Goal: Task Accomplishment & Management: Manage account settings

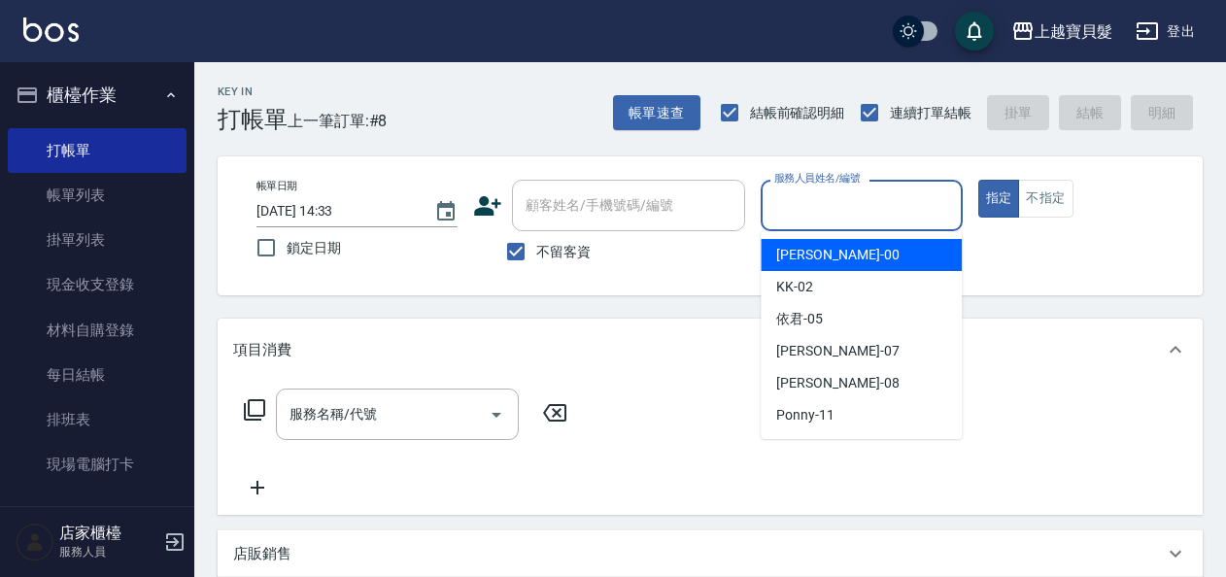
click at [880, 197] on input "服務人員姓名/編號" at bounding box center [862, 206] width 184 height 34
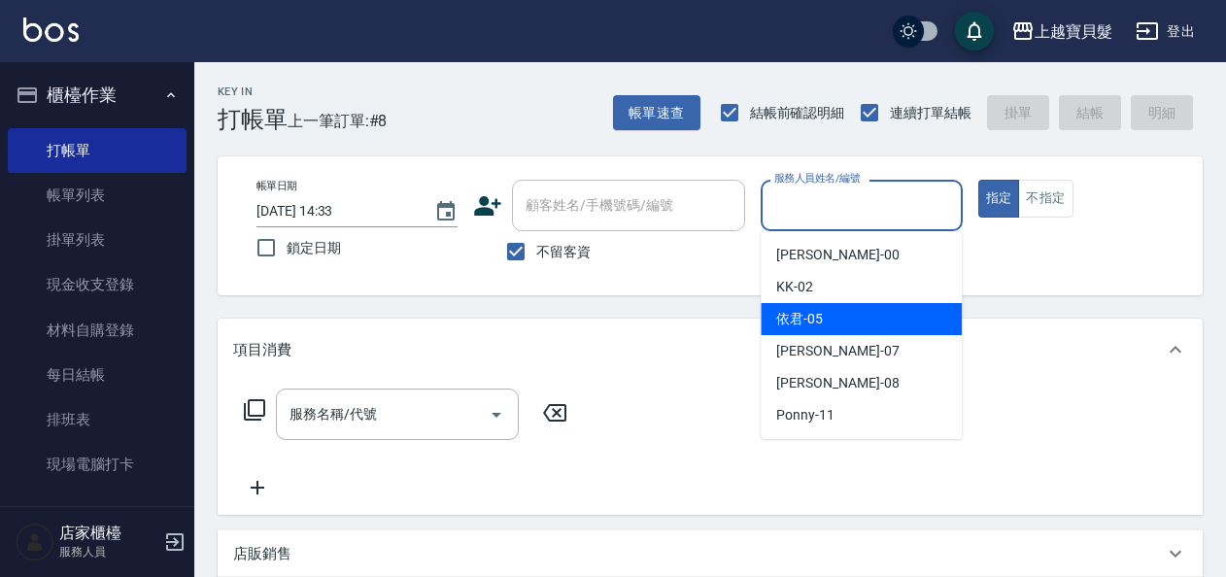
click at [846, 311] on div "依君 -05" at bounding box center [861, 319] width 201 height 32
type input "依君-05"
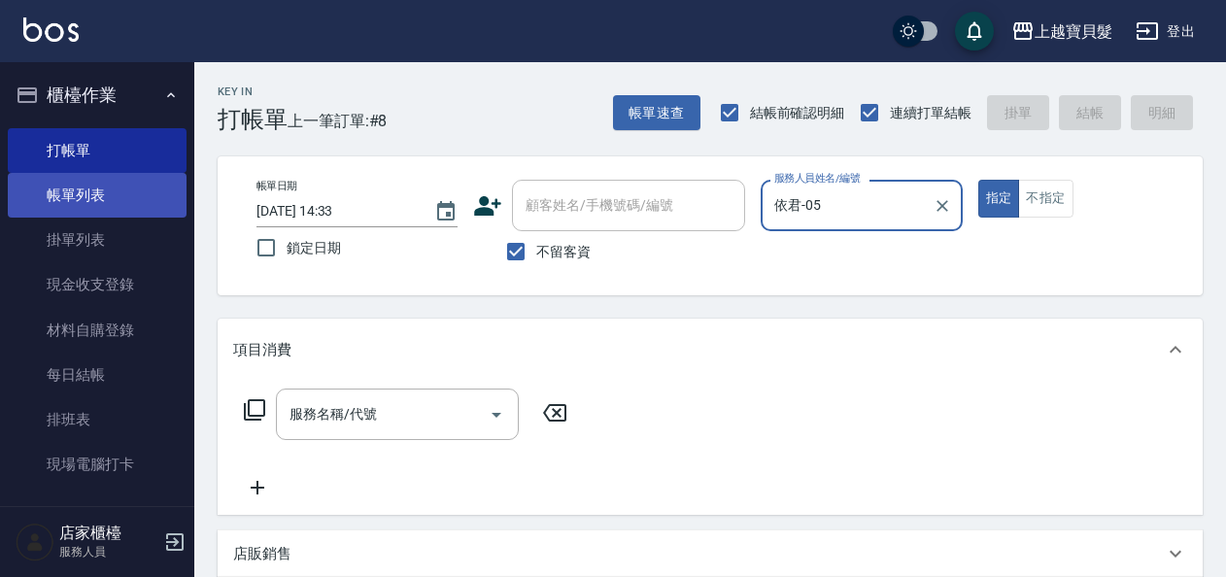
click at [132, 187] on link "帳單列表" at bounding box center [97, 195] width 179 height 45
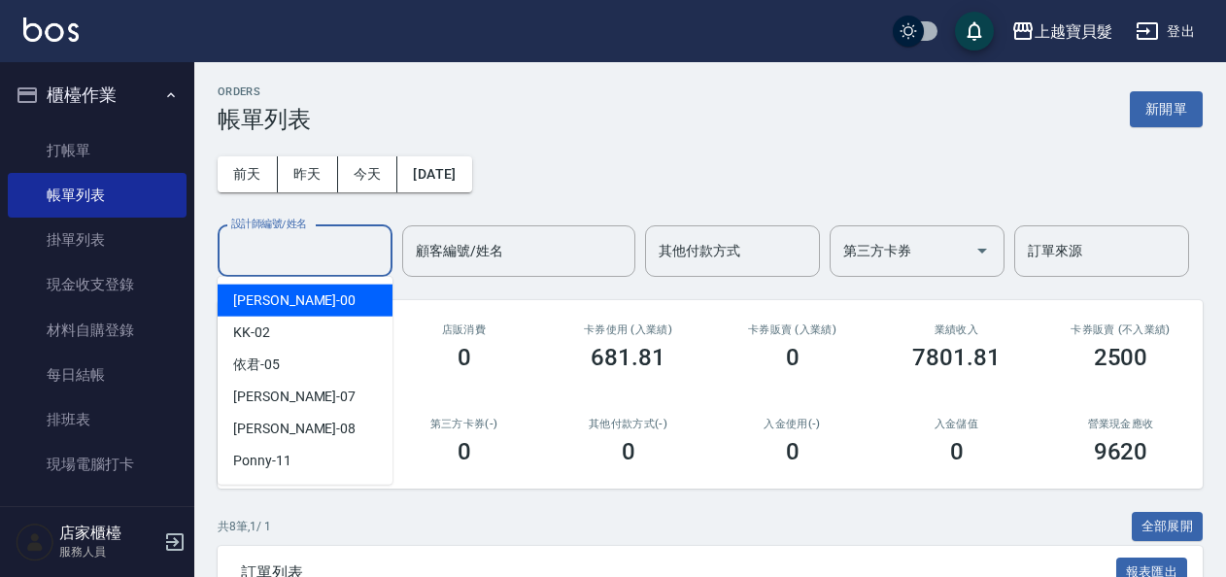
click at [301, 256] on input "設計師編號/姓名" at bounding box center [304, 251] width 157 height 34
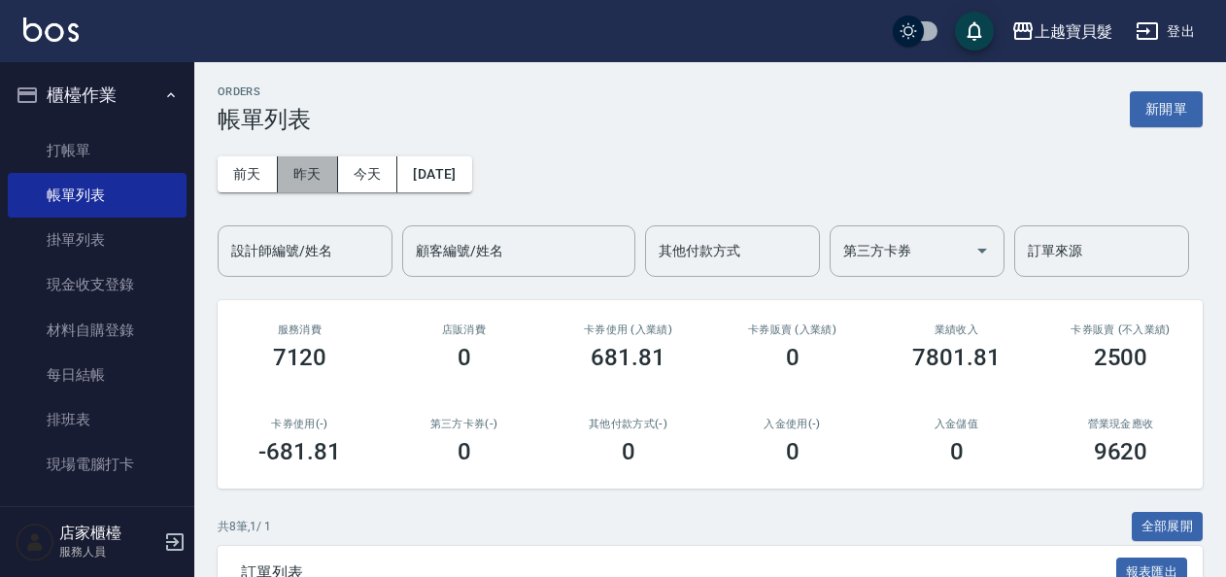
click at [304, 180] on button "昨天" at bounding box center [308, 174] width 60 height 36
click at [262, 184] on button "前天" at bounding box center [248, 174] width 60 height 36
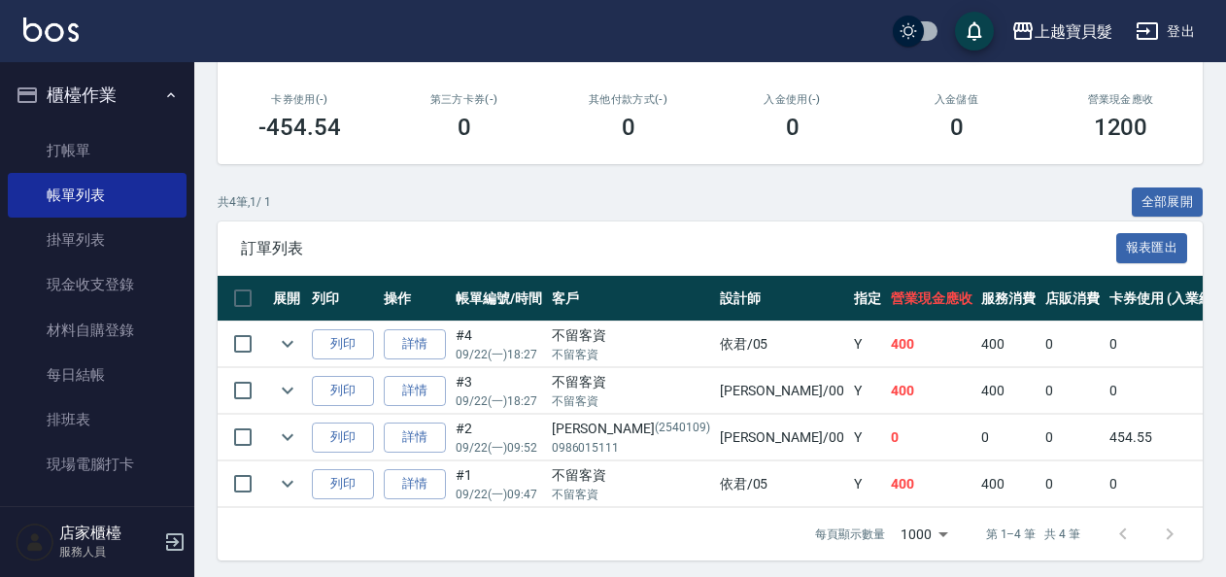
scroll to position [343, 0]
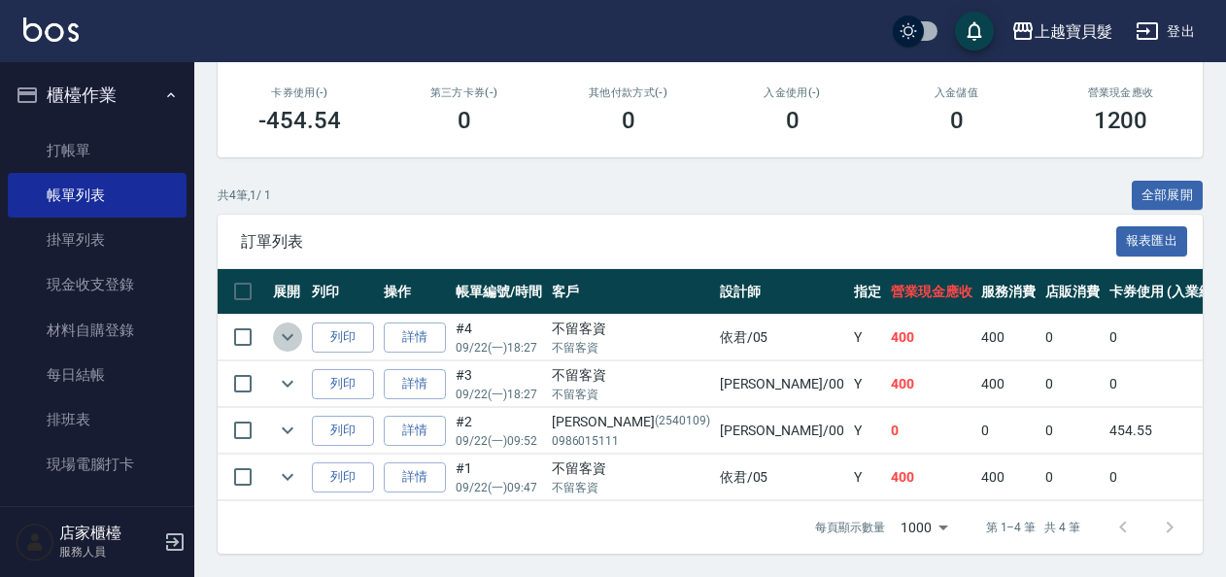
click at [283, 326] on icon "expand row" at bounding box center [287, 337] width 23 height 23
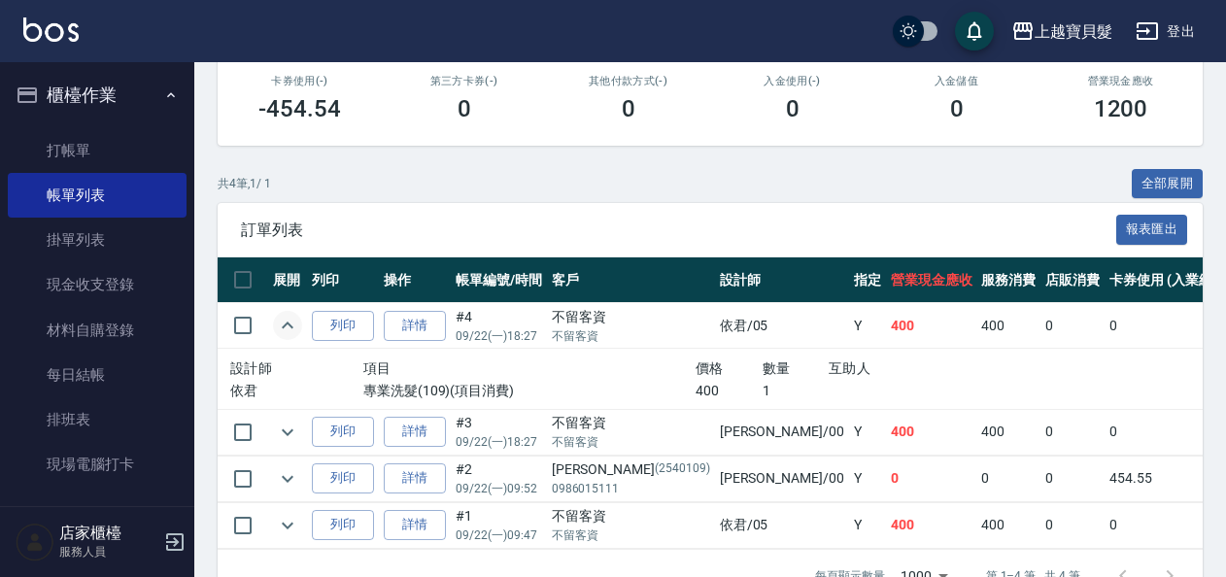
scroll to position [402, 0]
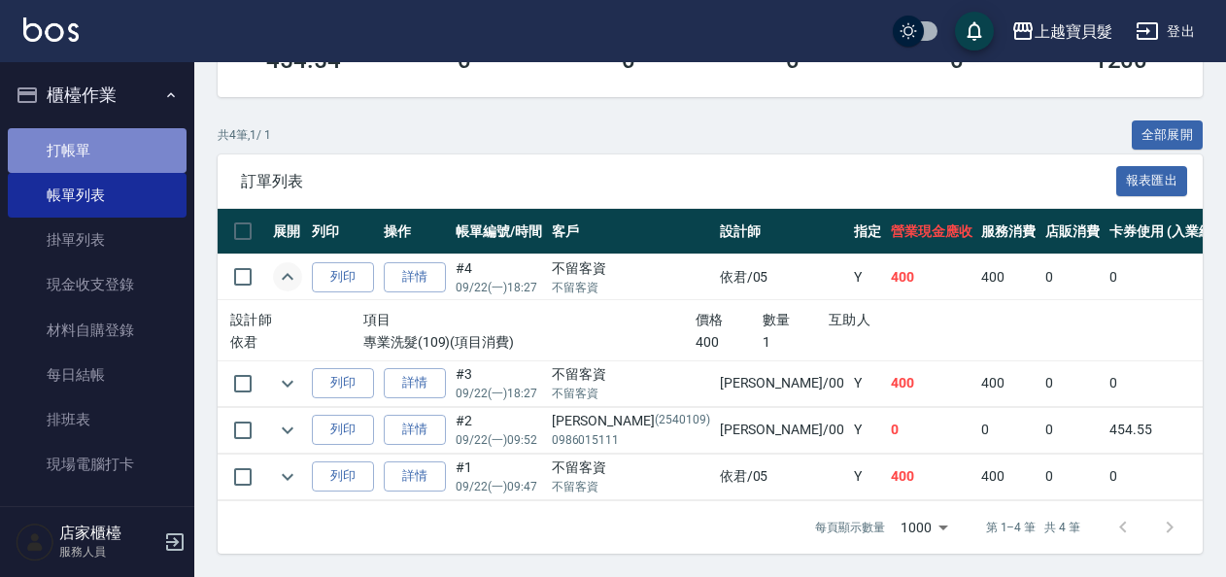
click at [126, 137] on link "打帳單" at bounding box center [97, 150] width 179 height 45
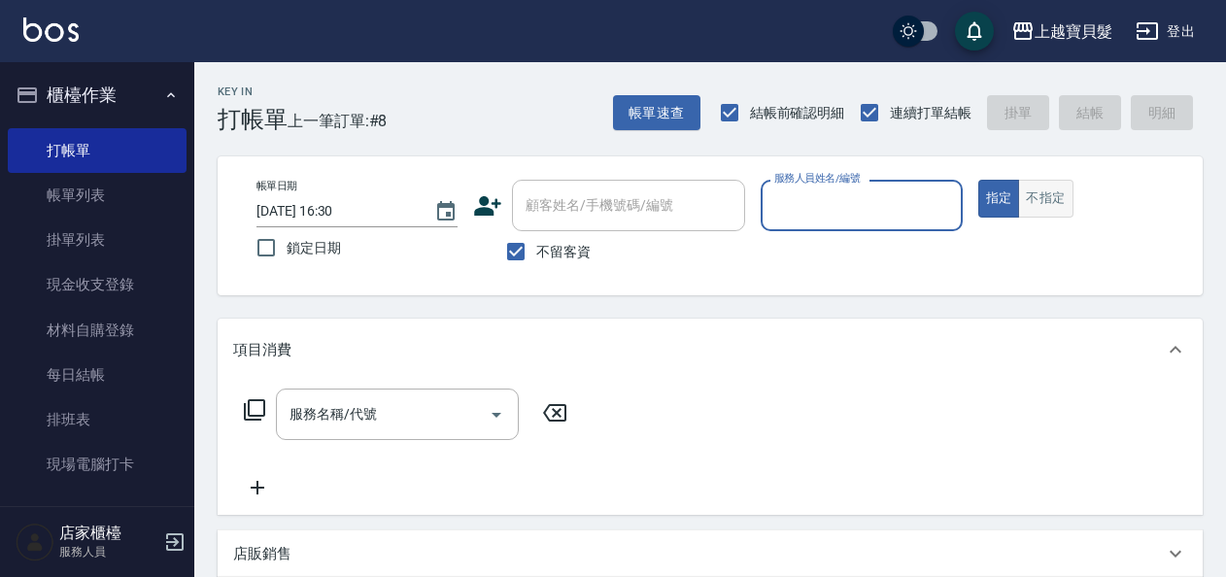
click at [1046, 215] on button "不指定" at bounding box center [1045, 199] width 54 height 38
click at [270, 406] on div "服務名稱/代號 服務名稱/代號" at bounding box center [406, 415] width 346 height 52
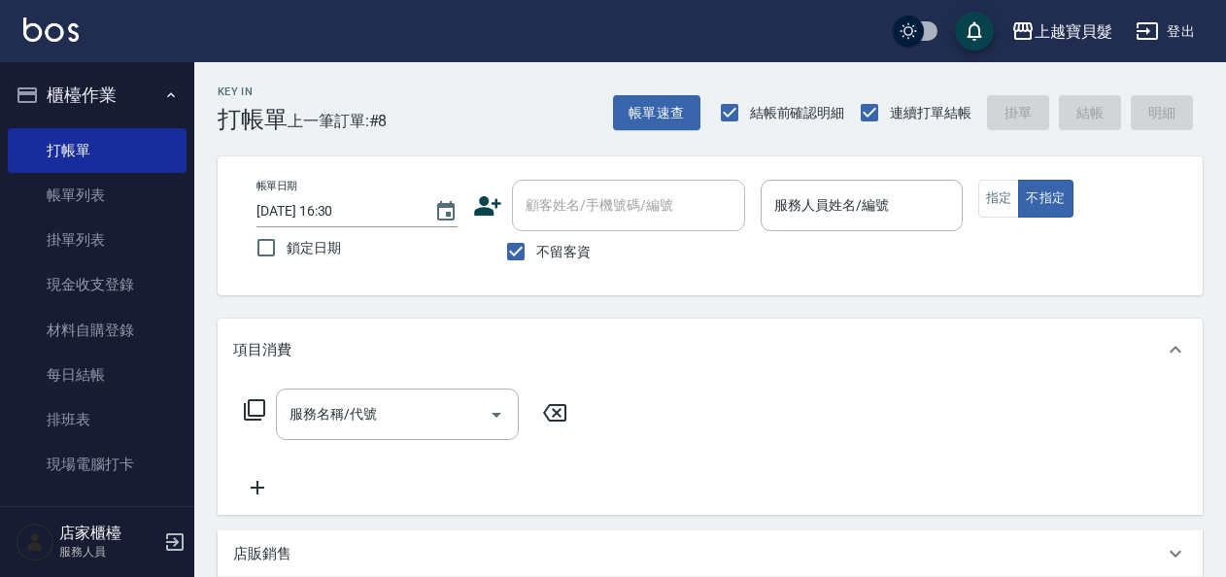
click at [264, 414] on icon at bounding box center [254, 409] width 21 height 21
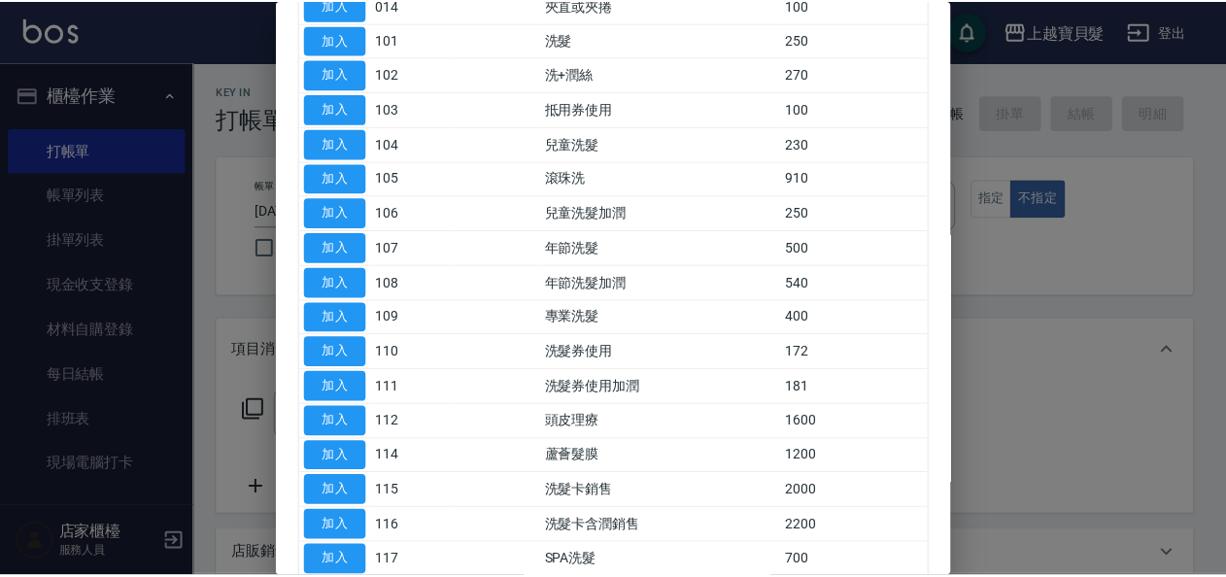
scroll to position [292, 0]
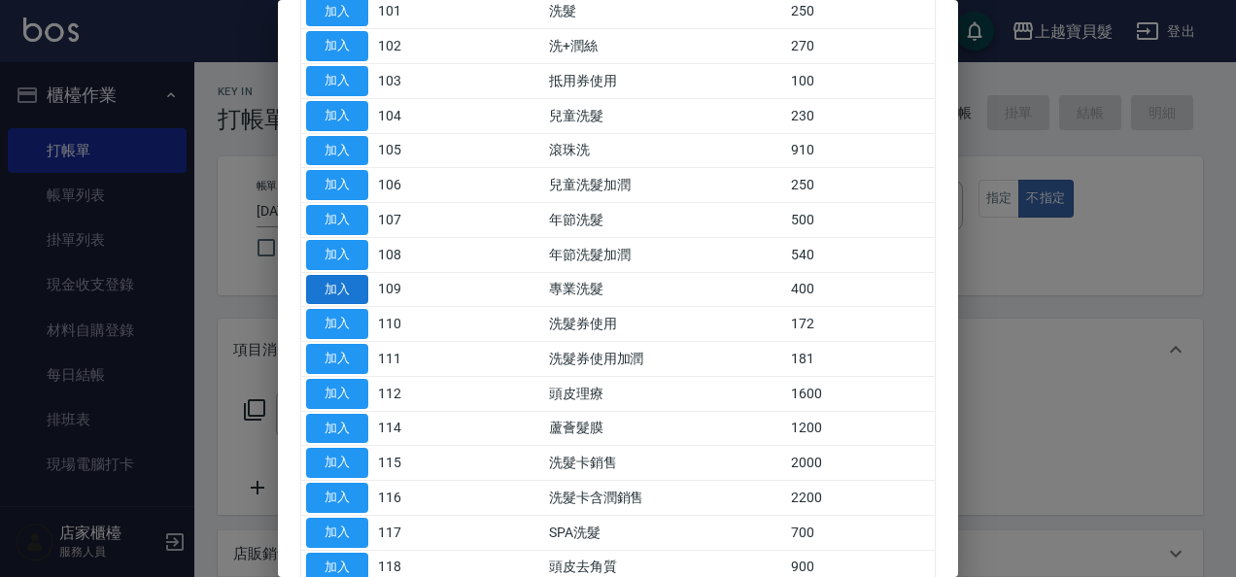
click at [355, 288] on button "加入" at bounding box center [337, 290] width 62 height 30
type input "專業洗髮(109)"
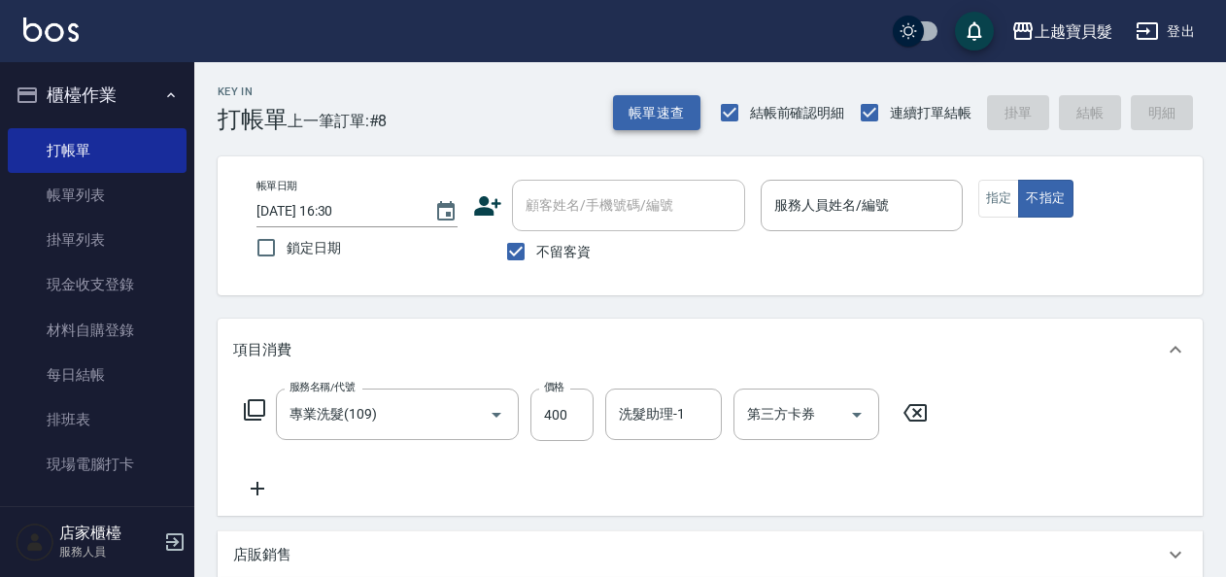
click at [667, 116] on button "帳單速查" at bounding box center [656, 113] width 87 height 36
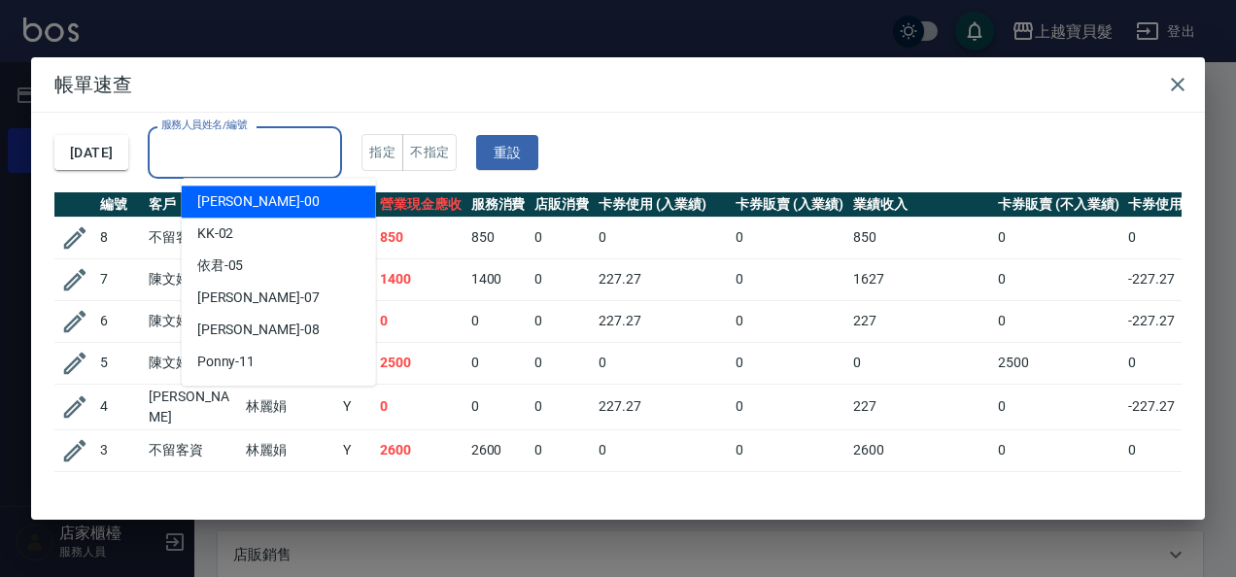
drag, startPoint x: 274, startPoint y: 144, endPoint x: 265, endPoint y: 177, distance: 34.2
click at [274, 145] on input "服務人員姓名/編號" at bounding box center [244, 152] width 177 height 34
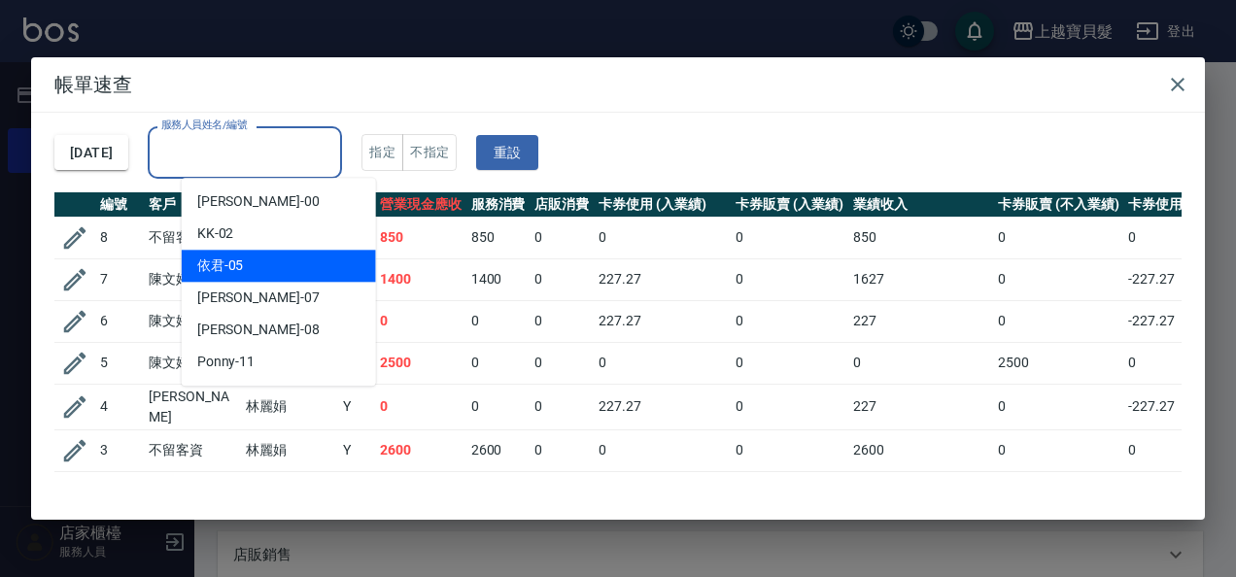
click at [242, 272] on span "依君 -05" at bounding box center [220, 266] width 47 height 20
type input "依君-05"
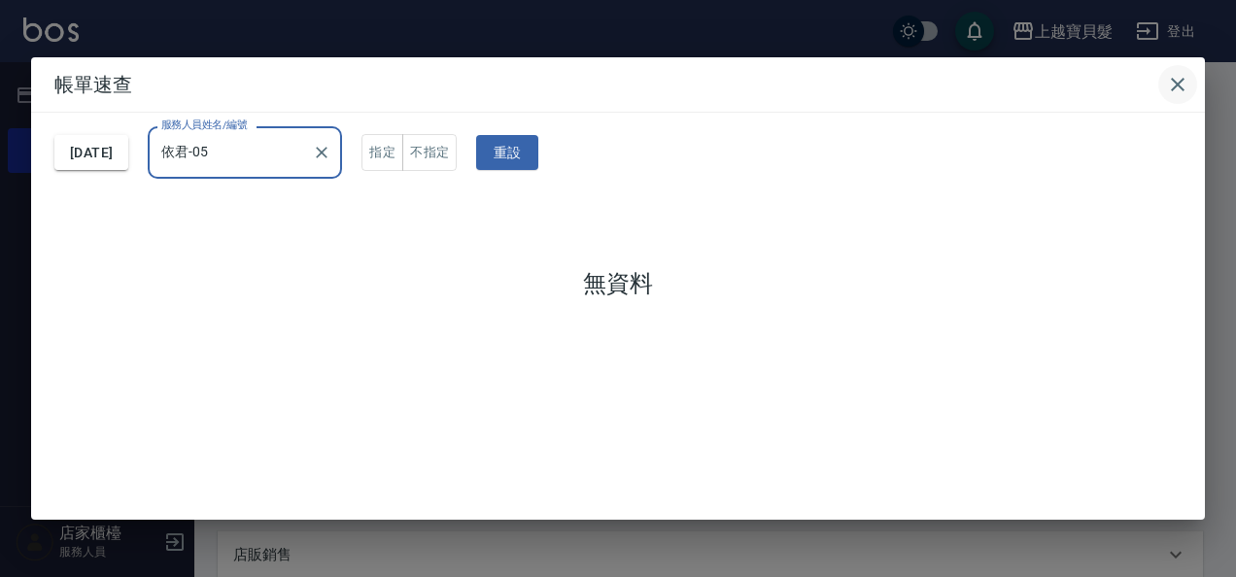
click at [1170, 83] on icon "button" at bounding box center [1177, 84] width 23 height 23
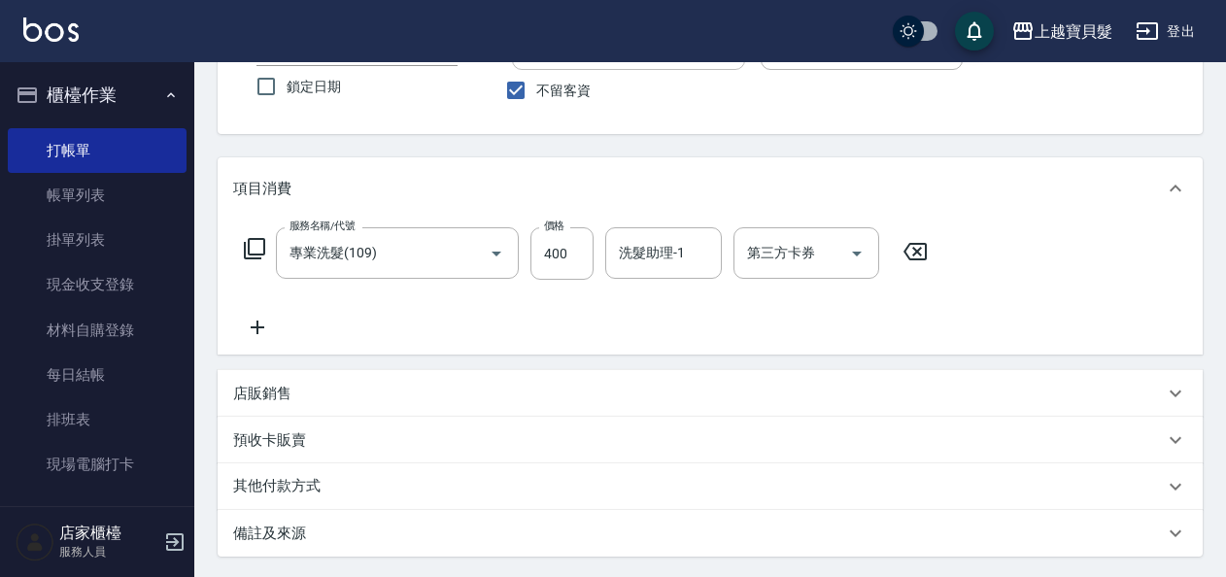
scroll to position [0, 0]
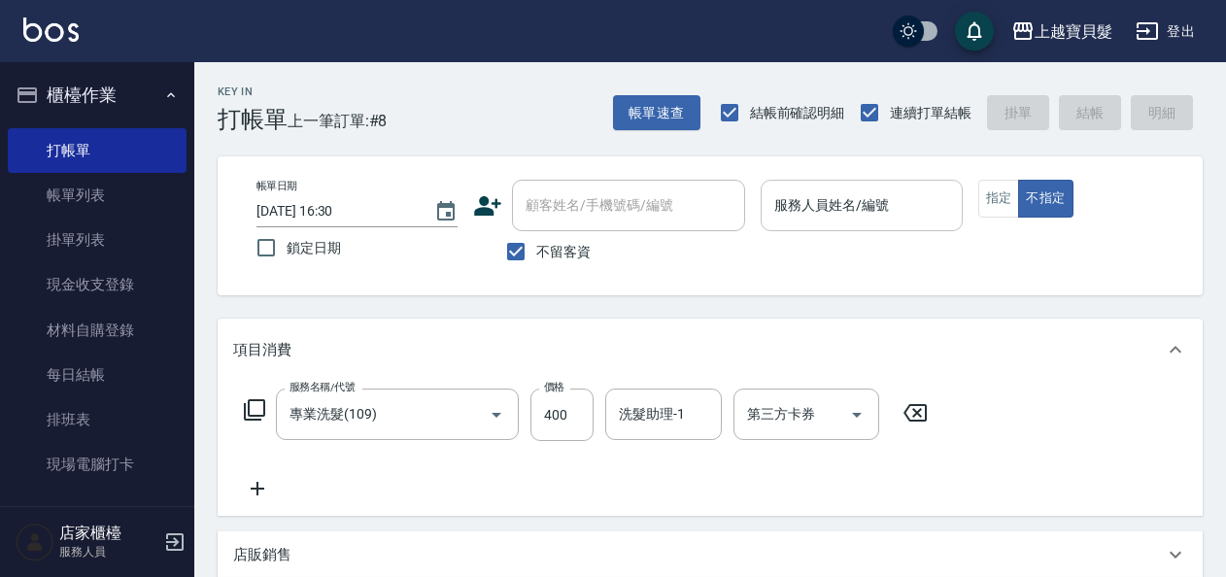
click at [870, 228] on div "服務人員姓名/編號" at bounding box center [861, 206] width 201 height 52
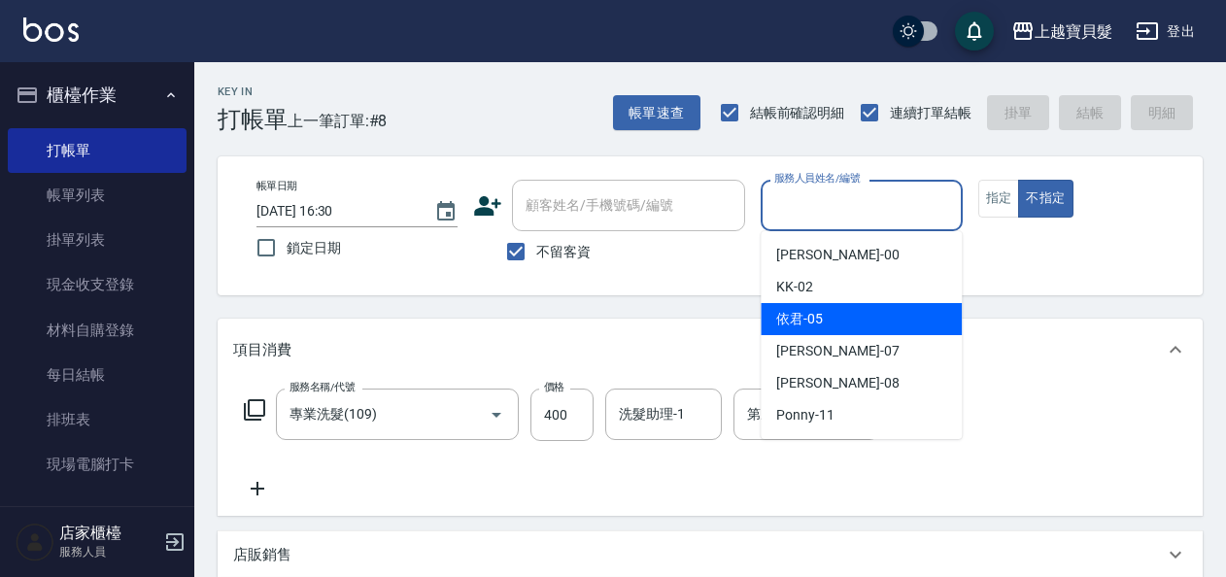
click at [874, 319] on div "依君 -05" at bounding box center [861, 319] width 201 height 32
type input "依君-05"
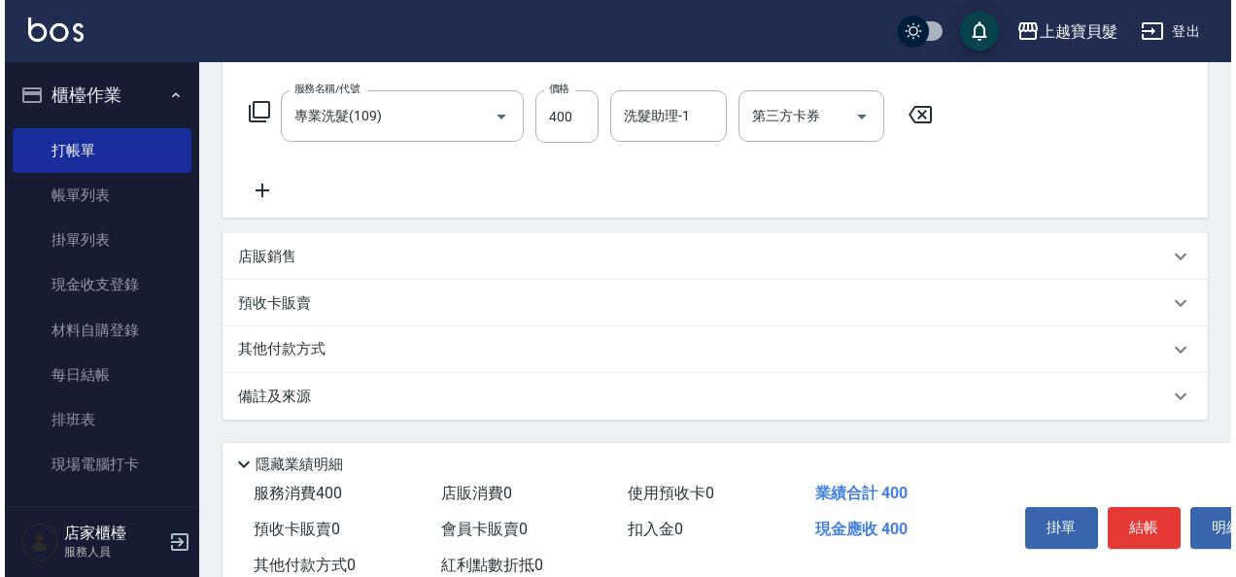
scroll to position [359, 0]
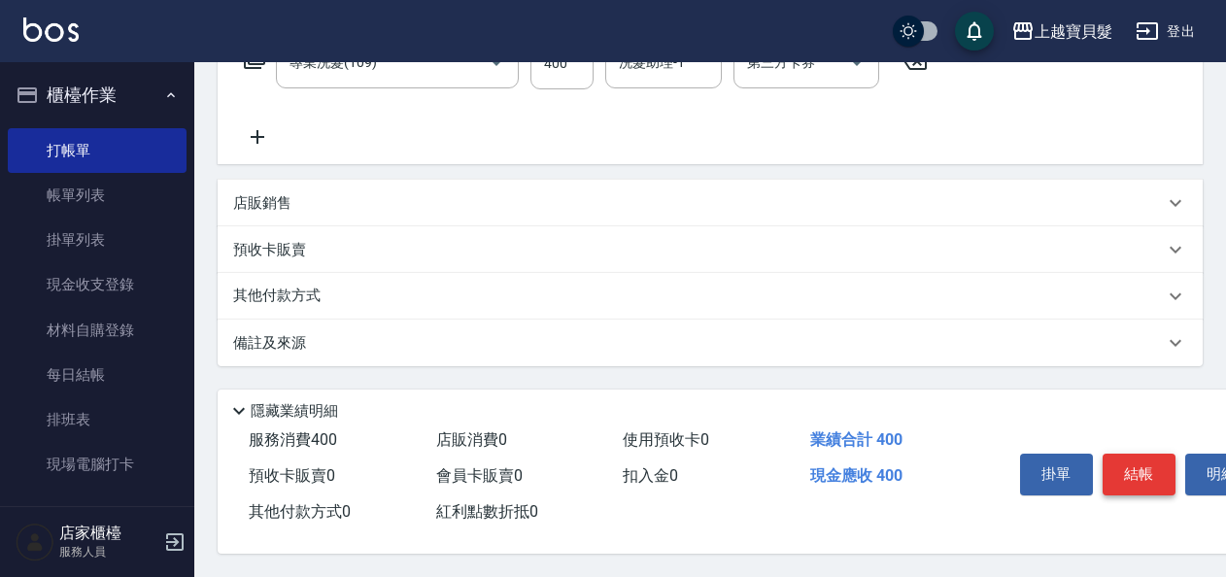
click at [1133, 454] on button "結帳" at bounding box center [1139, 474] width 73 height 41
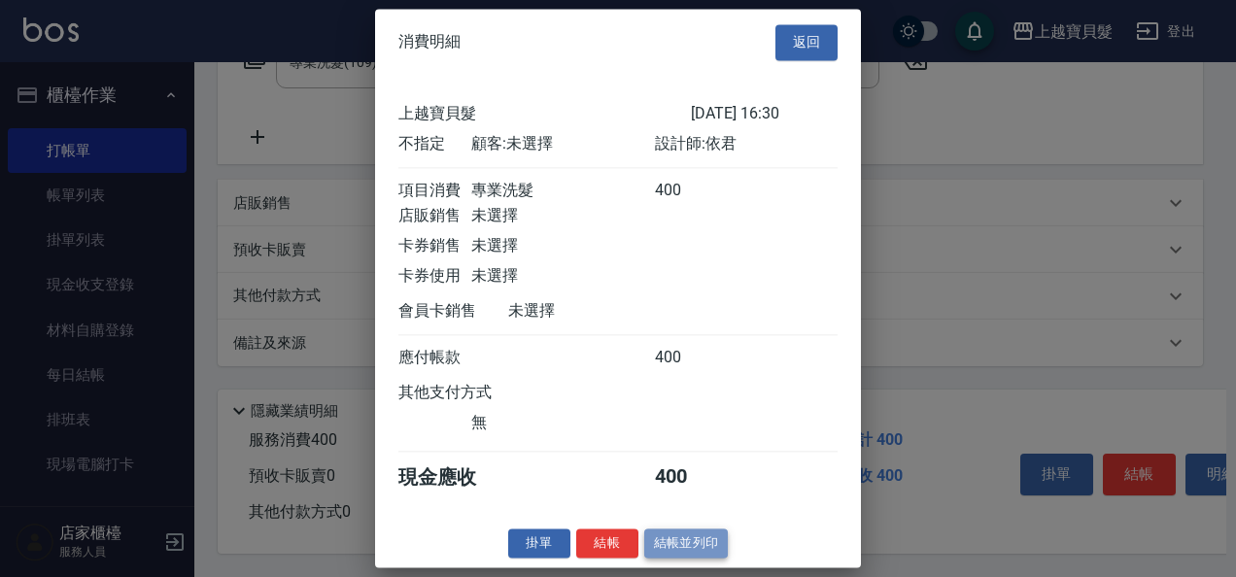
click at [672, 547] on button "結帳並列印" at bounding box center [686, 544] width 85 height 30
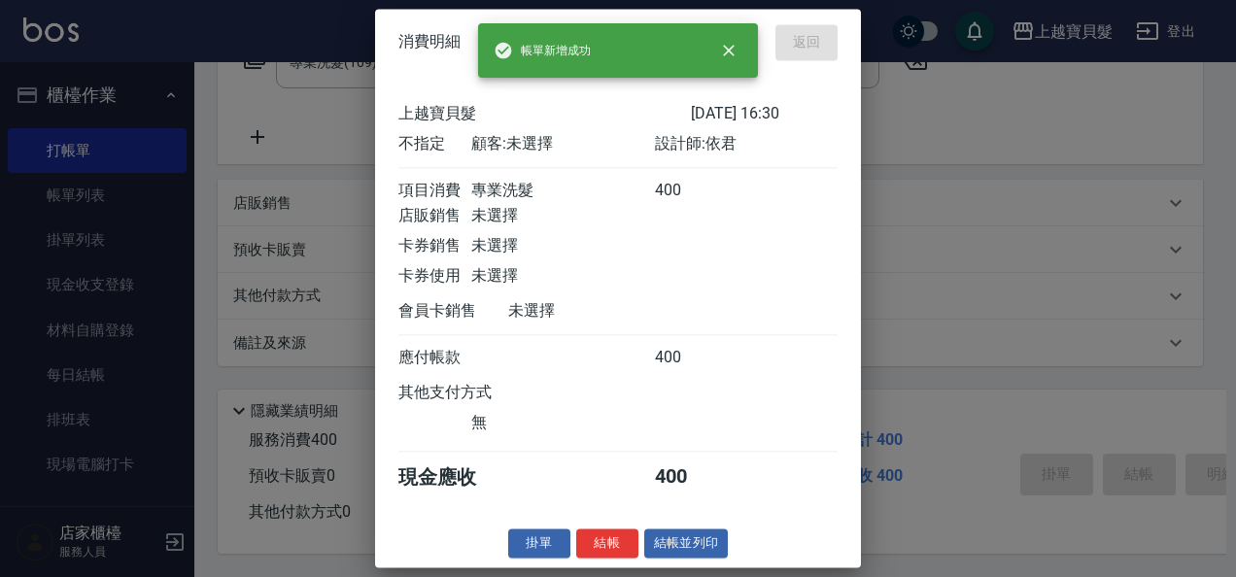
type input "[DATE] 16:32"
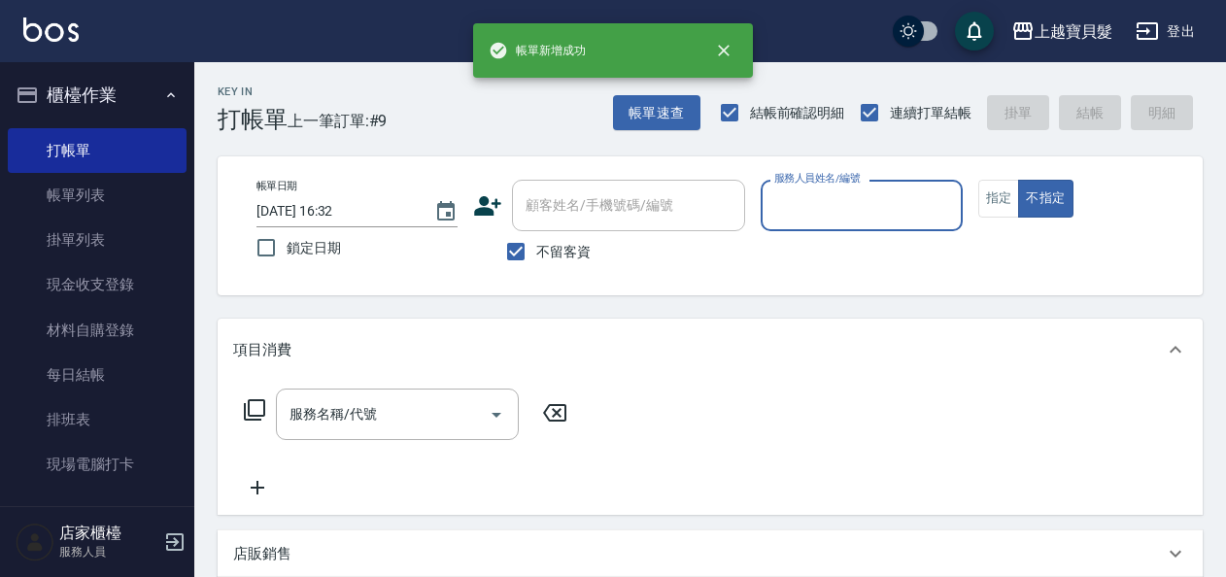
click at [818, 216] on input "服務人員姓名/編號" at bounding box center [862, 206] width 184 height 34
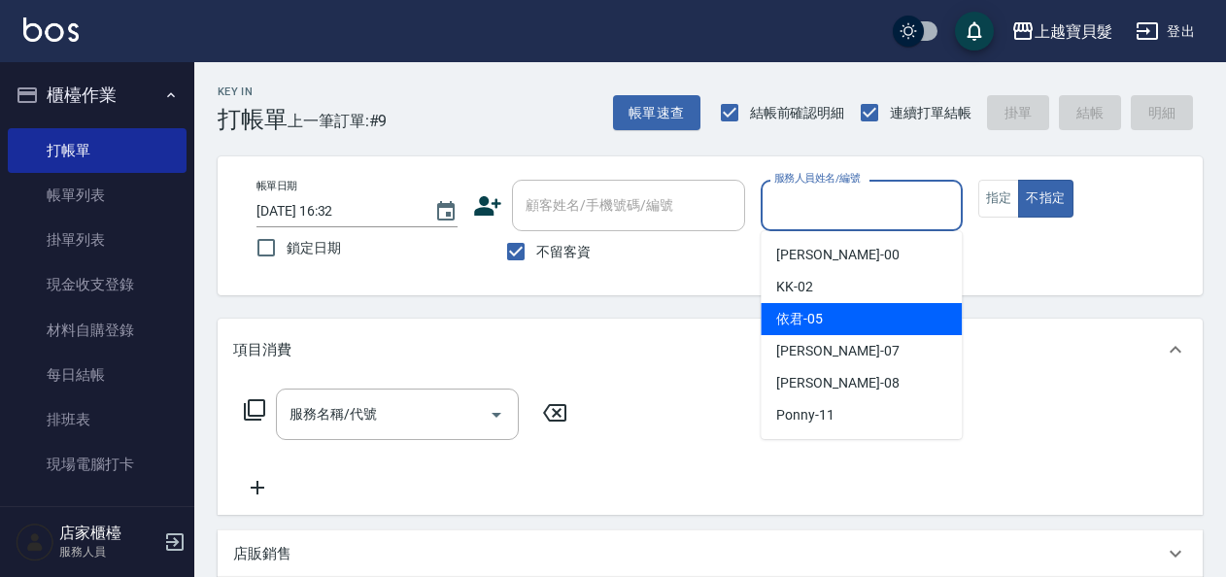
click at [824, 311] on div "依君 -05" at bounding box center [861, 319] width 201 height 32
type input "依君-05"
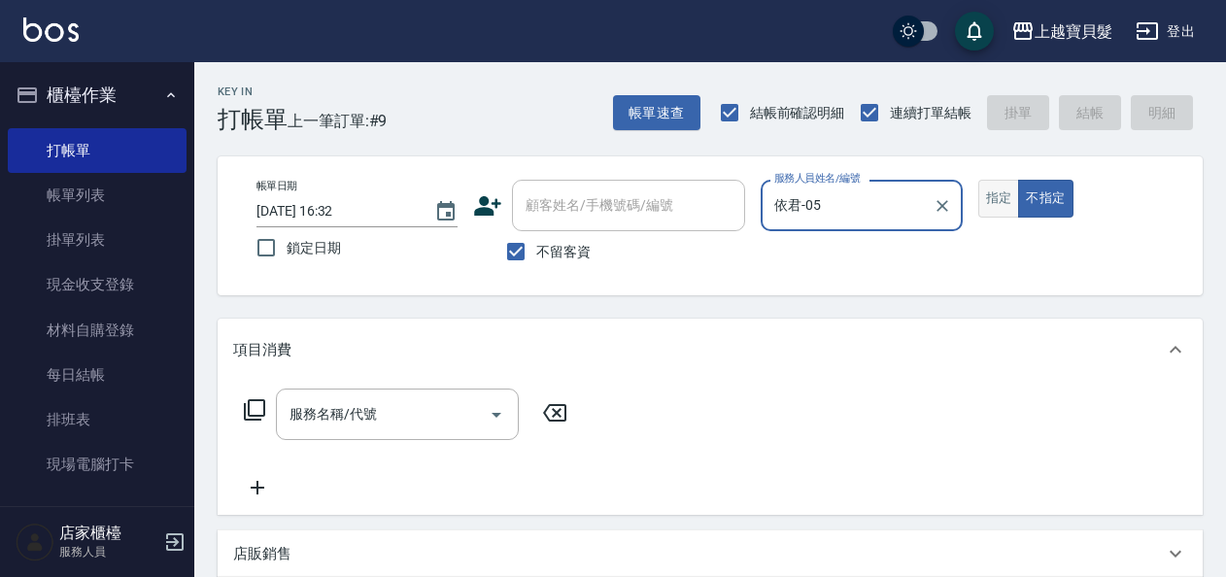
click at [989, 198] on button "指定" at bounding box center [1000, 199] width 42 height 38
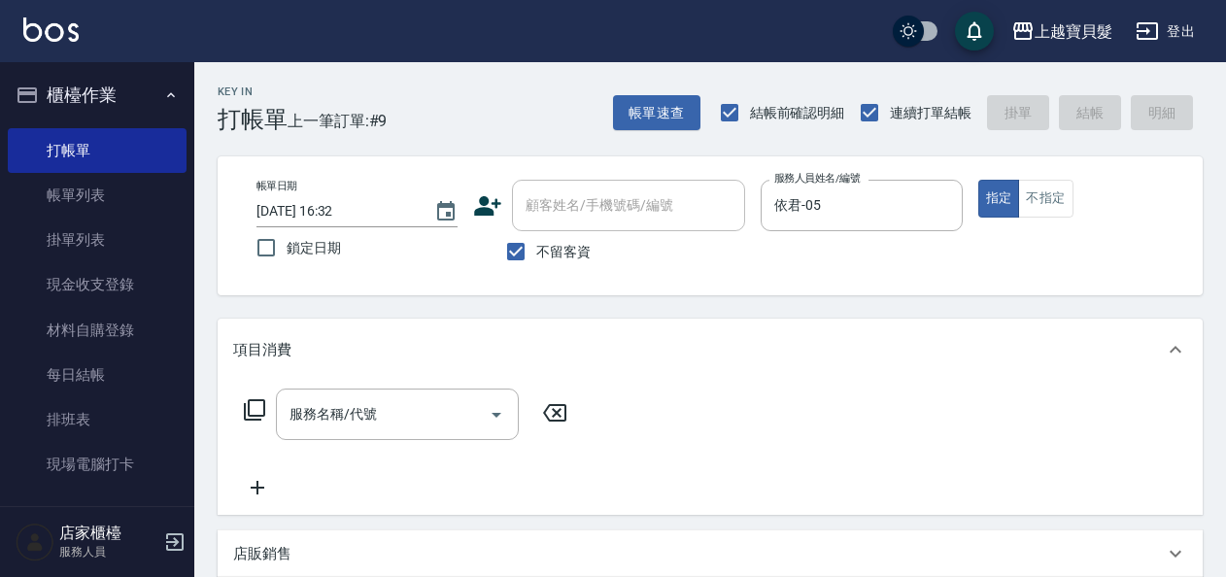
click at [257, 408] on icon at bounding box center [254, 409] width 23 height 23
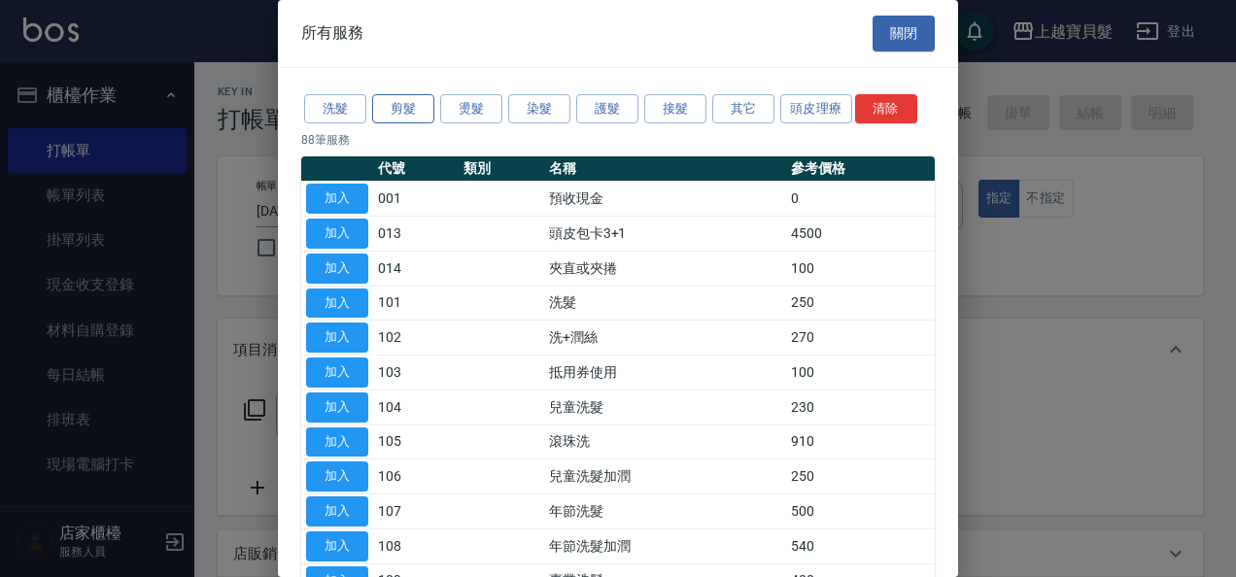
click at [424, 97] on button "剪髮" at bounding box center [403, 109] width 62 height 30
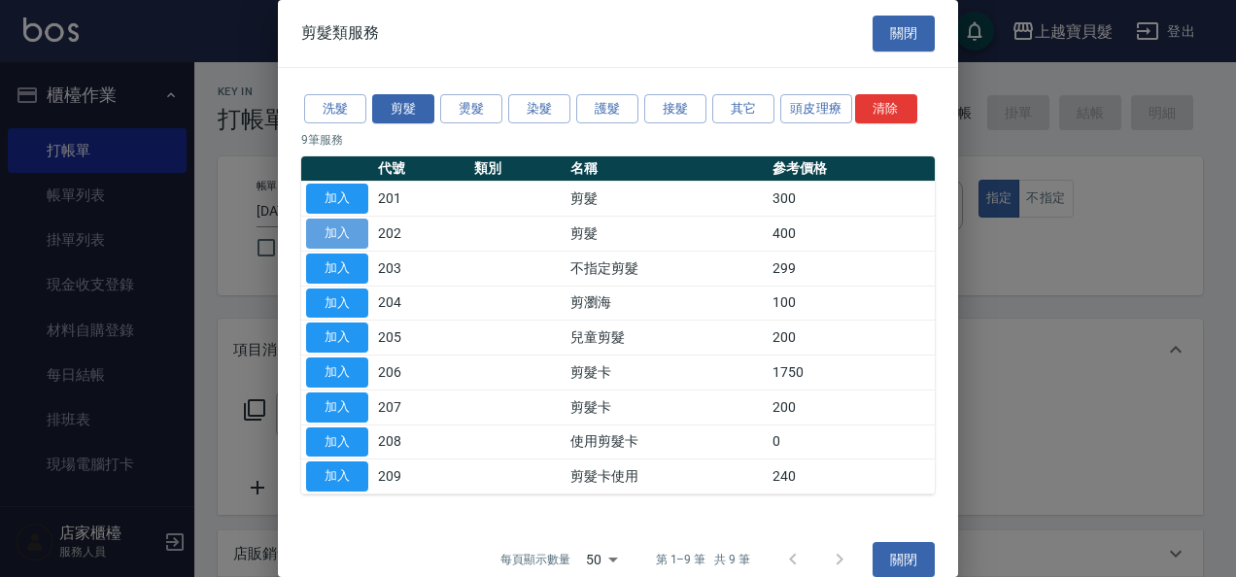
click at [321, 240] on button "加入" at bounding box center [337, 234] width 62 height 30
type input "剪髮(202)"
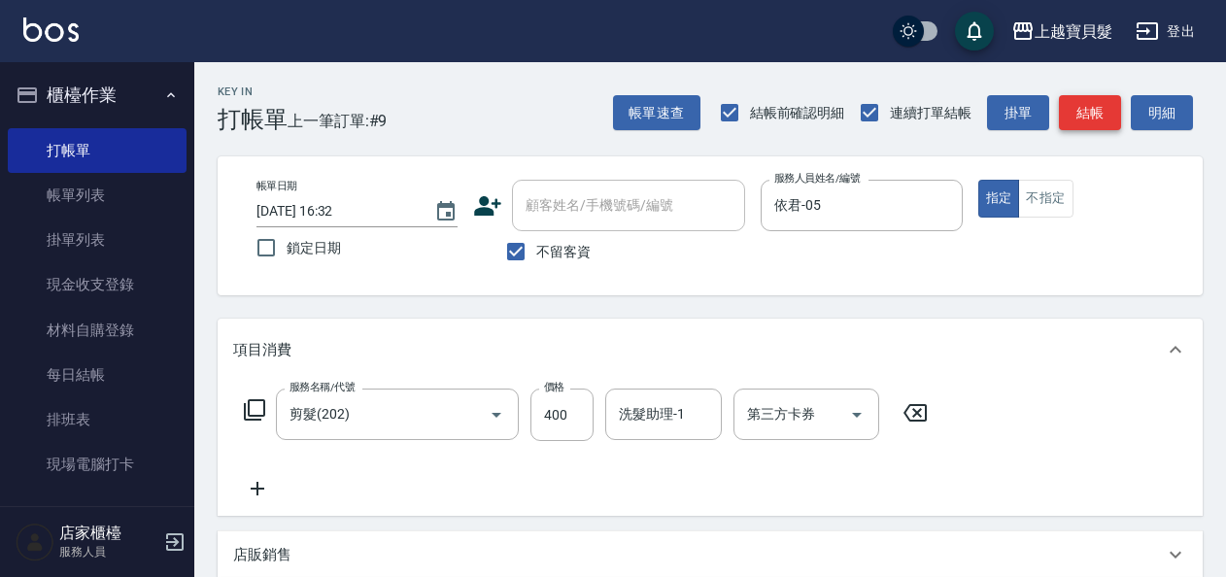
click at [1094, 115] on button "結帳" at bounding box center [1090, 113] width 62 height 36
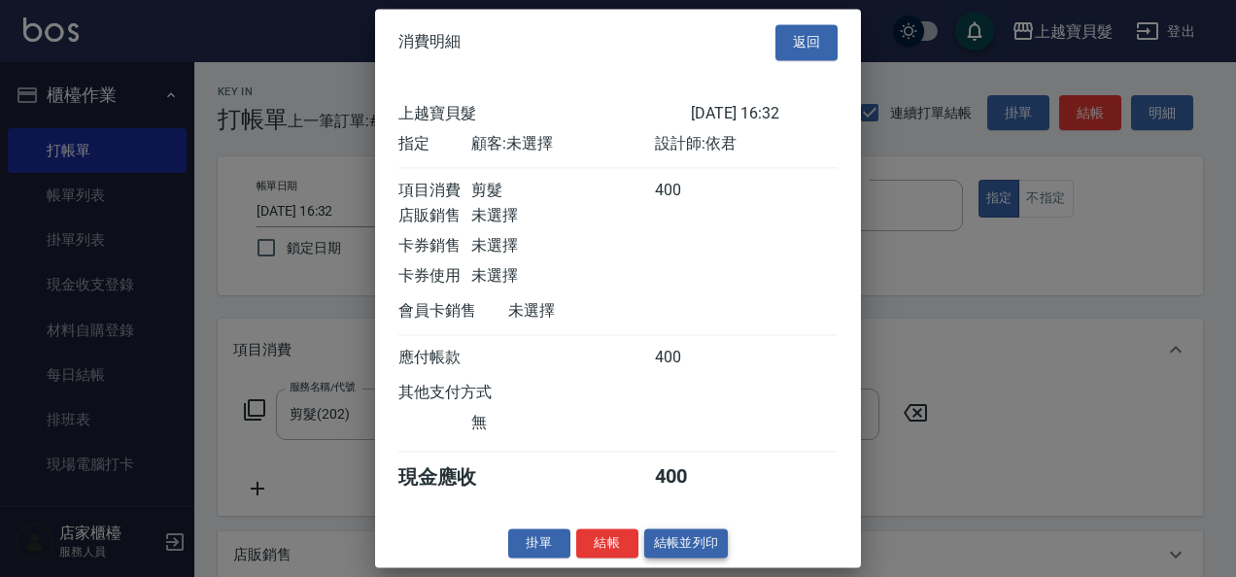
click at [688, 550] on button "結帳並列印" at bounding box center [686, 544] width 85 height 30
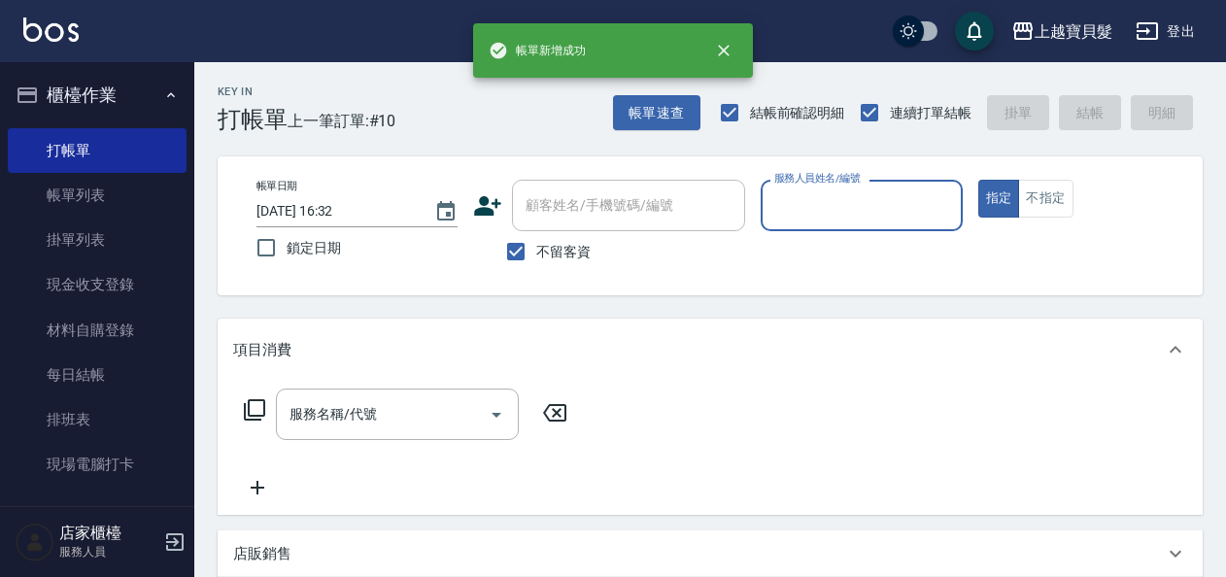
click at [871, 218] on input "服務人員姓名/編號" at bounding box center [862, 206] width 184 height 34
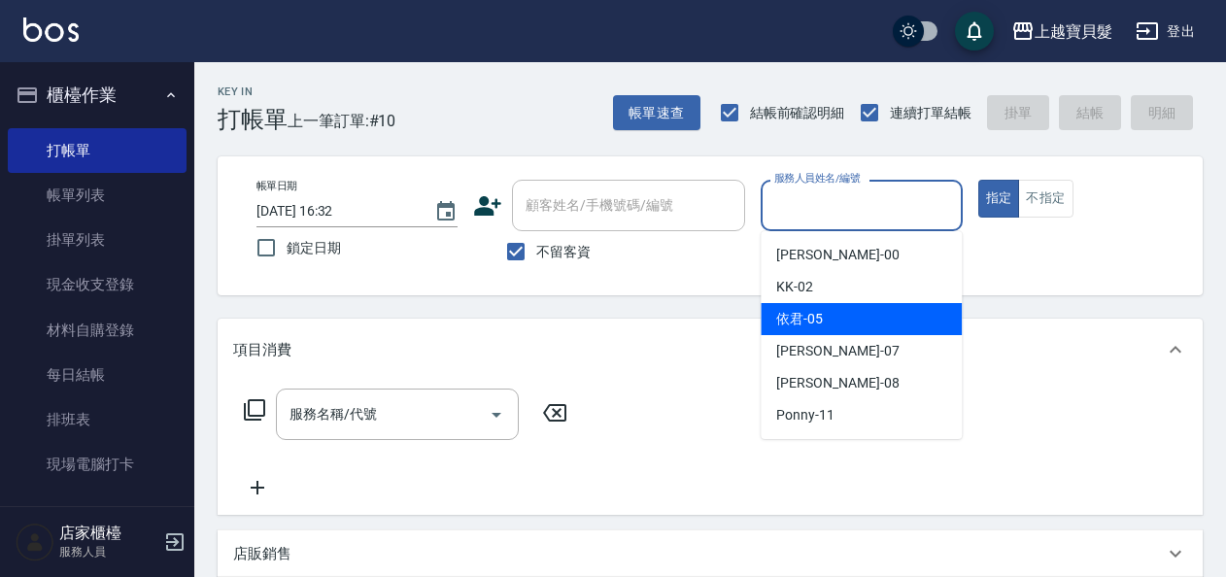
click at [827, 328] on div "依君 -05" at bounding box center [861, 319] width 201 height 32
type input "依君-05"
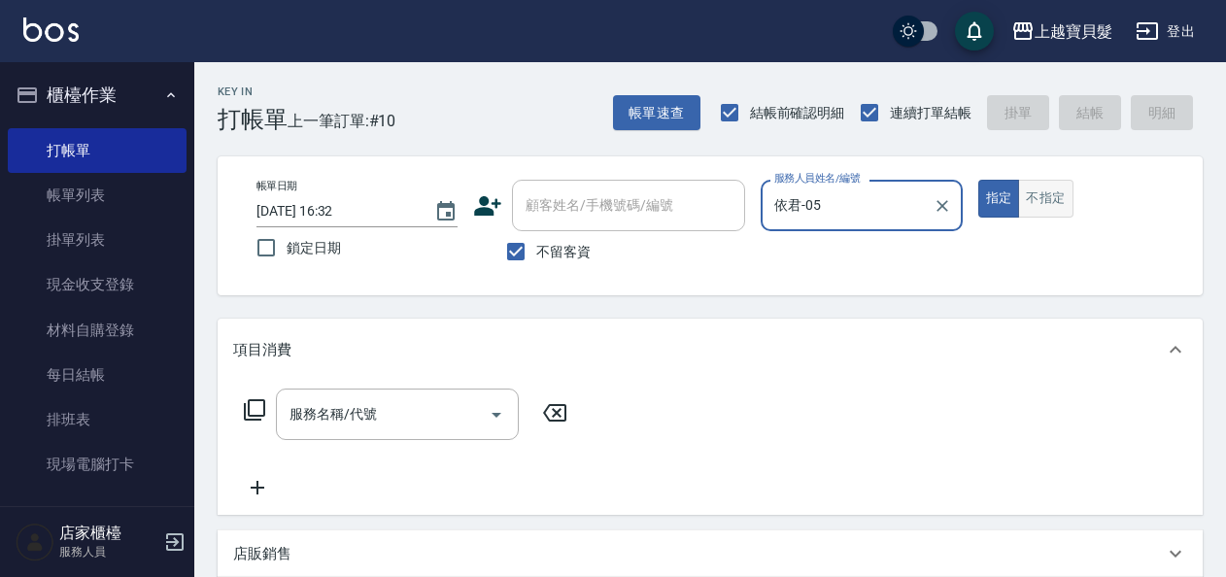
click at [1050, 203] on button "不指定" at bounding box center [1045, 199] width 54 height 38
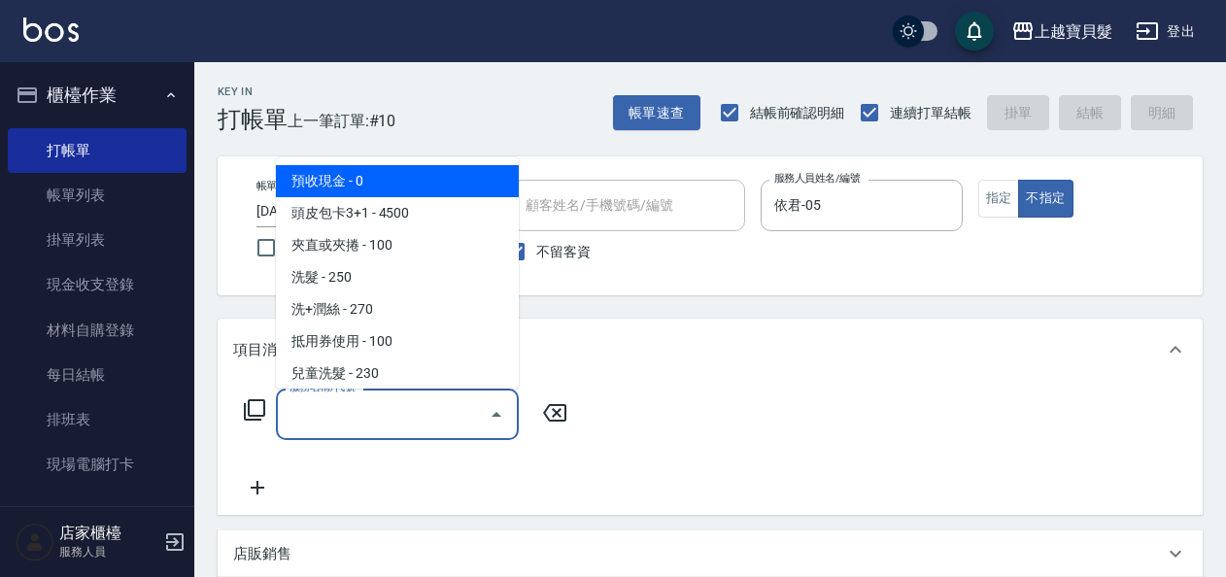
click at [363, 430] on input "服務名稱/代號" at bounding box center [383, 414] width 196 height 34
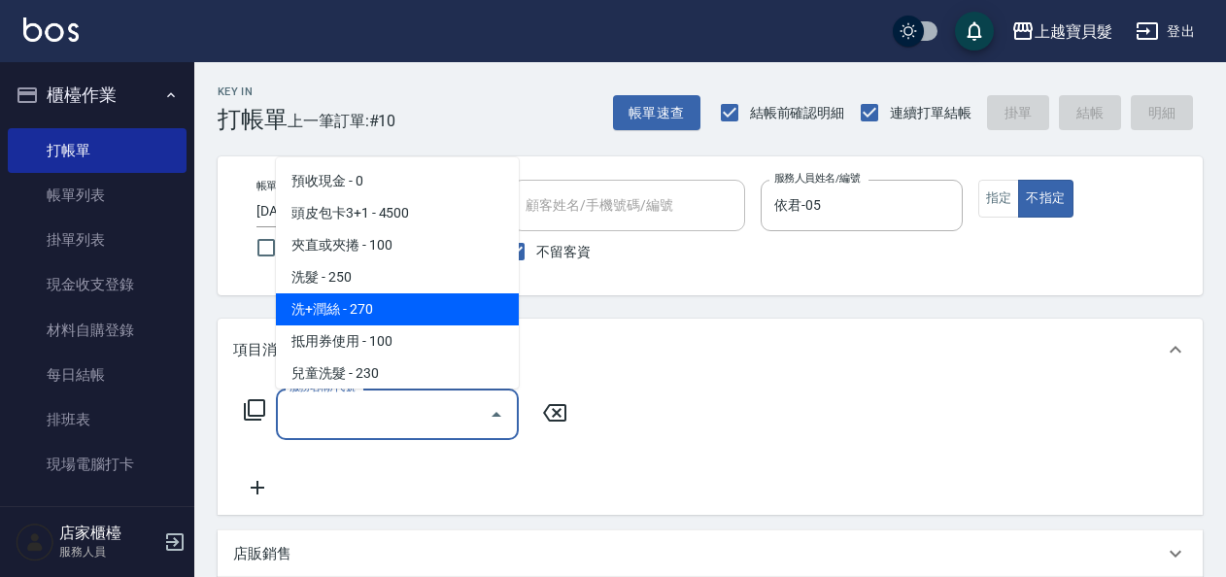
click at [391, 319] on span "洗+潤絲 - 270" at bounding box center [397, 309] width 243 height 32
type input "洗+潤絲(102)"
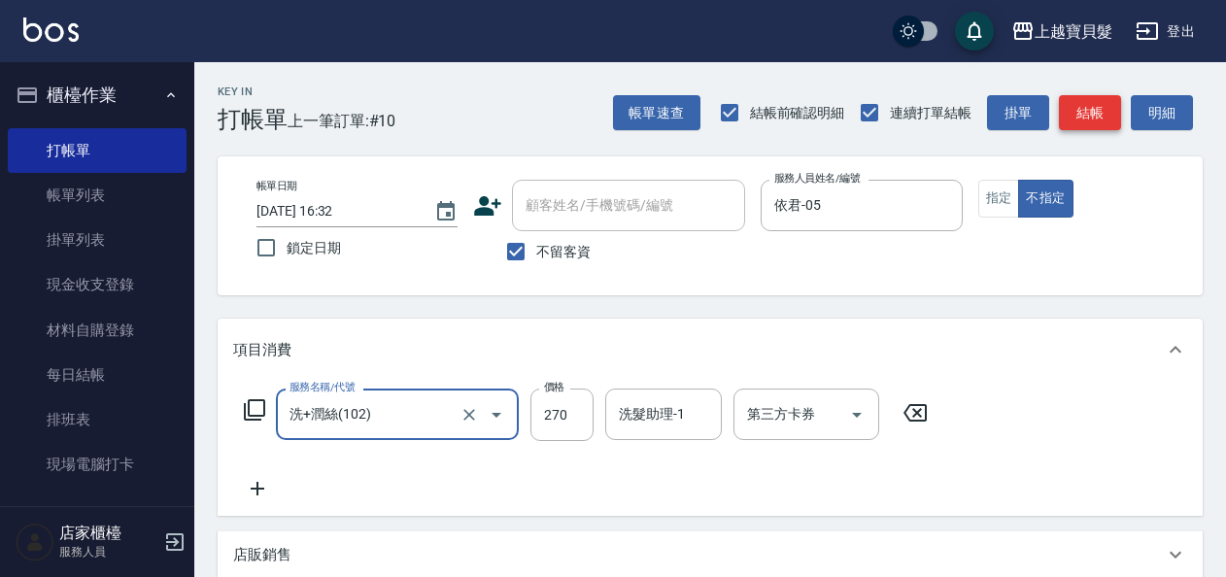
click at [1080, 122] on button "結帳" at bounding box center [1090, 113] width 62 height 36
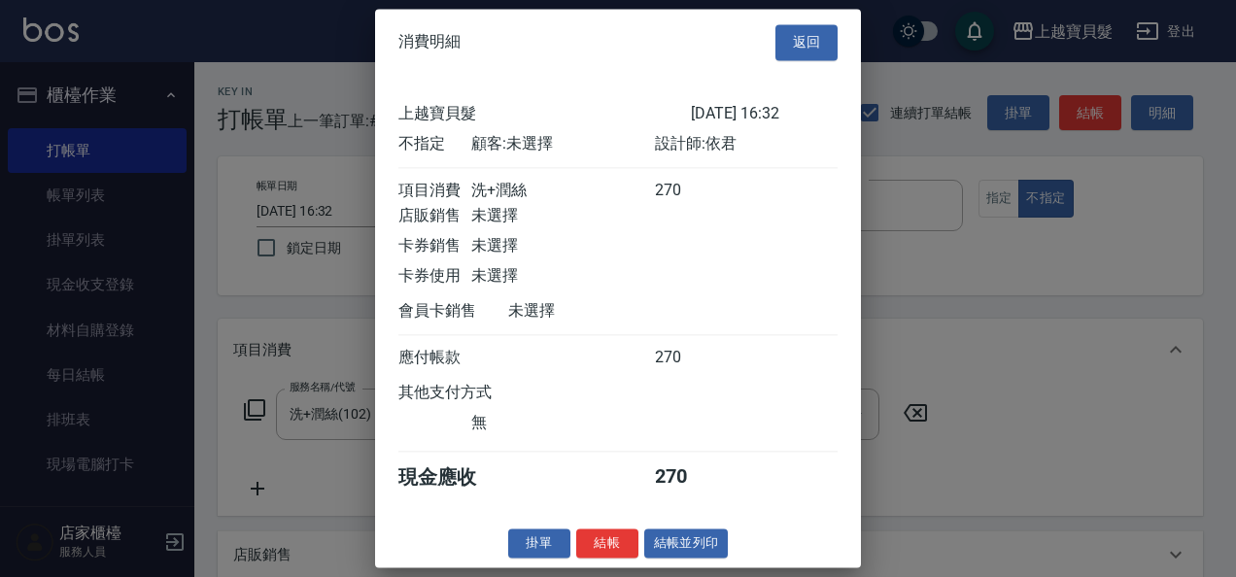
click at [644, 552] on button "結帳並列印" at bounding box center [686, 544] width 85 height 30
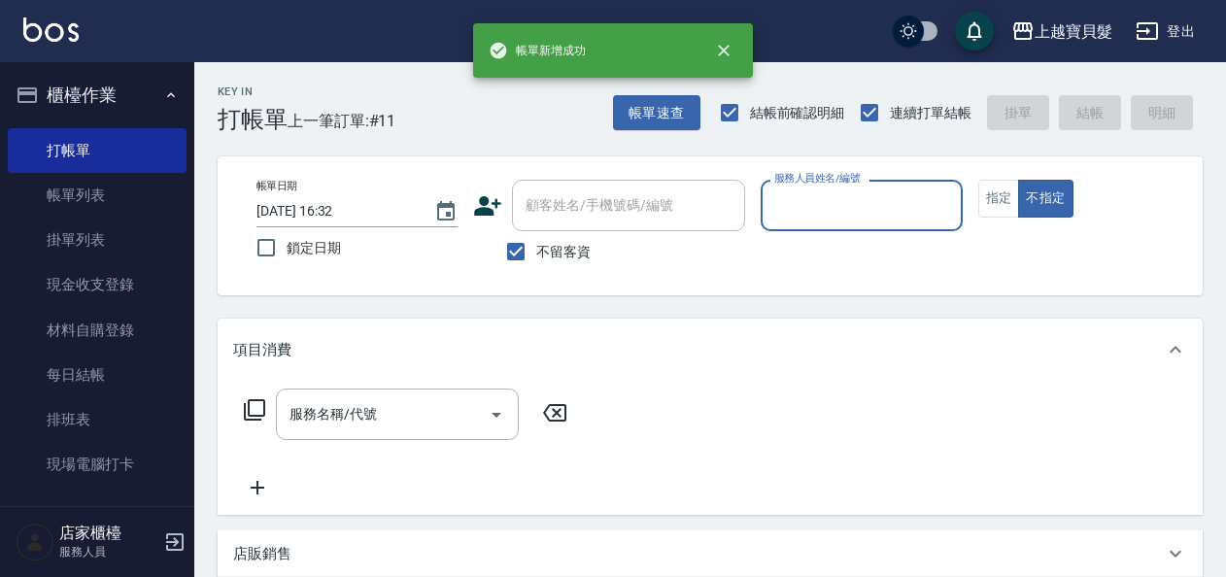
click at [847, 220] on input "服務人員姓名/編號" at bounding box center [862, 206] width 184 height 34
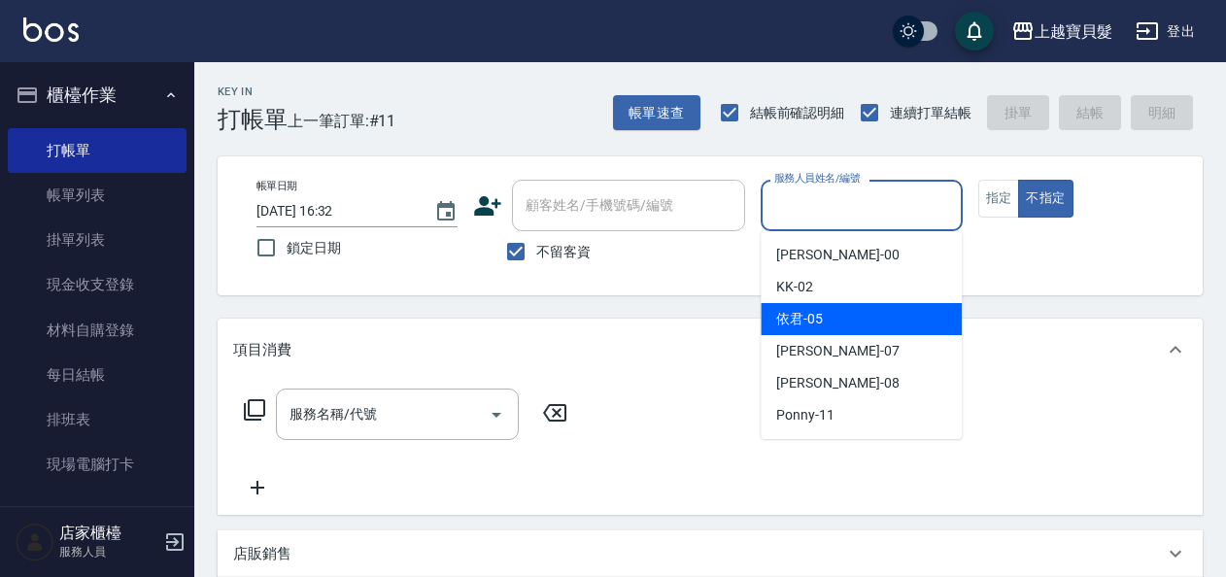
drag, startPoint x: 836, startPoint y: 309, endPoint x: 934, endPoint y: 252, distance: 113.7
click at [836, 308] on div "依君 -05" at bounding box center [861, 319] width 201 height 32
type input "依君-05"
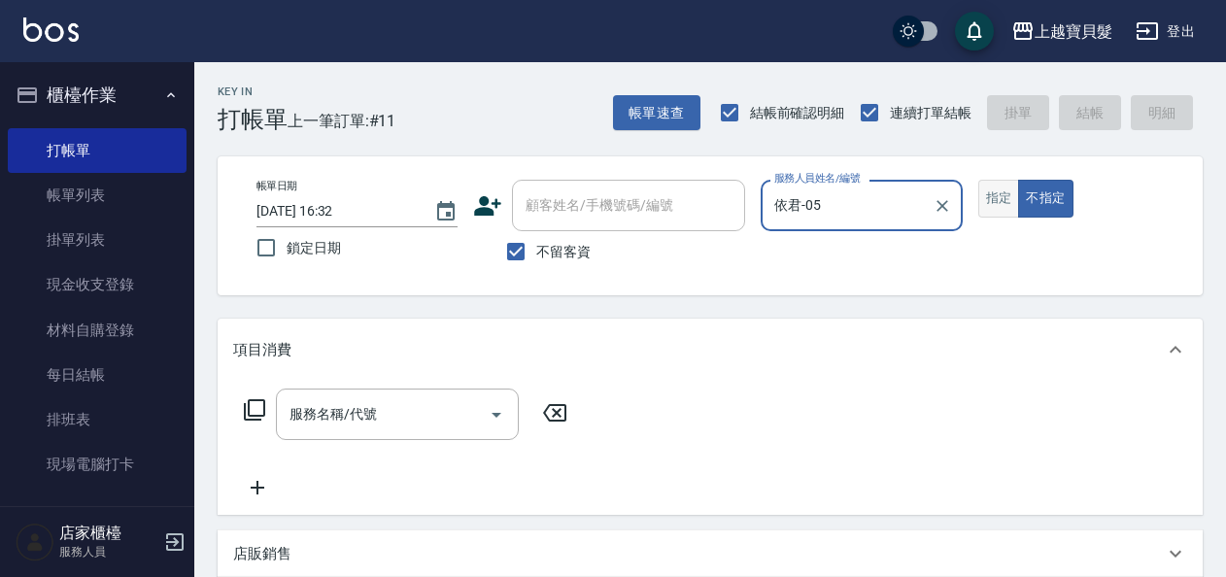
click at [1001, 196] on button "指定" at bounding box center [1000, 199] width 42 height 38
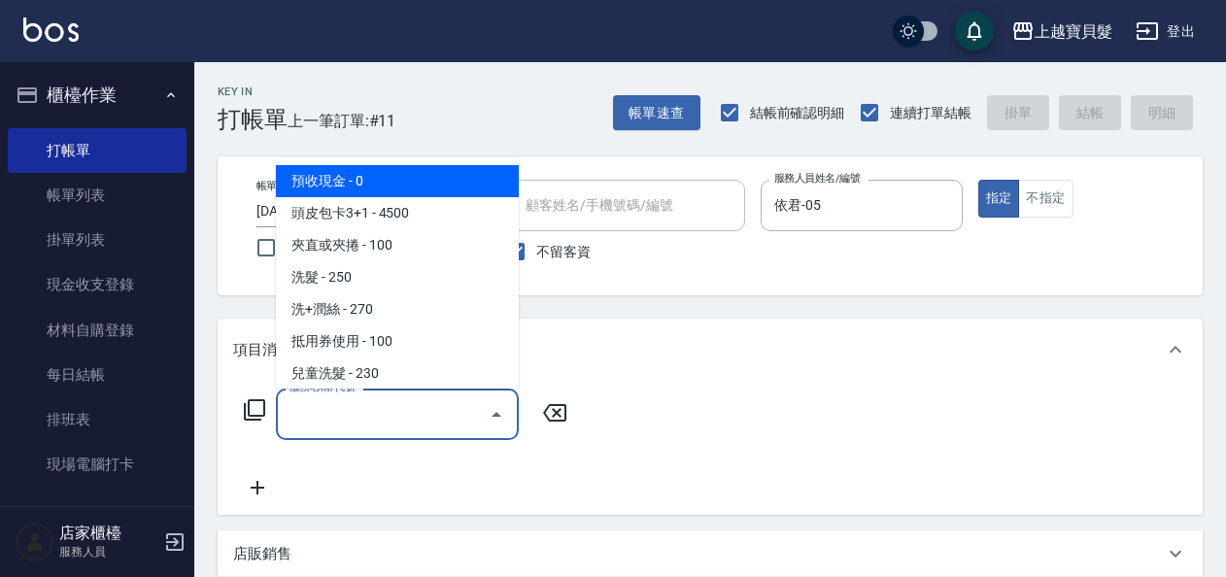
click at [336, 413] on input "服務名稱/代號" at bounding box center [383, 414] width 196 height 34
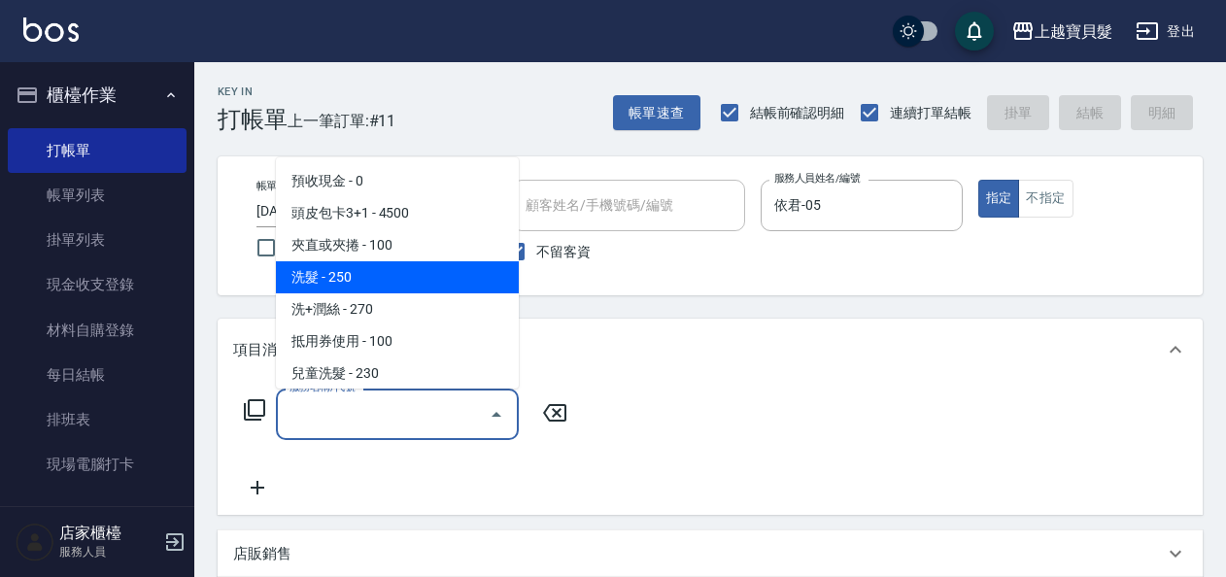
click at [363, 288] on span "洗髮 - 250" at bounding box center [397, 277] width 243 height 32
type input "洗髮(101)"
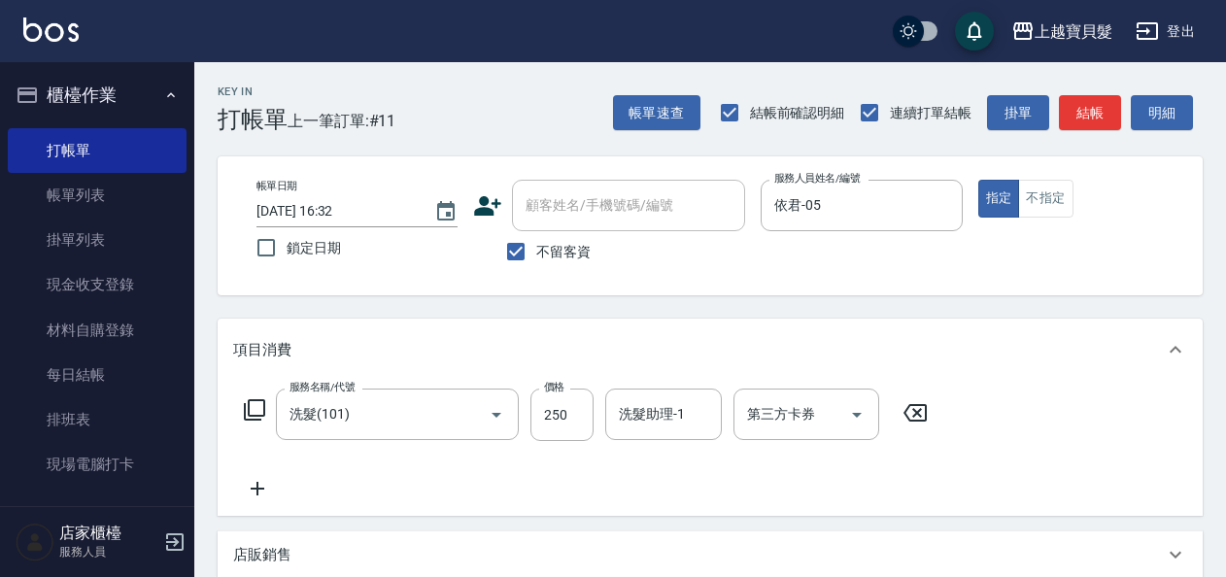
click at [257, 416] on icon at bounding box center [254, 409] width 21 height 21
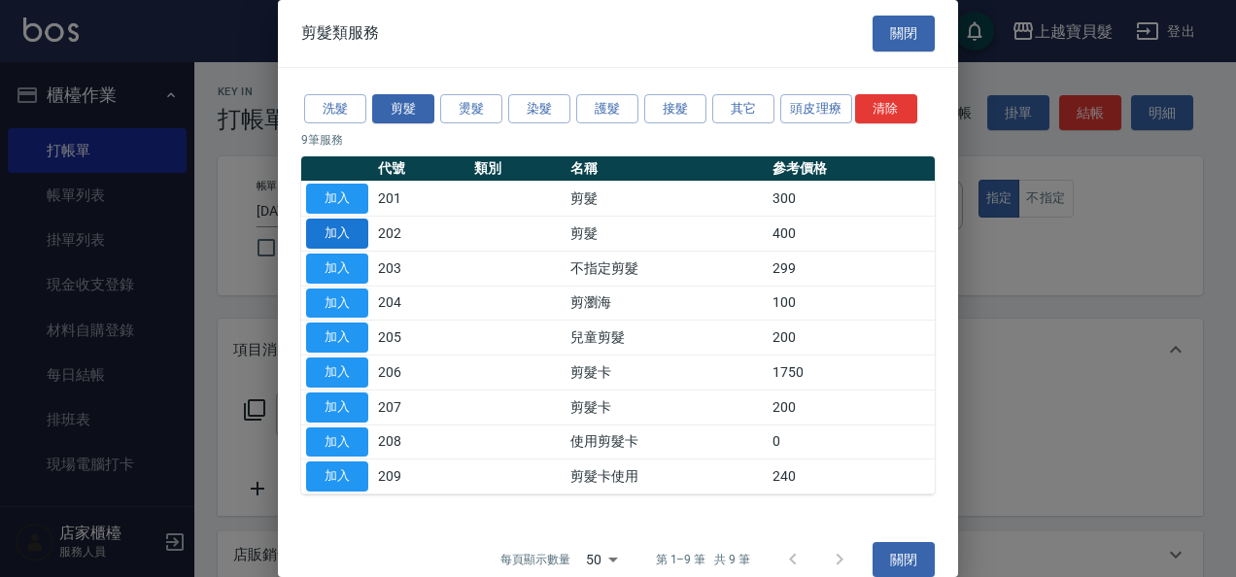
click at [359, 245] on button "加入" at bounding box center [337, 234] width 62 height 30
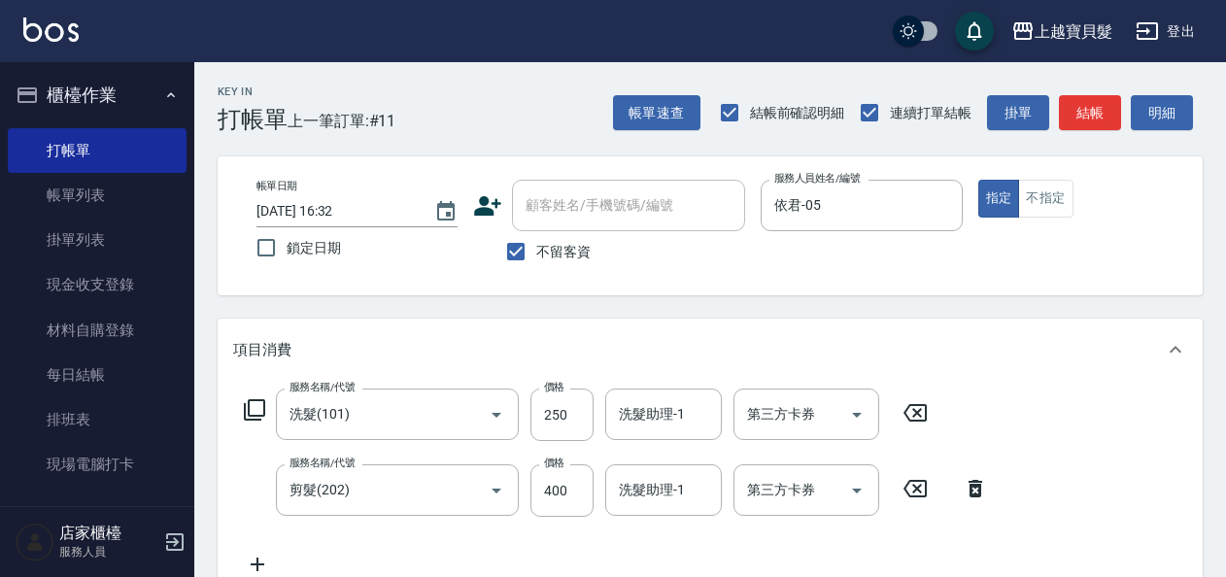
drag, startPoint x: 266, startPoint y: 387, endPoint x: 264, endPoint y: 397, distance: 9.9
click at [266, 393] on div "服務名稱/代號 洗髮(101) 服務名稱/代號 價格 250 價格 洗髮助理-1 洗髮助理-1 第三方卡券 第三方卡券 服務名稱/代號 剪髮(202) 服務名…" at bounding box center [710, 486] width 985 height 211
click at [262, 403] on icon at bounding box center [254, 409] width 23 height 23
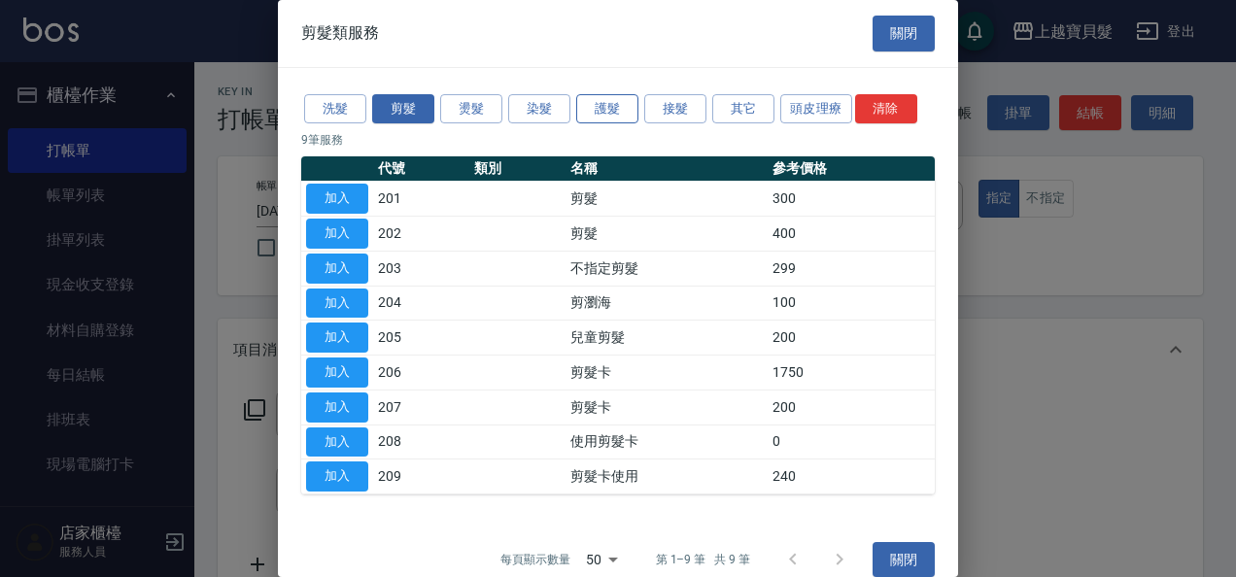
click at [601, 103] on button "護髮" at bounding box center [607, 109] width 62 height 30
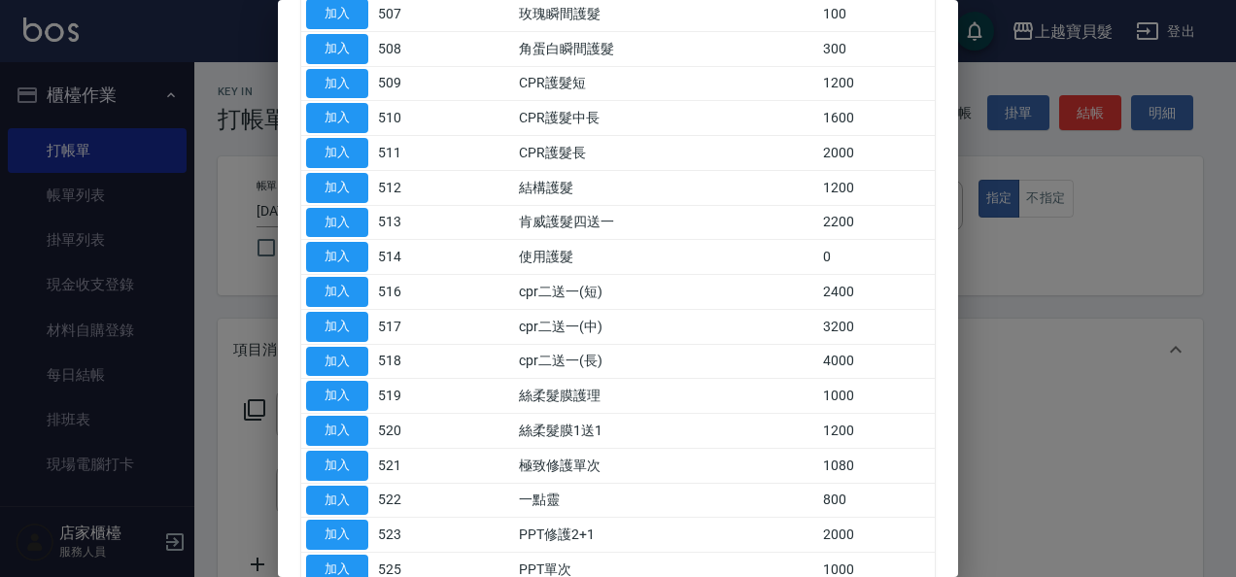
scroll to position [389, 0]
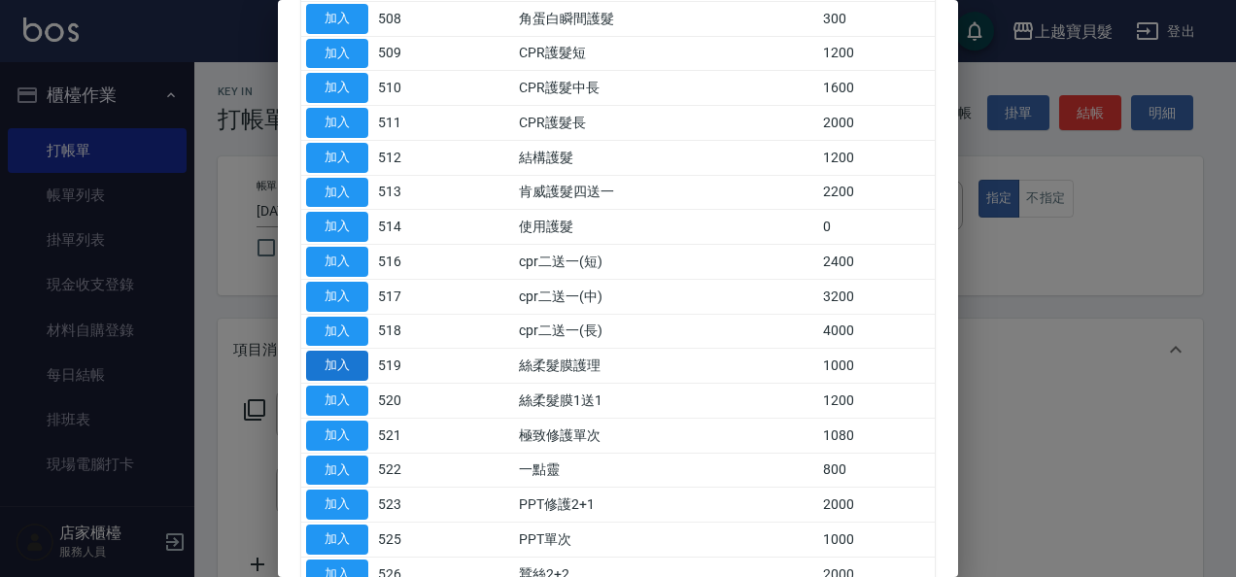
click at [324, 370] on button "加入" at bounding box center [337, 366] width 62 height 30
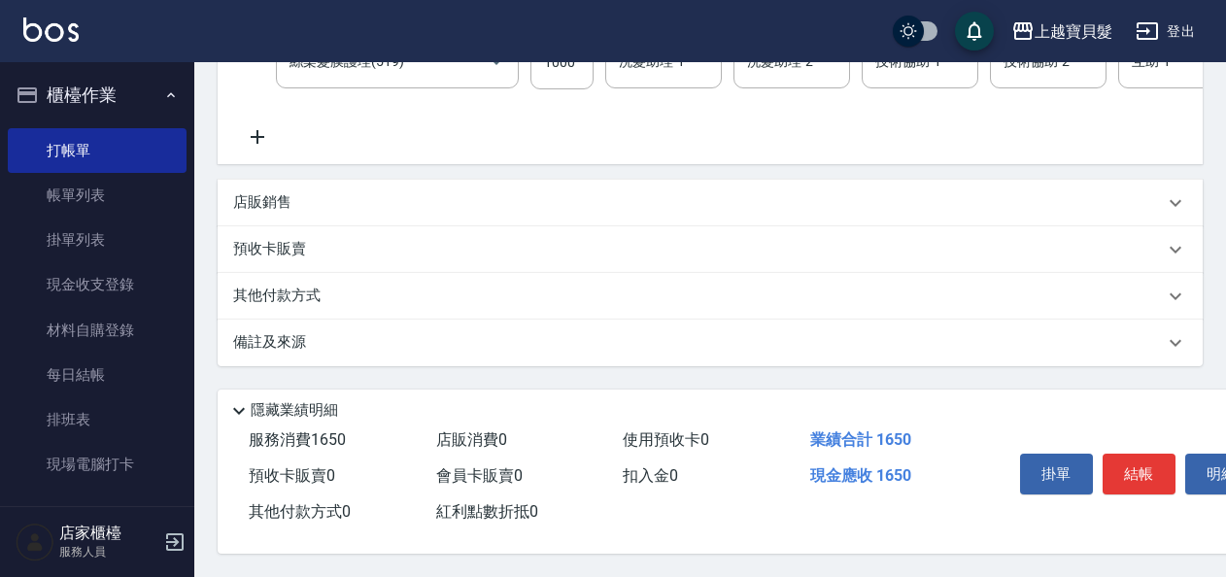
scroll to position [525, 0]
click at [301, 288] on p "其他付款方式" at bounding box center [281, 296] width 97 height 21
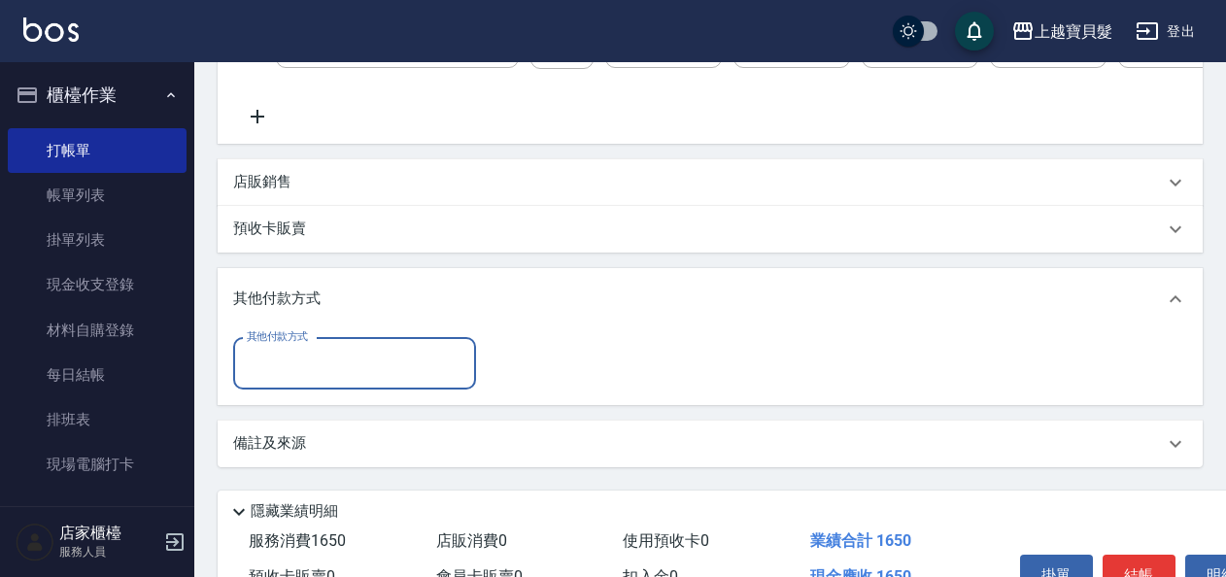
scroll to position [0, 0]
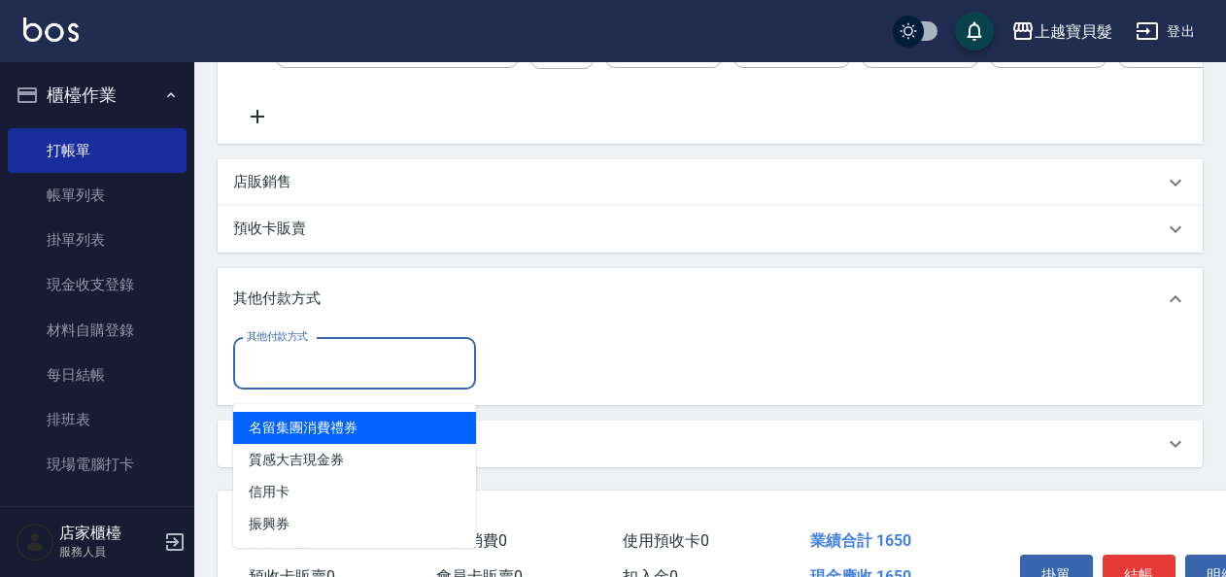
click at [298, 381] on input "其他付款方式" at bounding box center [354, 364] width 225 height 34
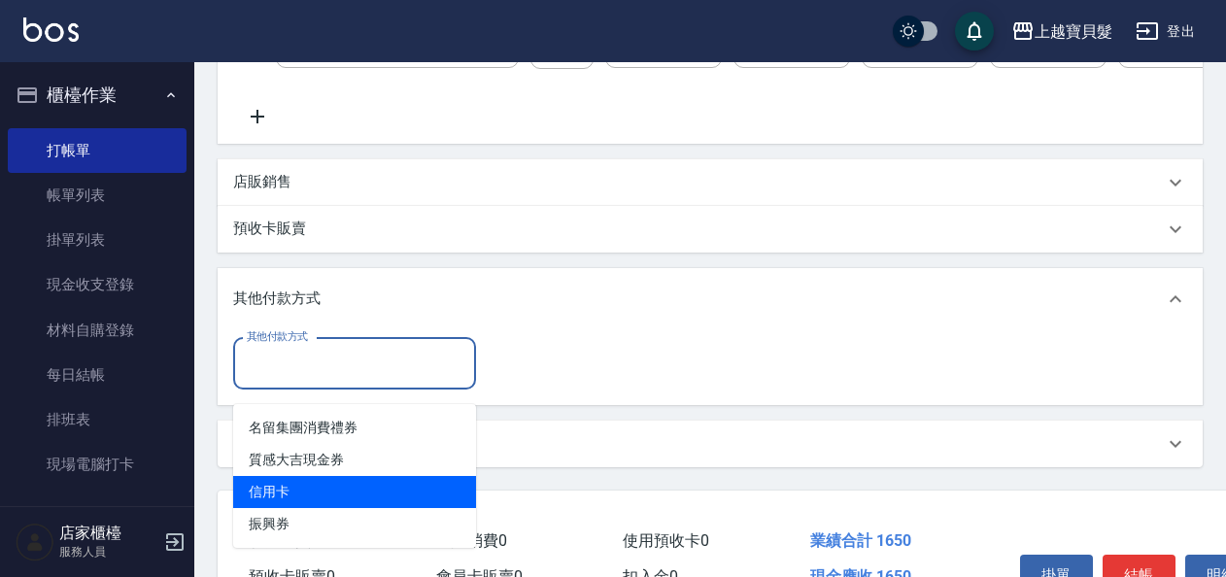
click at [297, 491] on span "信用卡" at bounding box center [354, 492] width 243 height 32
type input "信用卡"
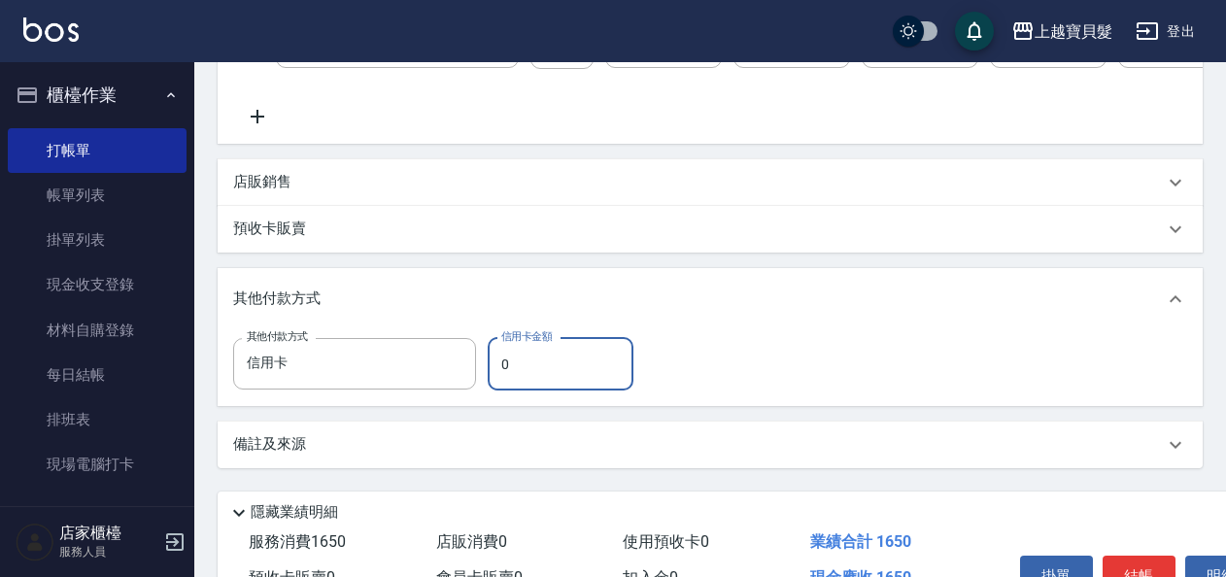
drag, startPoint x: 514, startPoint y: 381, endPoint x: 503, endPoint y: 381, distance: 10.7
click at [503, 381] on input "0" at bounding box center [561, 364] width 146 height 52
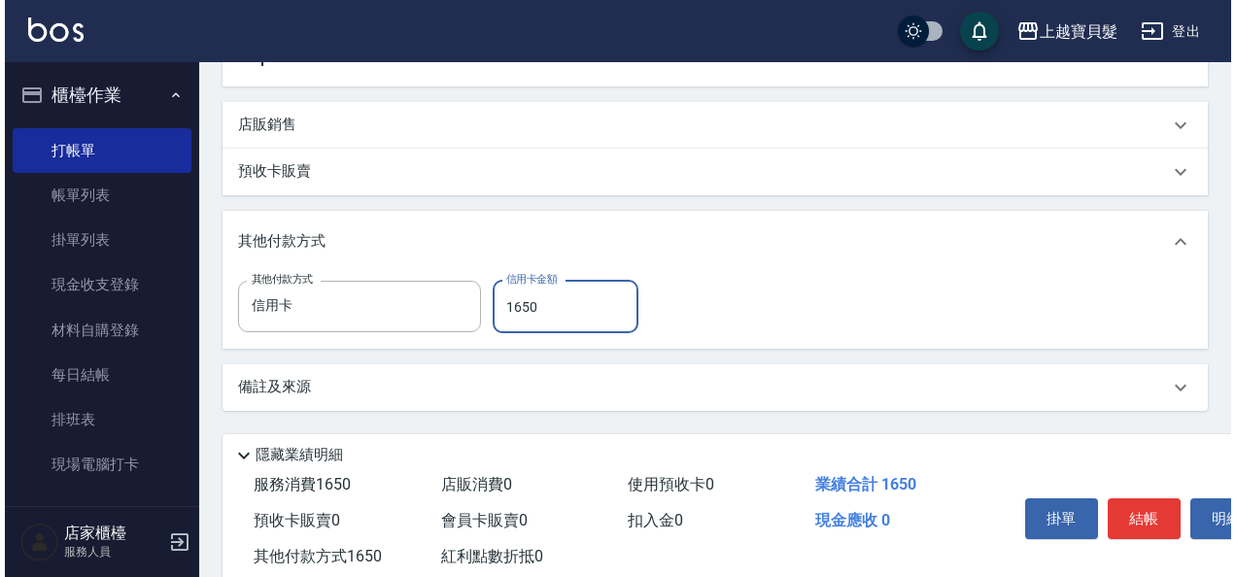
scroll to position [647, 0]
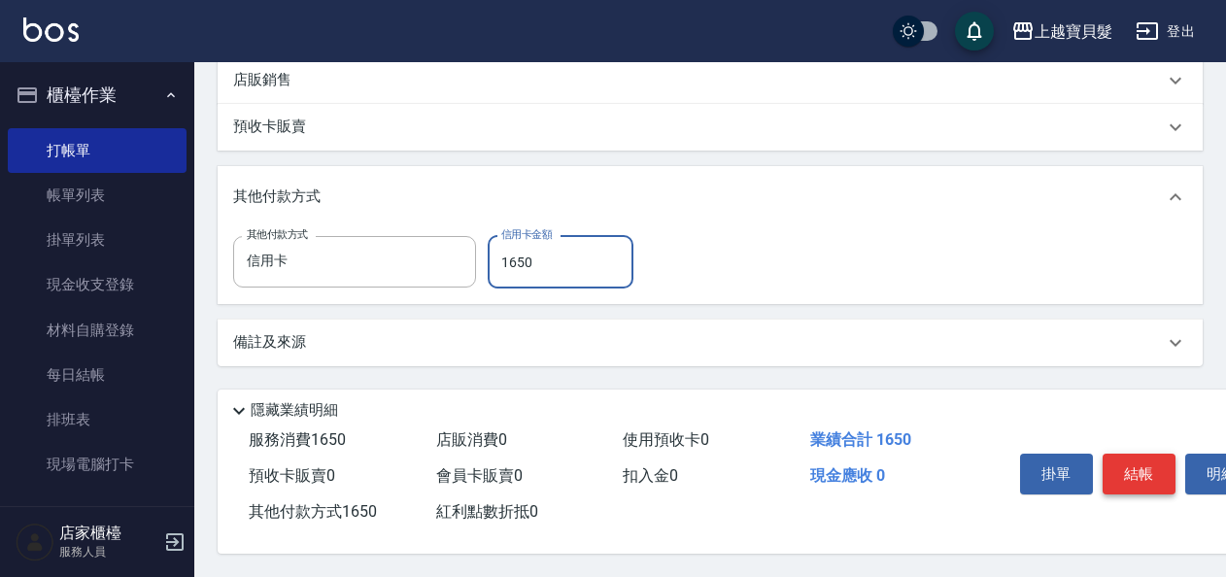
type input "1650"
click at [1136, 456] on button "結帳" at bounding box center [1139, 474] width 73 height 41
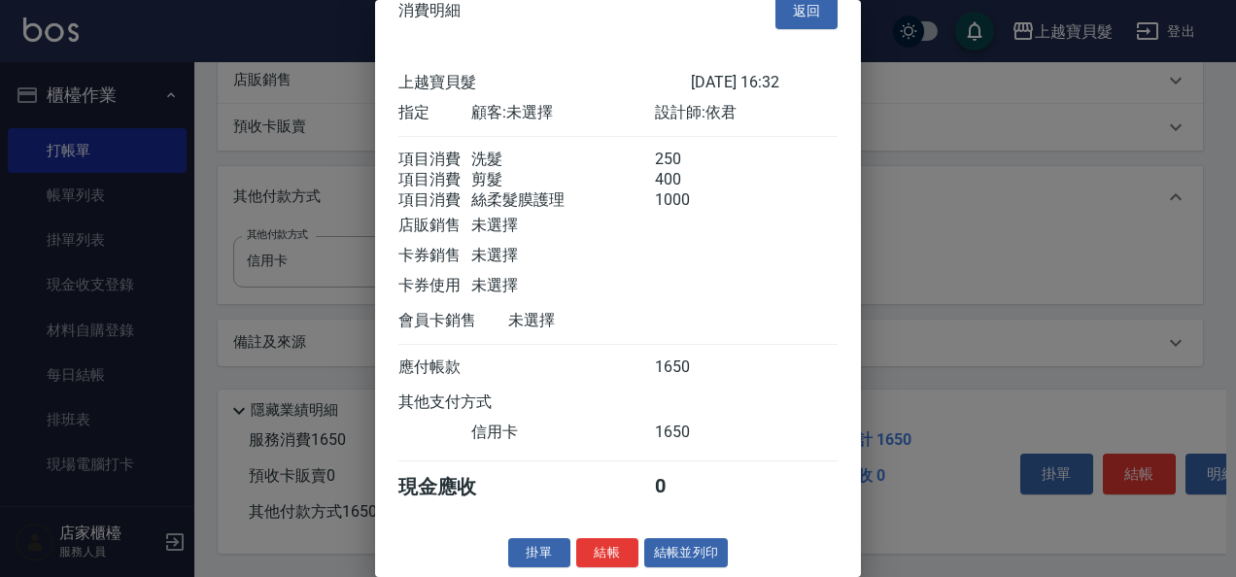
scroll to position [51, 0]
click at [713, 554] on button "結帳並列印" at bounding box center [686, 553] width 85 height 30
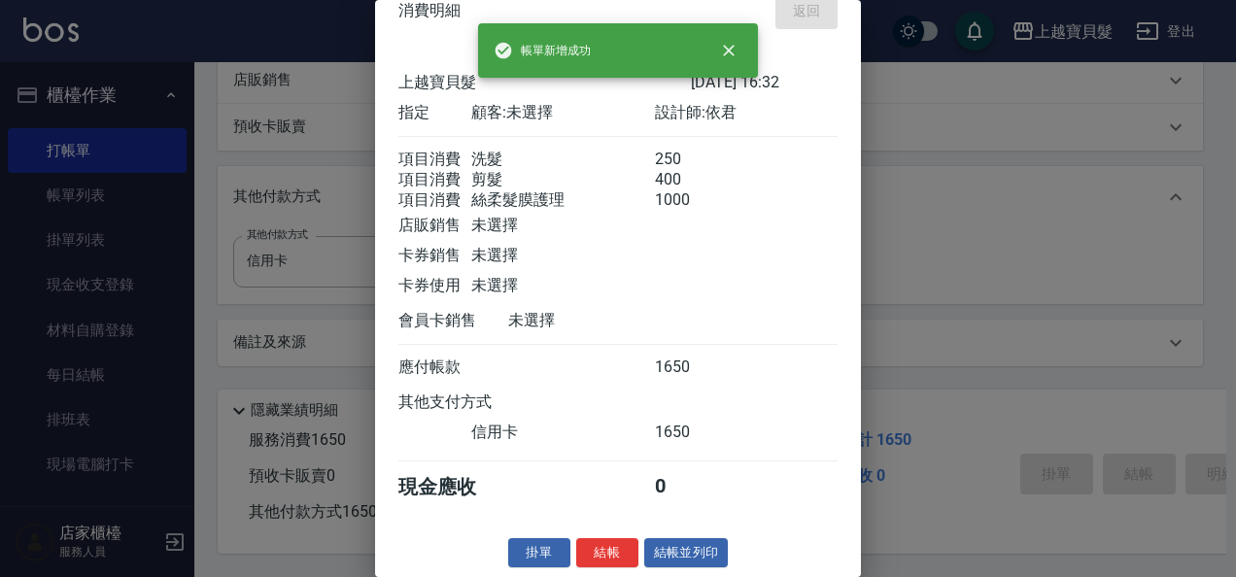
type input "[DATE] 16:33"
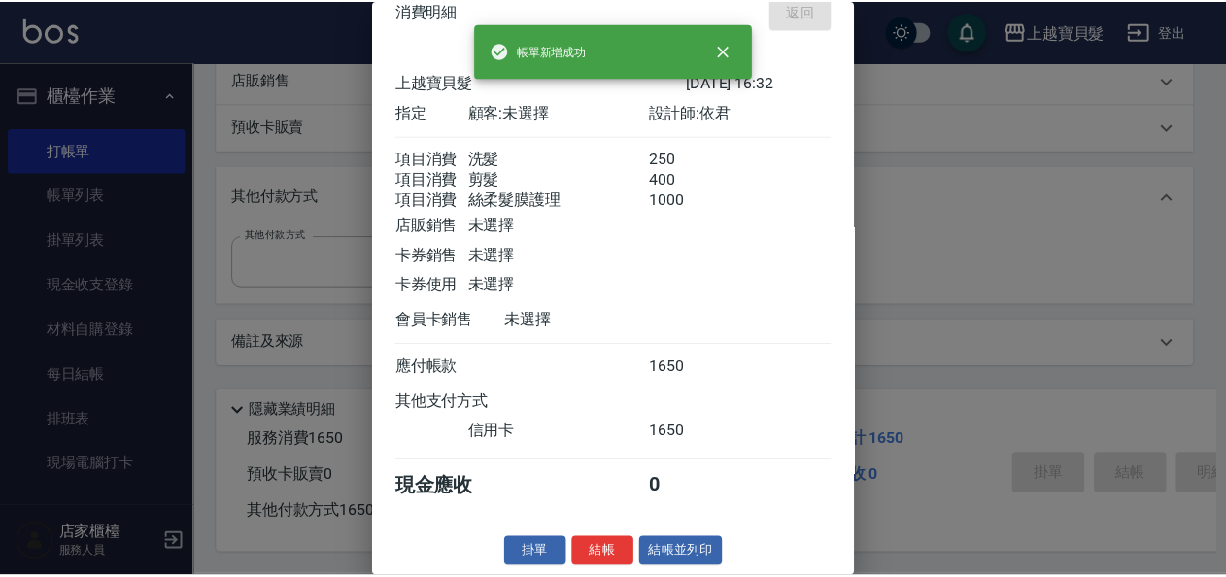
scroll to position [0, 0]
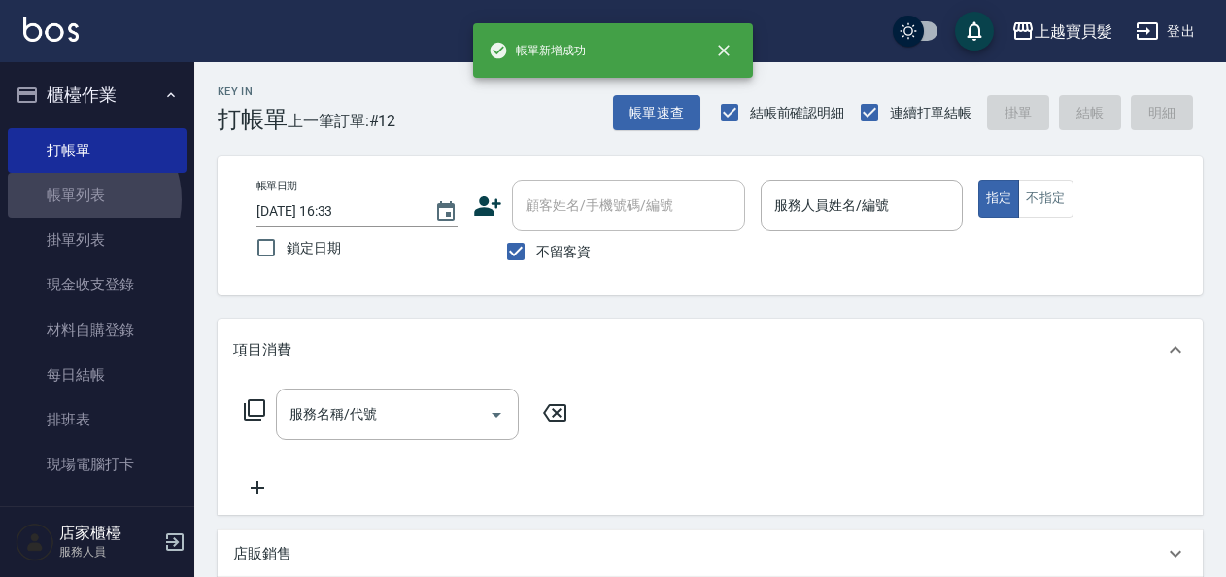
drag, startPoint x: 88, startPoint y: 200, endPoint x: 906, endPoint y: 354, distance: 831.6
click at [88, 200] on link "帳單列表" at bounding box center [97, 195] width 179 height 45
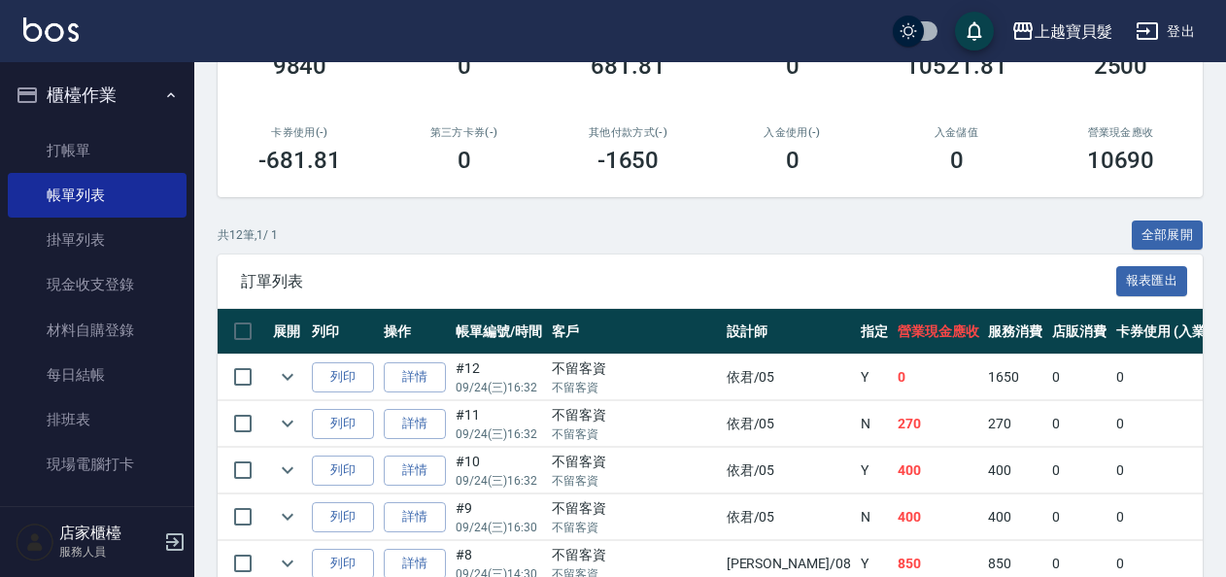
scroll to position [486, 0]
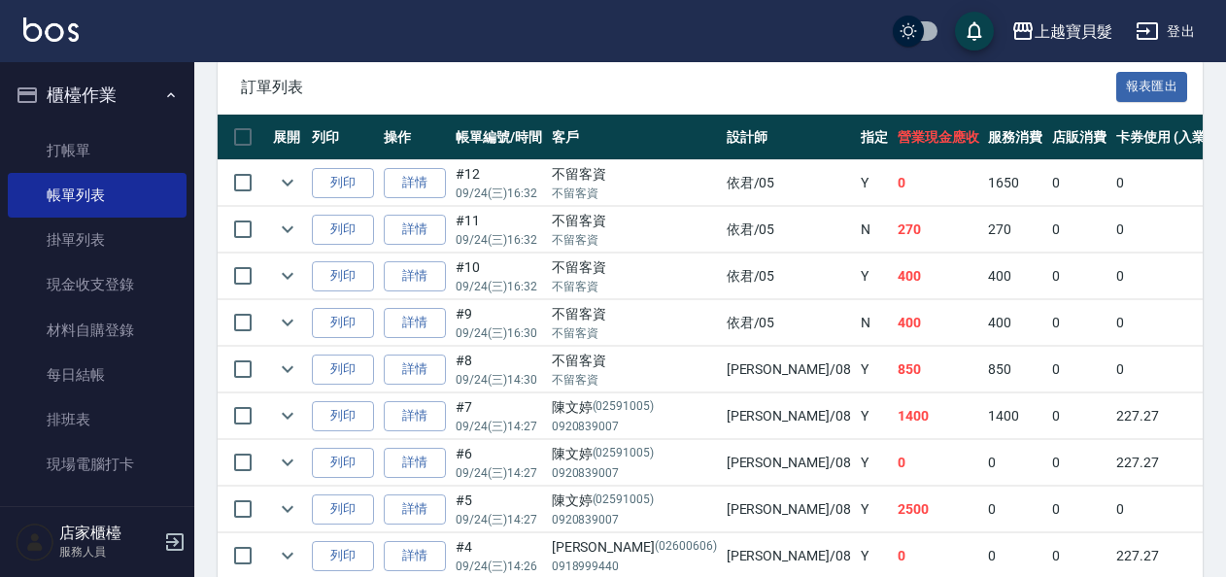
click at [382, 233] on td "詳情" at bounding box center [415, 230] width 72 height 46
click at [431, 233] on link "詳情" at bounding box center [415, 230] width 62 height 30
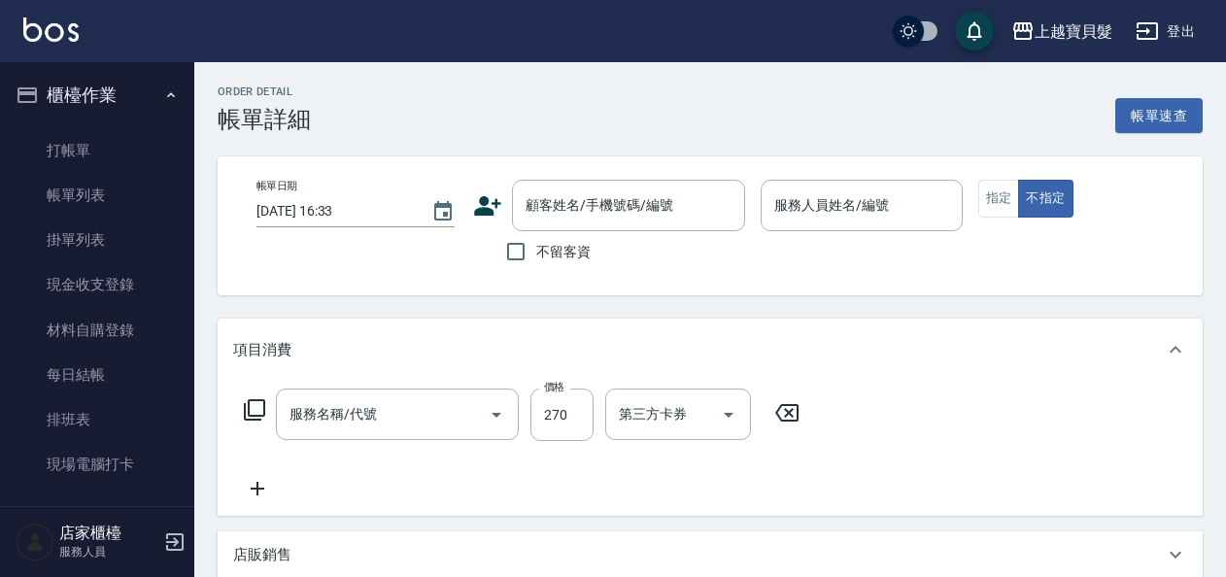
type input "[DATE] 16:32"
checkbox input "true"
type input "依君-05"
type input "洗+潤絲(102)"
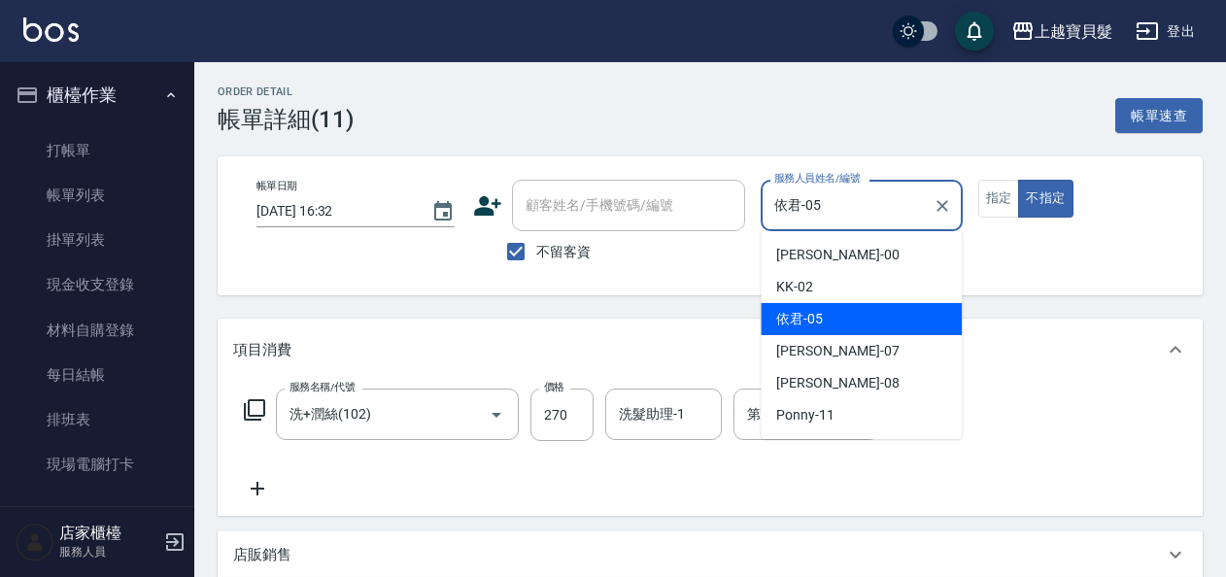
click at [823, 208] on input "依君-05" at bounding box center [847, 206] width 155 height 34
click at [983, 198] on button "指定" at bounding box center [1000, 199] width 42 height 38
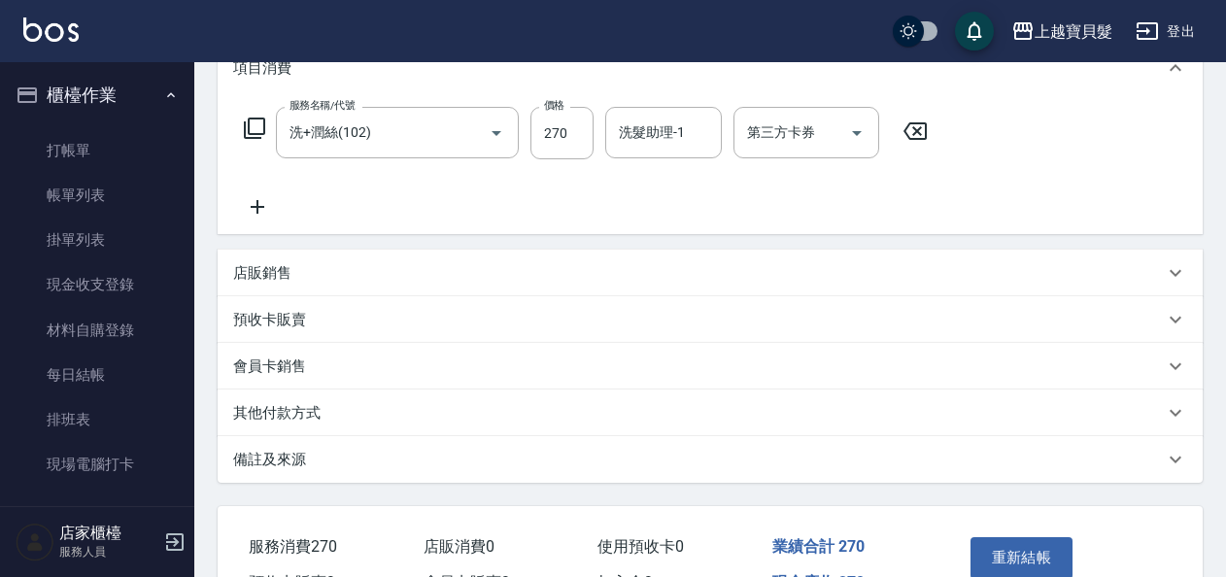
scroll to position [396, 0]
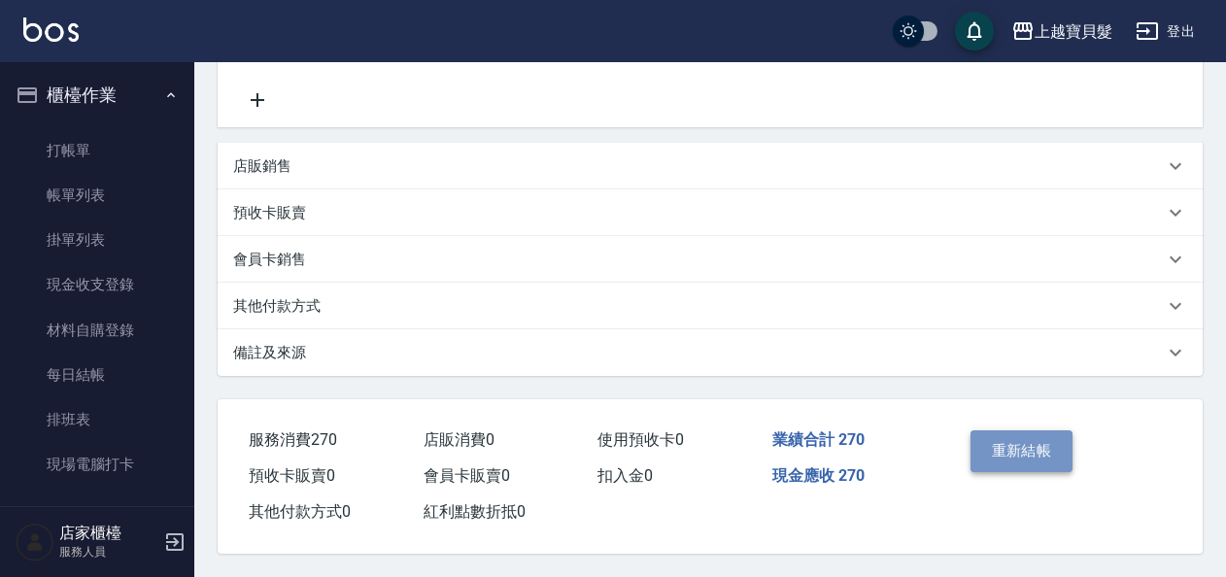
click at [1037, 438] on button "重新結帳" at bounding box center [1022, 451] width 103 height 41
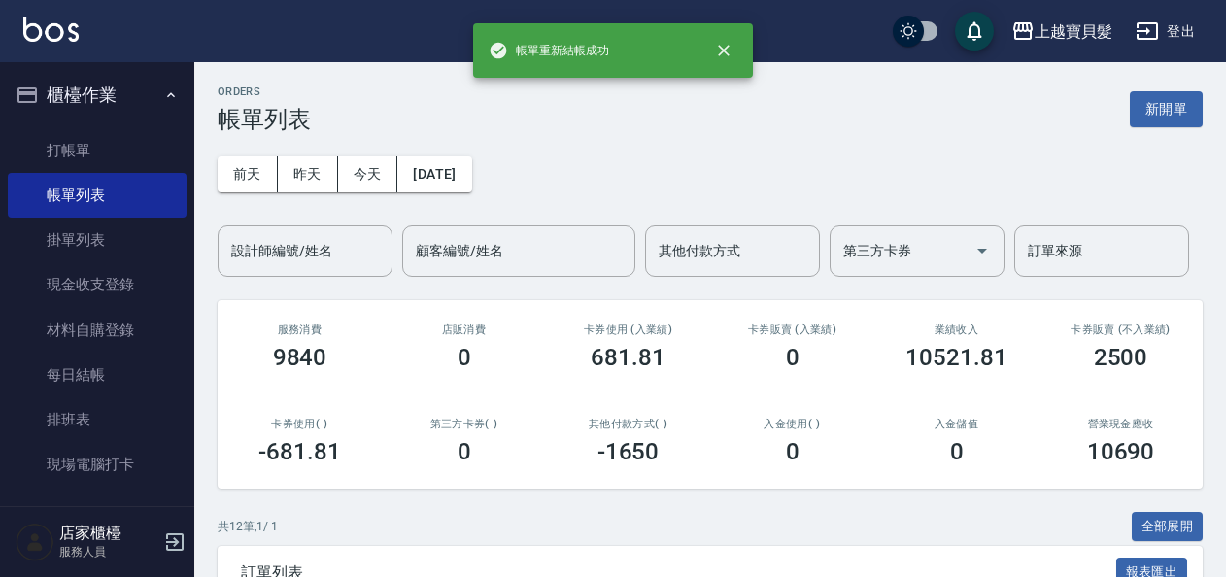
drag, startPoint x: 103, startPoint y: 165, endPoint x: 247, endPoint y: 190, distance: 146.0
click at [103, 164] on link "打帳單" at bounding box center [97, 150] width 179 height 45
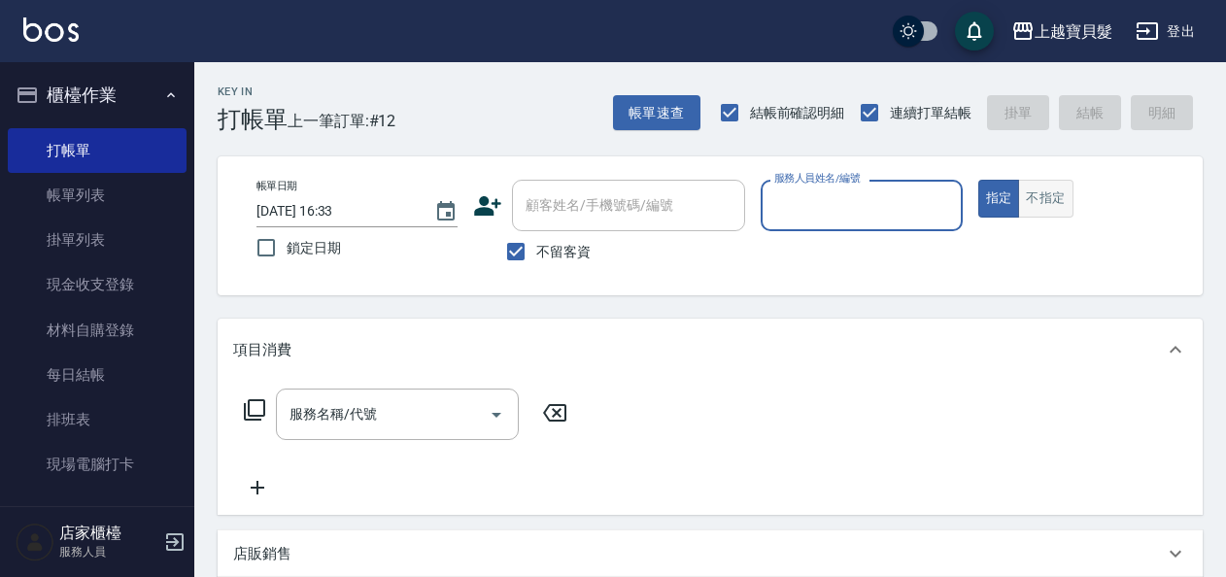
click at [1024, 205] on button "不指定" at bounding box center [1045, 199] width 54 height 38
click at [878, 200] on input "服務人員姓名/編號" at bounding box center [862, 206] width 184 height 34
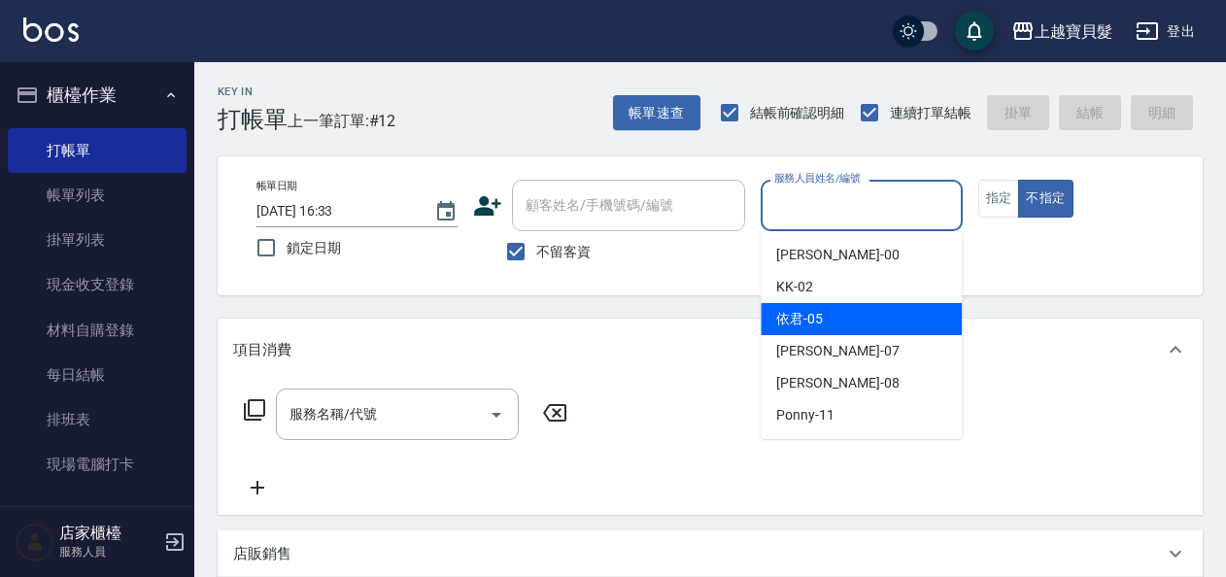
drag, startPoint x: 842, startPoint y: 315, endPoint x: 820, endPoint y: 325, distance: 23.5
click at [839, 317] on div "依君 -05" at bounding box center [861, 319] width 201 height 32
type input "依君-05"
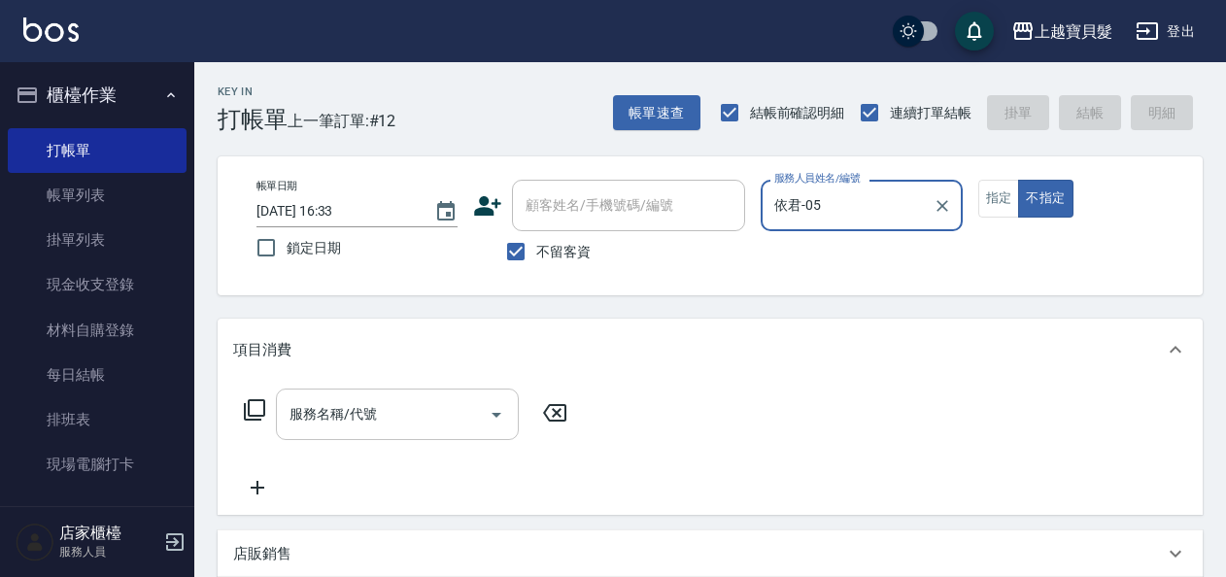
click at [362, 413] on input "服務名稱/代號" at bounding box center [383, 414] width 196 height 34
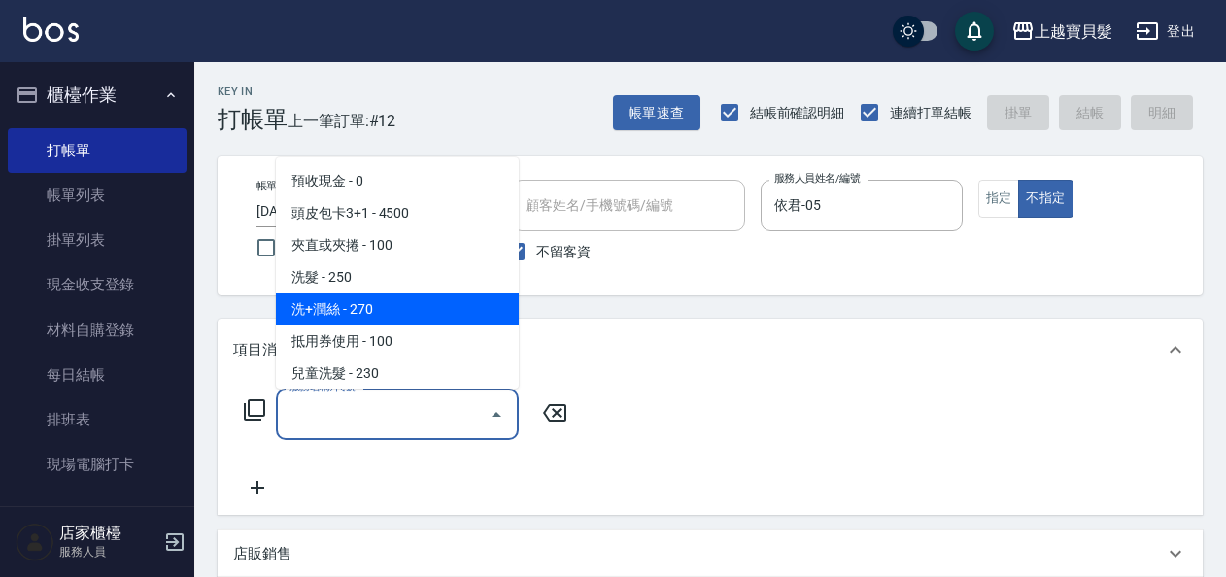
click at [365, 311] on span "洗+潤絲 - 270" at bounding box center [397, 309] width 243 height 32
type input "洗+潤絲(102)"
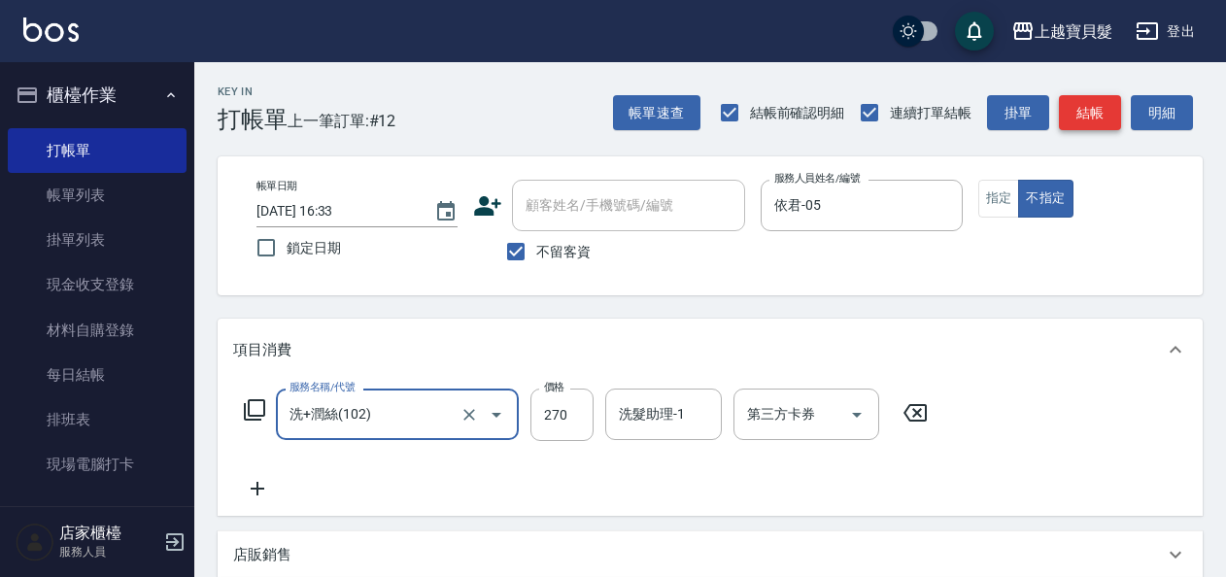
click at [1075, 107] on button "結帳" at bounding box center [1090, 113] width 62 height 36
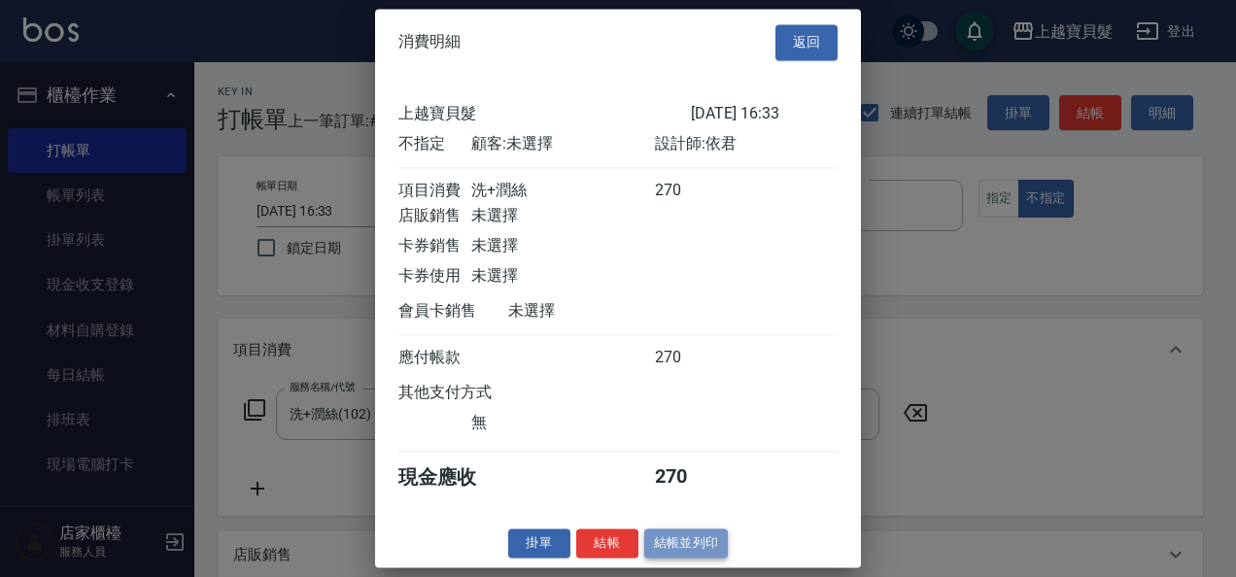
click at [706, 556] on button "結帳並列印" at bounding box center [686, 544] width 85 height 30
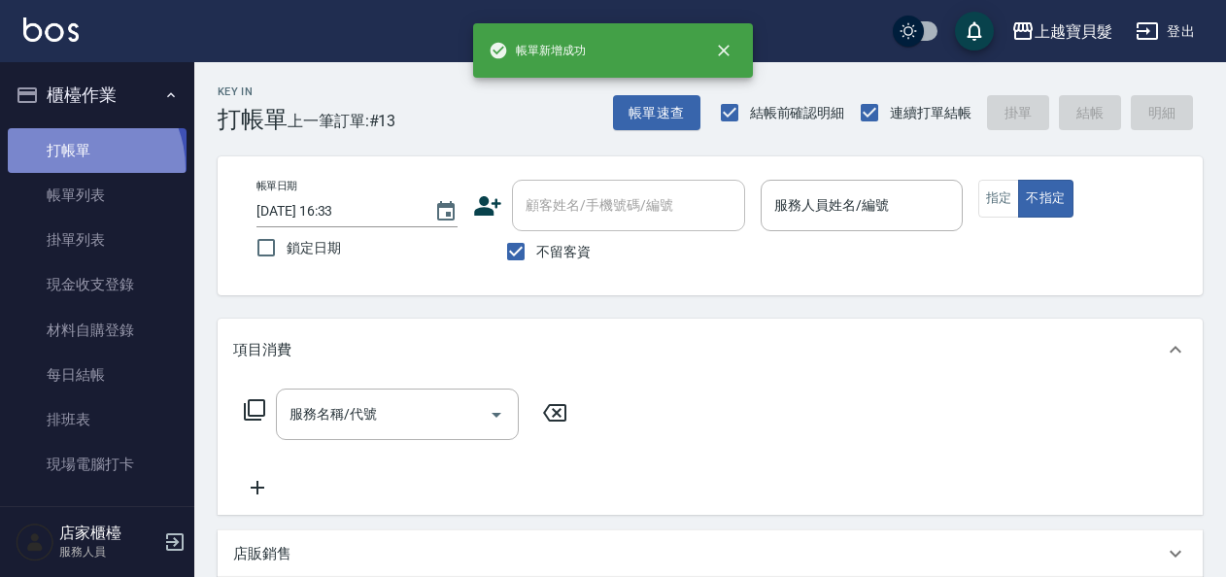
click at [72, 168] on link "打帳單" at bounding box center [97, 150] width 179 height 45
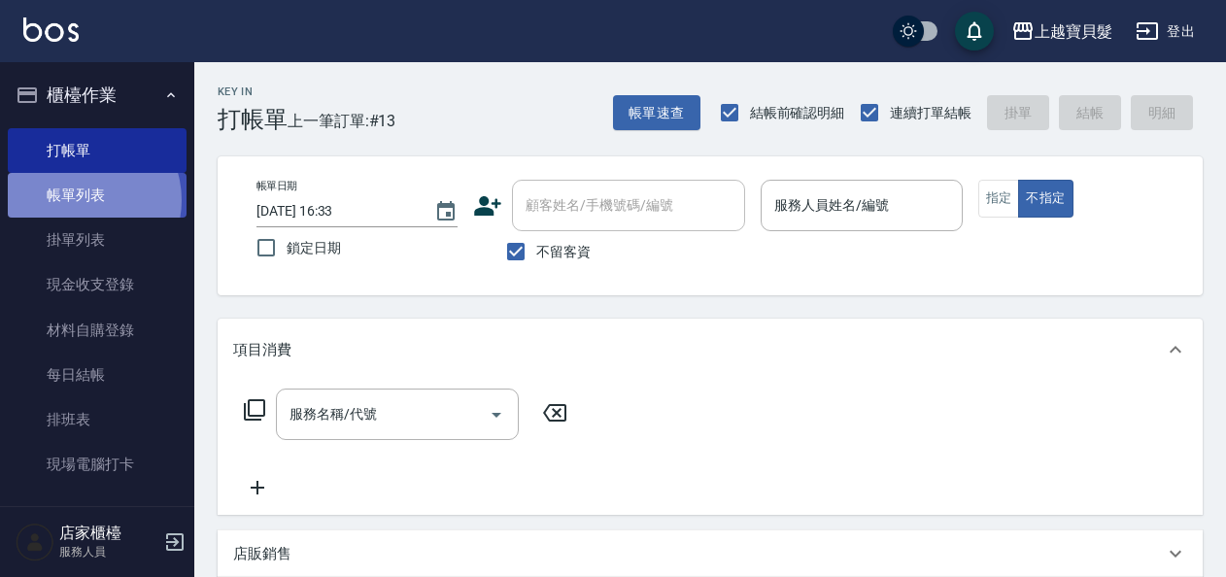
click at [80, 200] on link "帳單列表" at bounding box center [97, 195] width 179 height 45
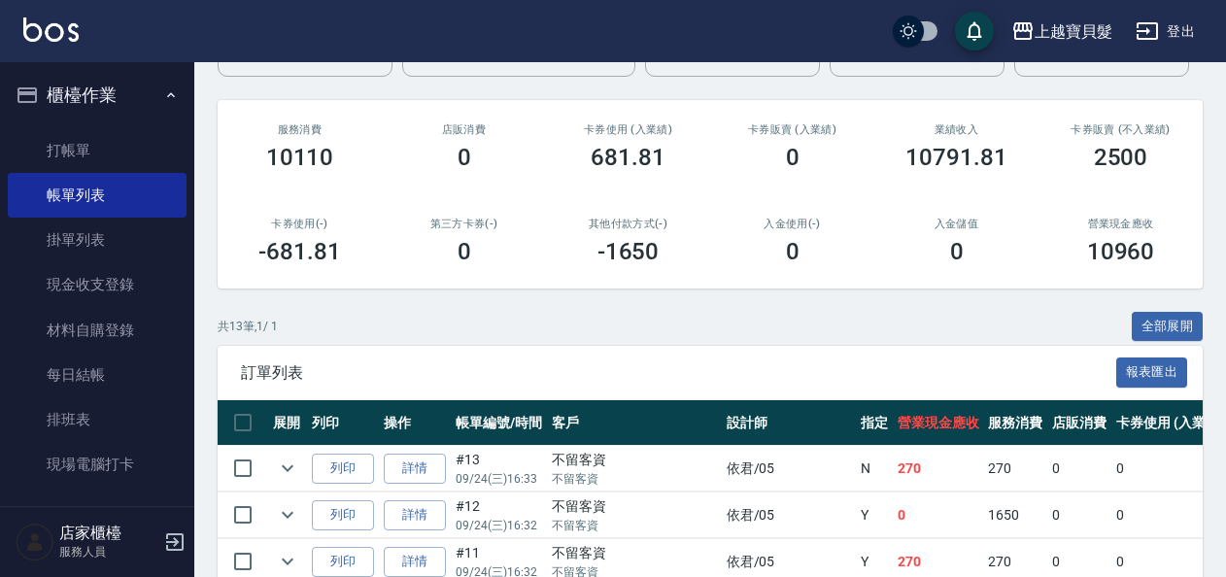
scroll to position [292, 0]
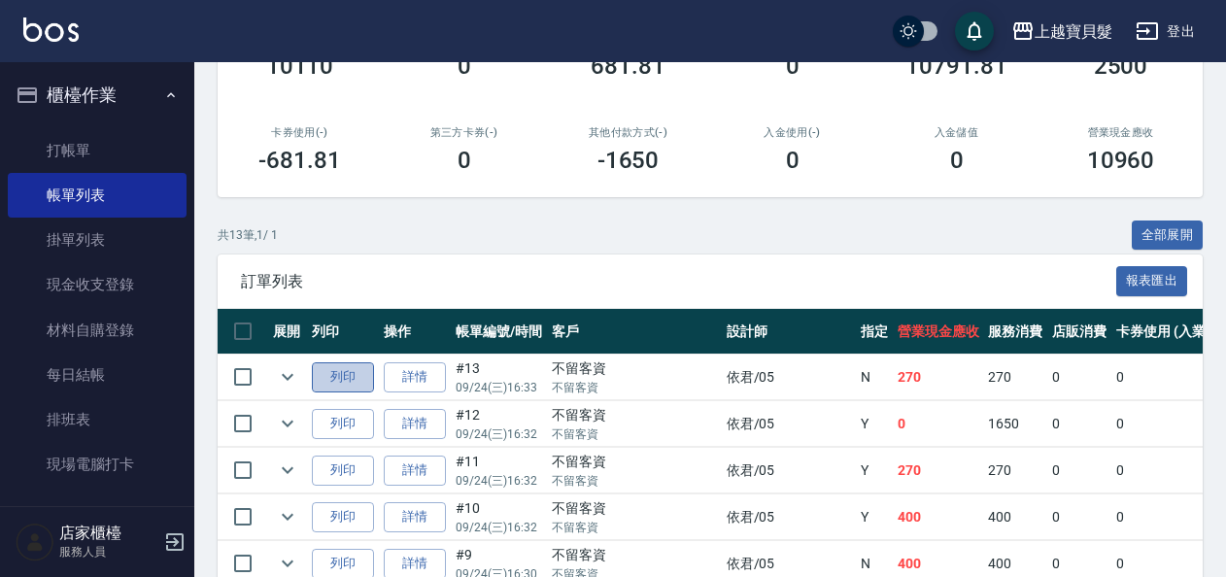
click at [368, 379] on button "列印" at bounding box center [343, 377] width 62 height 30
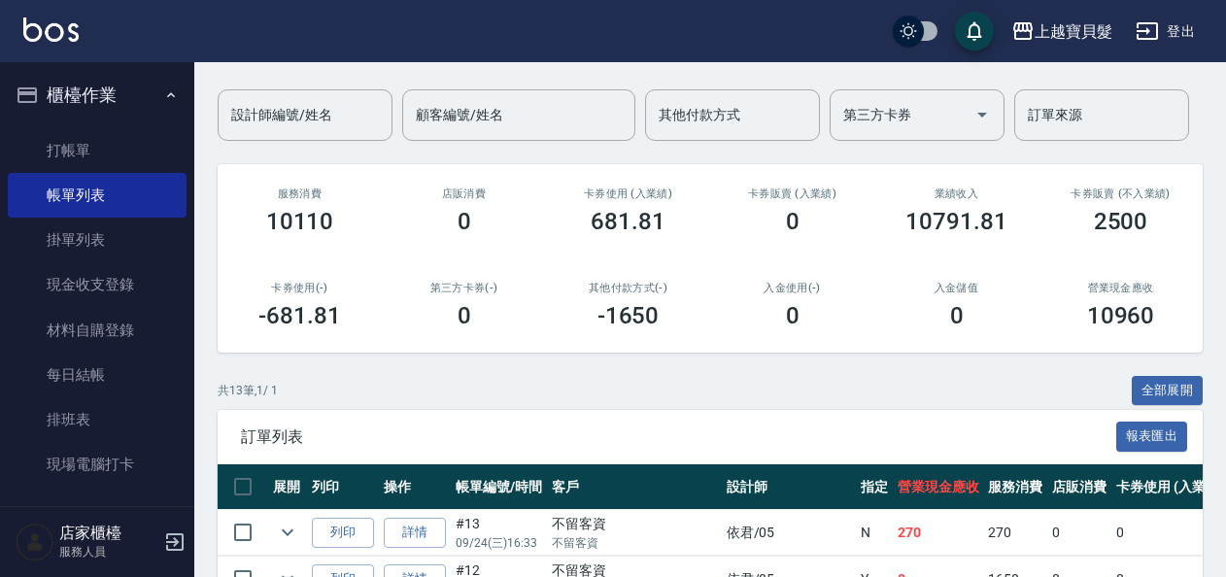
scroll to position [0, 0]
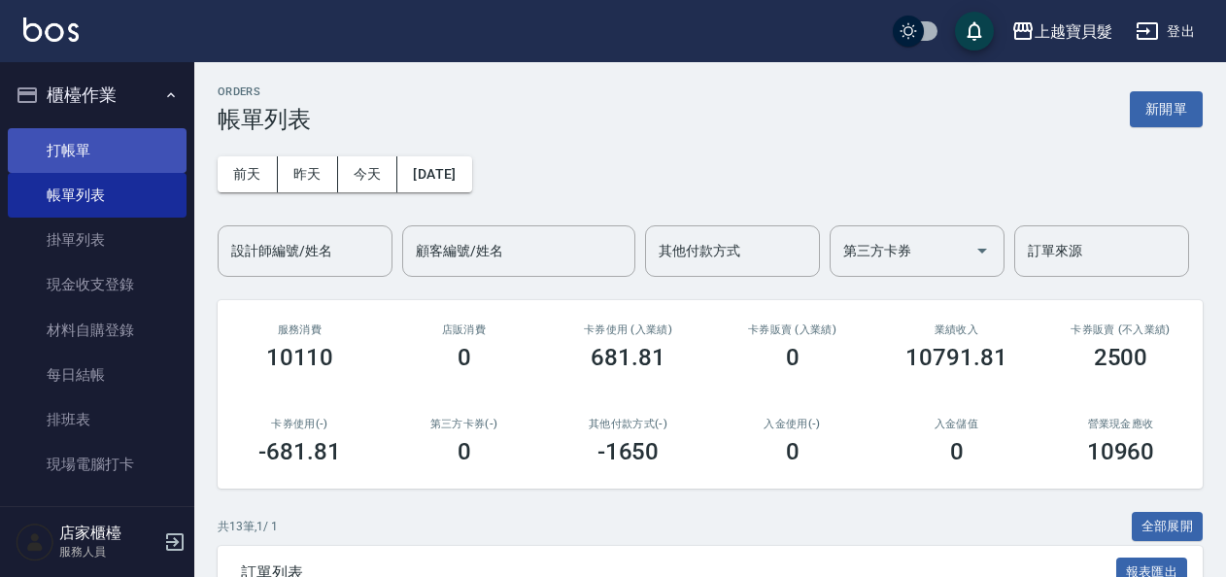
click at [85, 146] on link "打帳單" at bounding box center [97, 150] width 179 height 45
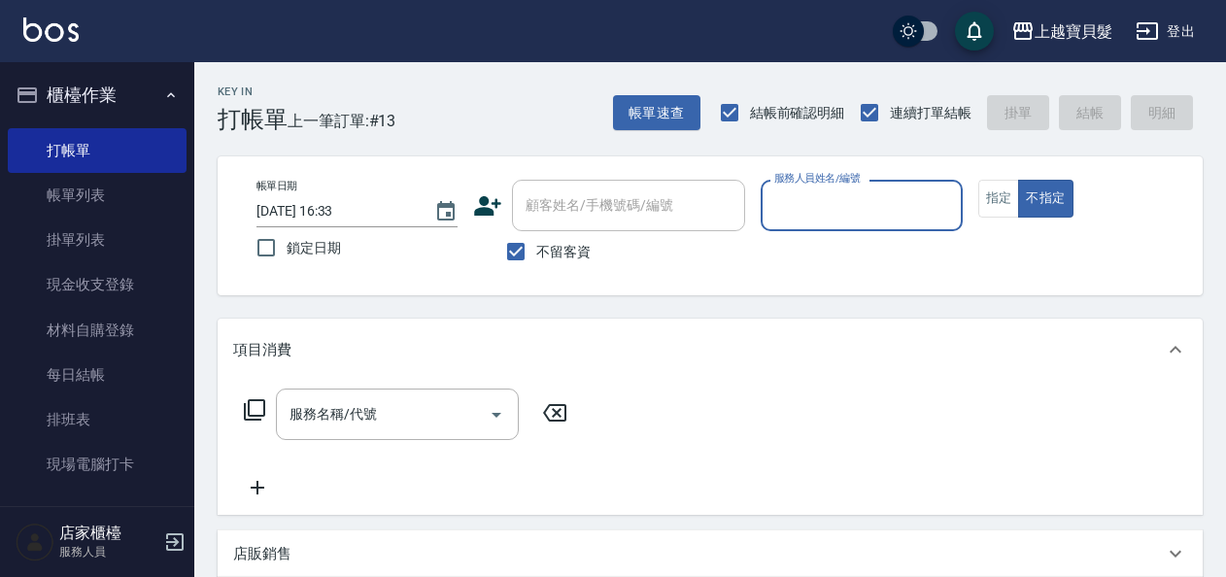
click at [845, 202] on input "服務人員姓名/編號" at bounding box center [862, 206] width 184 height 34
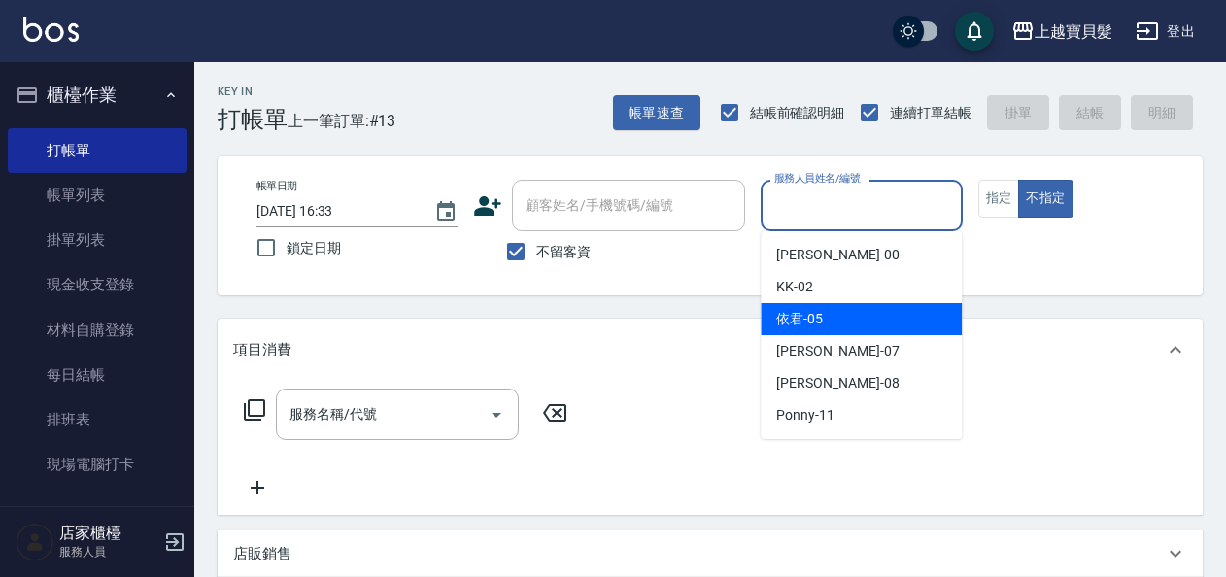
drag, startPoint x: 844, startPoint y: 325, endPoint x: 877, endPoint y: 299, distance: 41.6
click at [844, 325] on div "依君 -05" at bounding box center [861, 319] width 201 height 32
type input "依君-05"
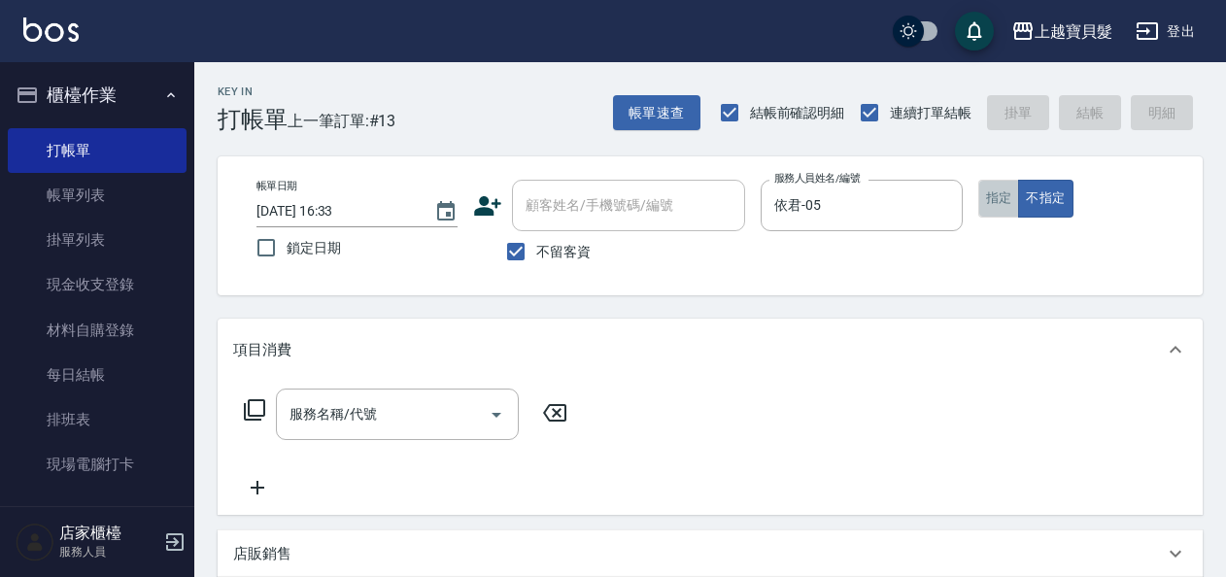
click at [1001, 196] on button "指定" at bounding box center [1000, 199] width 42 height 38
click at [427, 433] on div "服務名稱/代號" at bounding box center [397, 415] width 243 height 52
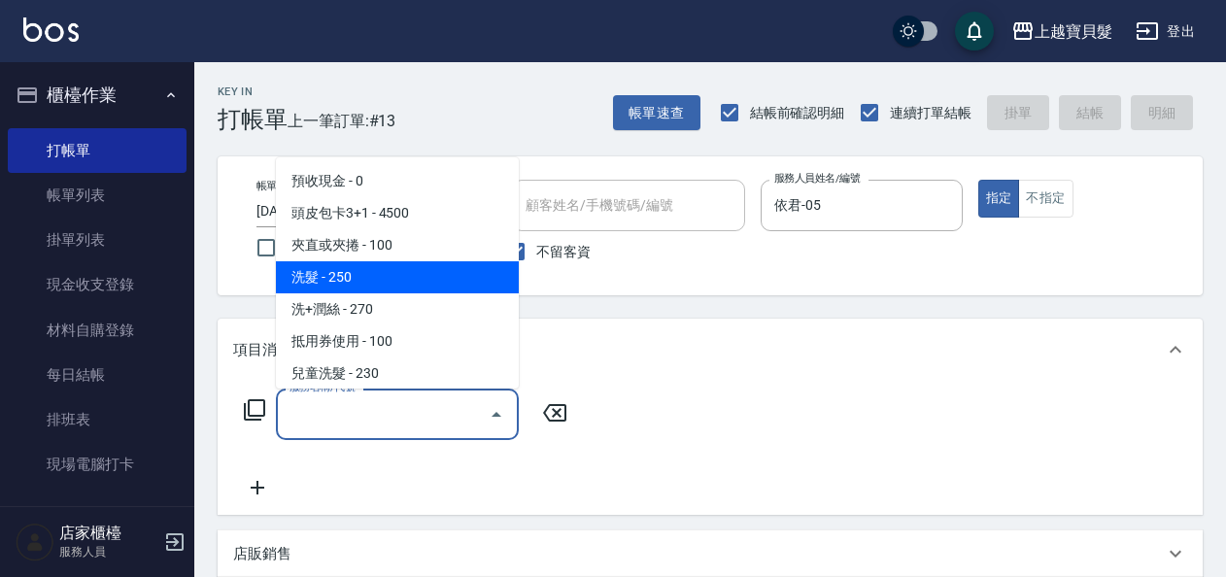
click at [292, 292] on span "洗髮 - 250" at bounding box center [397, 277] width 243 height 32
type input "洗髮(101)"
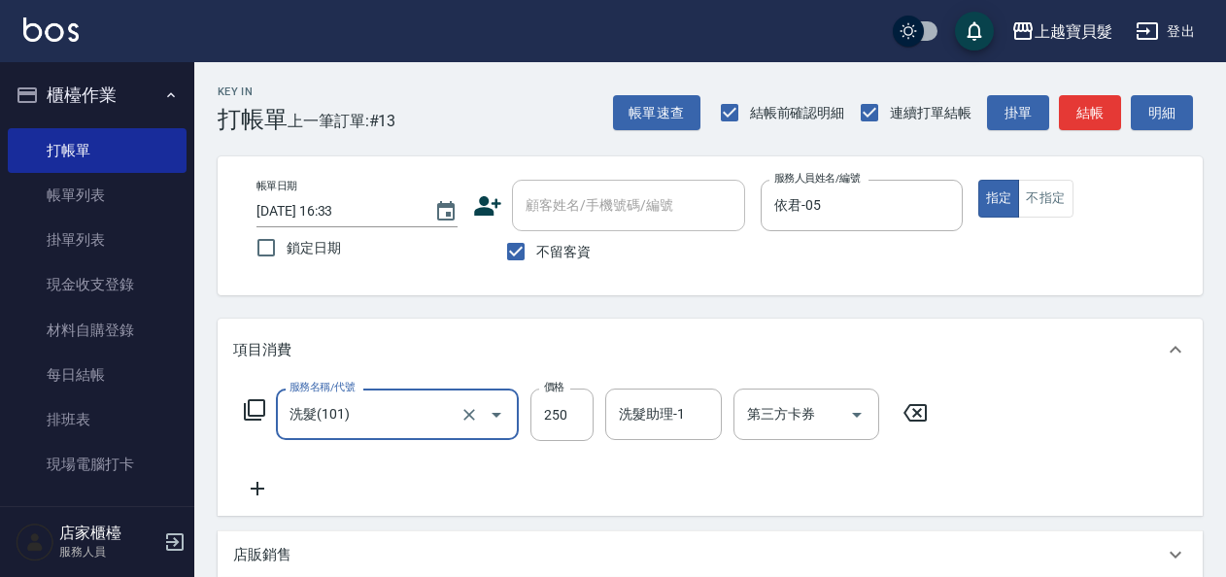
click at [247, 410] on icon at bounding box center [254, 409] width 23 height 23
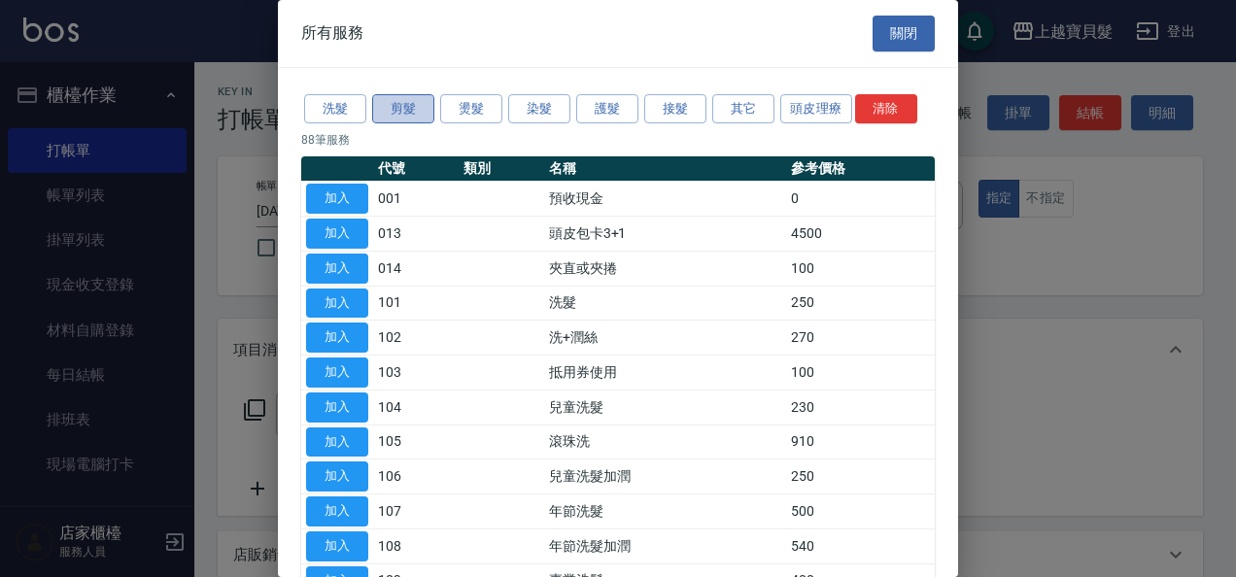
click at [399, 115] on button "剪髮" at bounding box center [403, 109] width 62 height 30
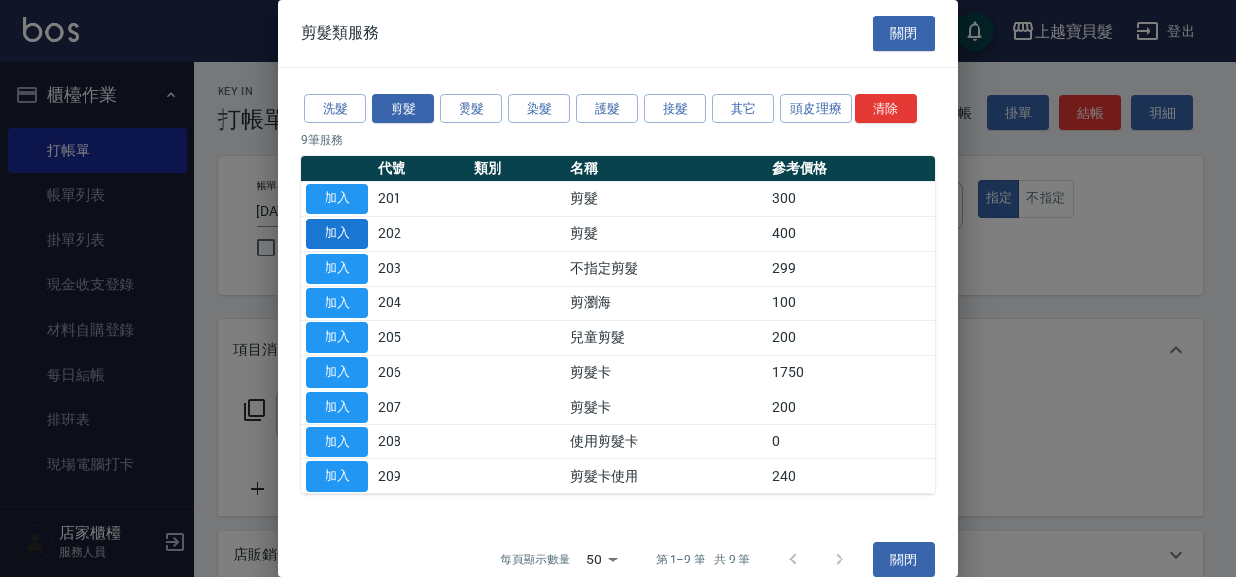
click at [344, 237] on button "加入" at bounding box center [337, 234] width 62 height 30
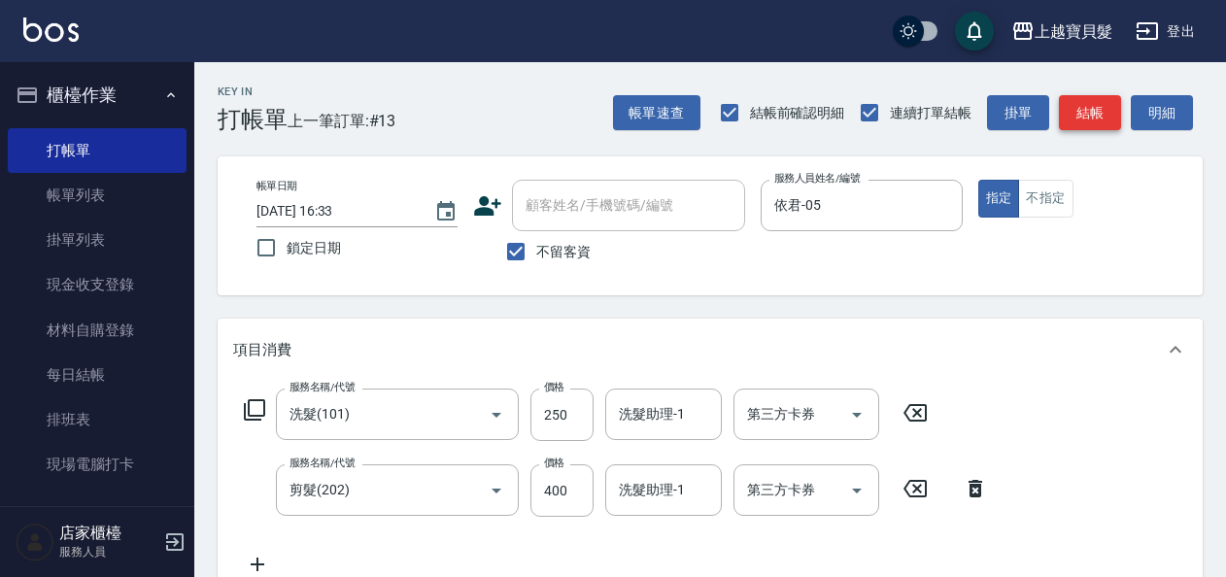
click at [1092, 115] on button "結帳" at bounding box center [1090, 113] width 62 height 36
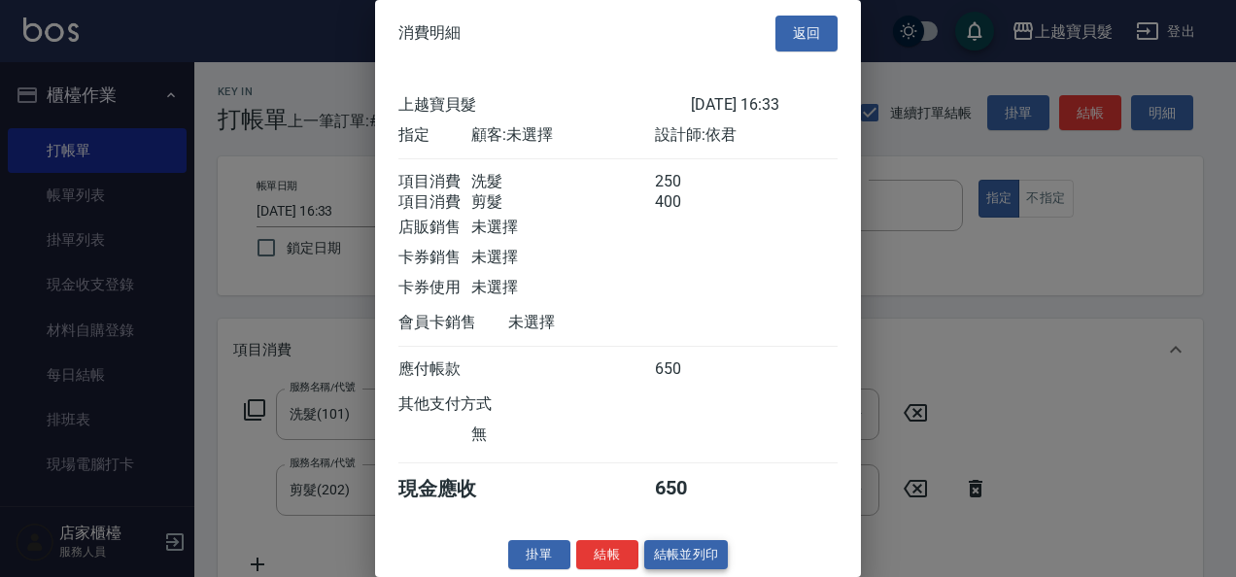
click at [683, 566] on button "結帳並列印" at bounding box center [686, 555] width 85 height 30
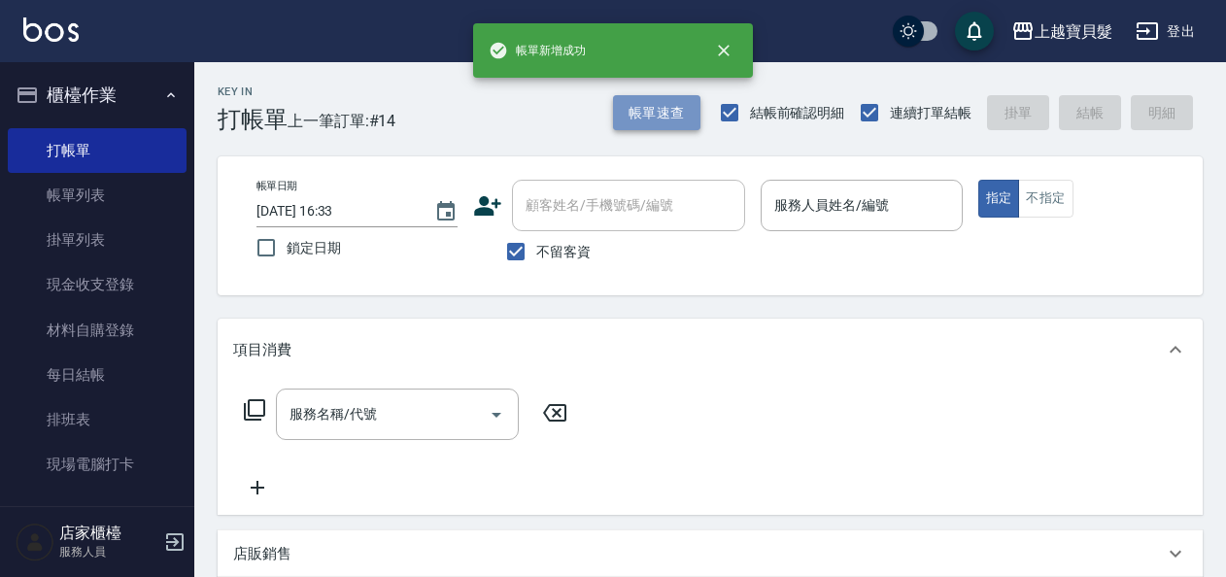
click at [660, 124] on button "帳單速查" at bounding box center [656, 113] width 87 height 36
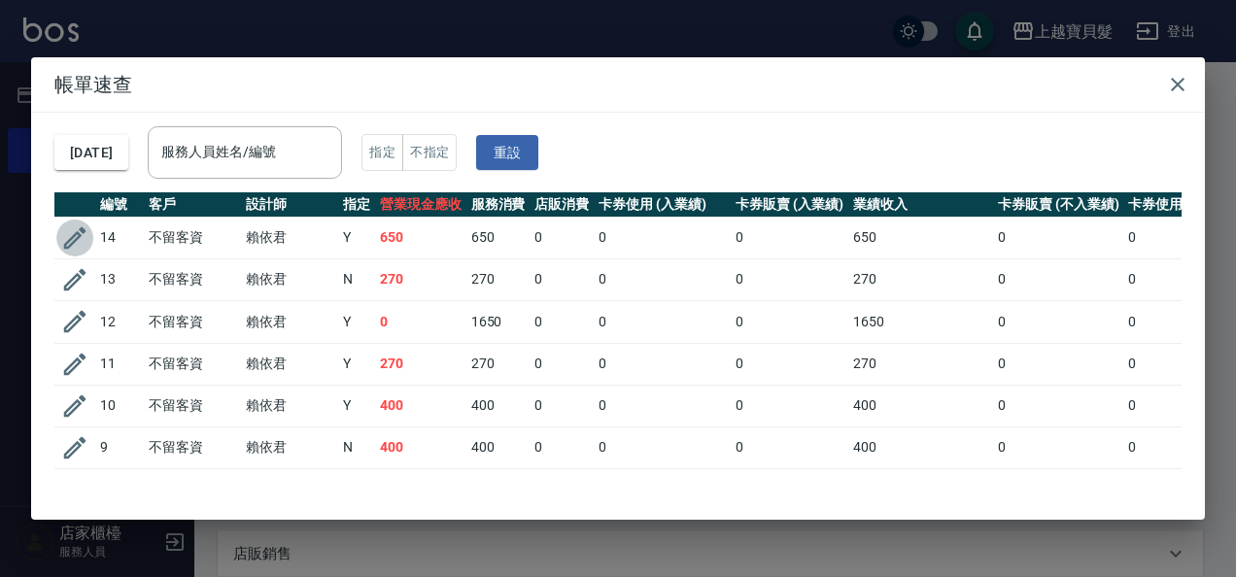
click at [66, 238] on icon "button" at bounding box center [74, 238] width 29 height 29
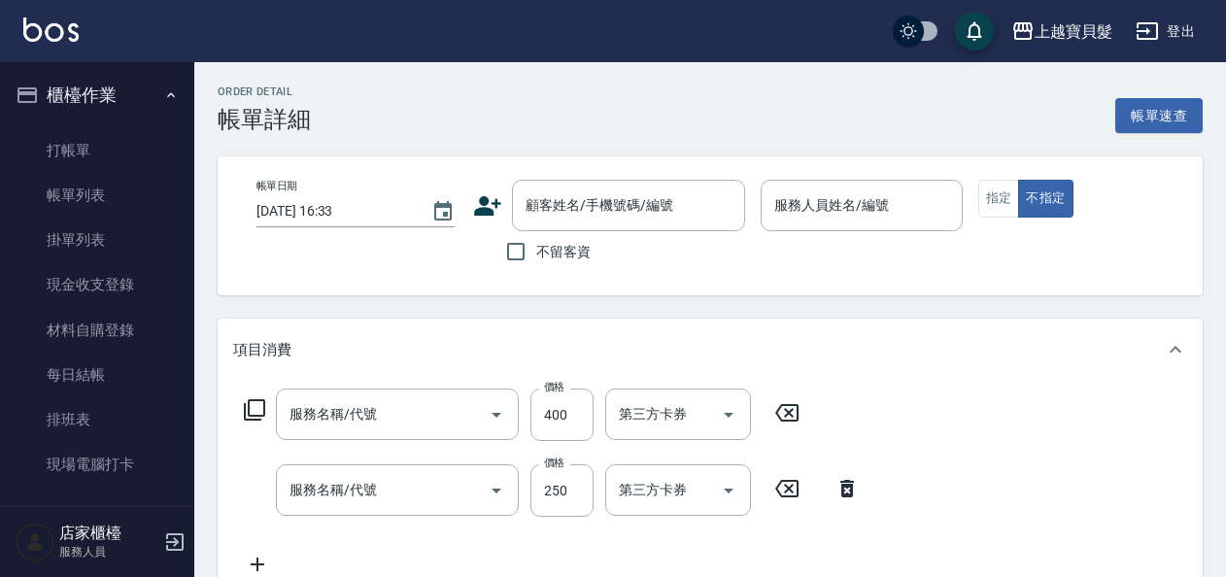
checkbox input "true"
type input "依君-05"
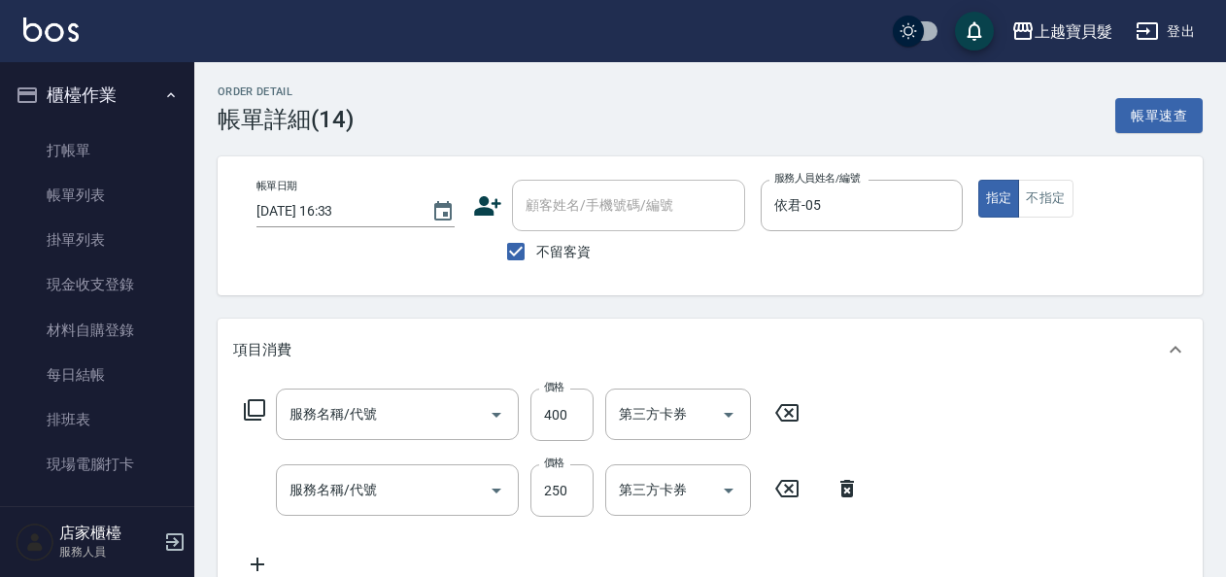
type input "剪髮(202)"
type input "洗髮(101)"
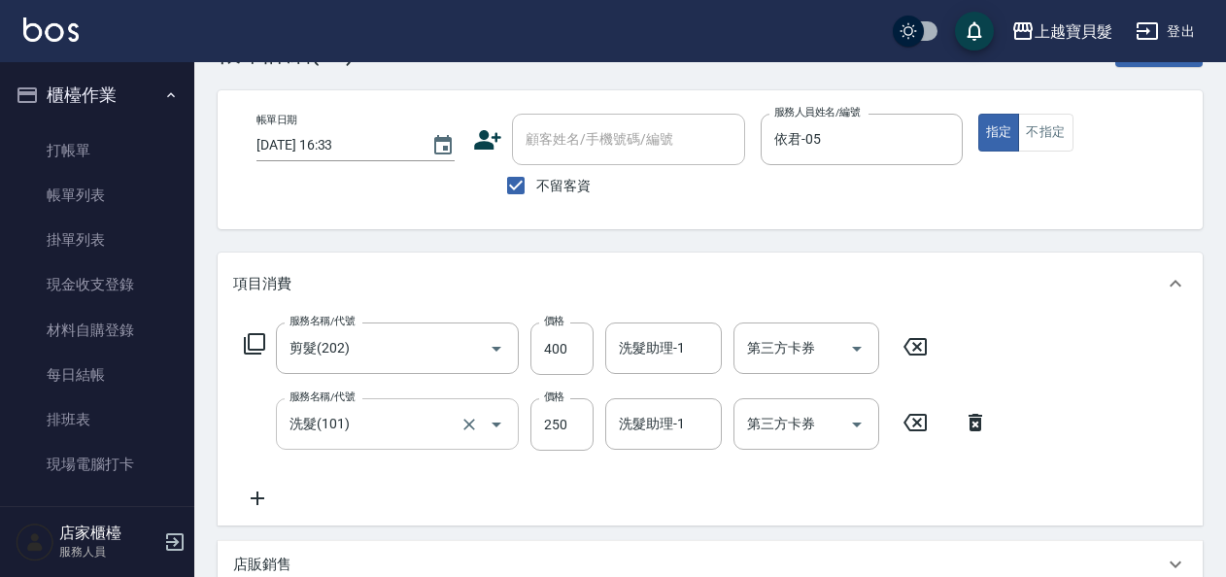
scroll to position [97, 0]
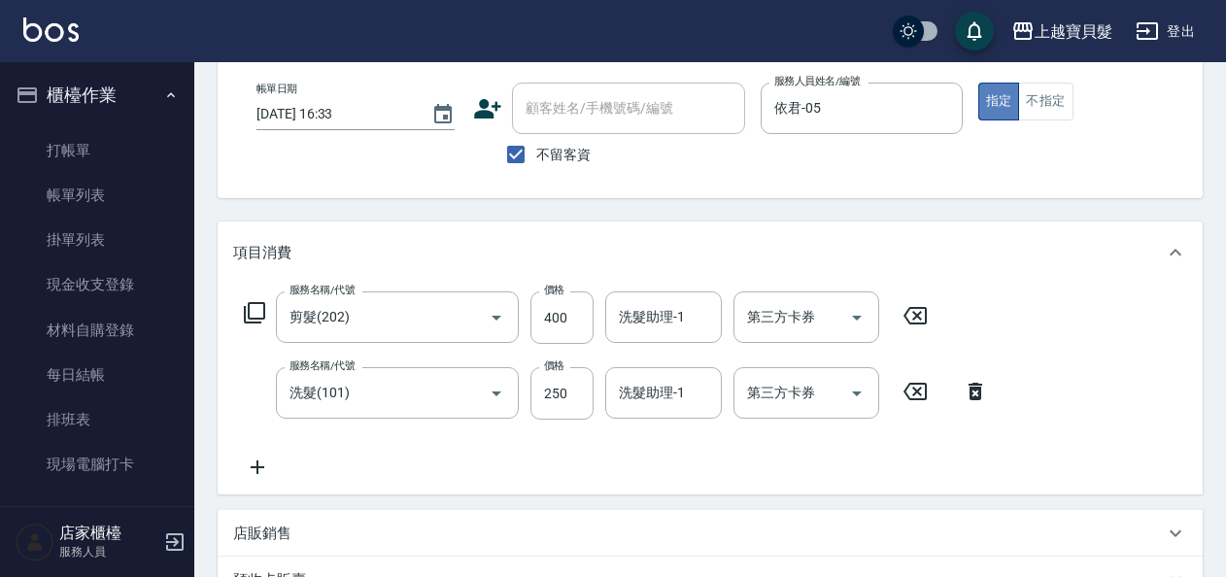
click at [1017, 83] on button "指定" at bounding box center [1000, 102] width 42 height 38
click at [1045, 126] on div "帳單日期 [DATE] 16:33 顧客姓名/手機號碼/編號 顧客姓名/手機號碼/編號 不留客資 服務人員姓名/編號 依君-05 服務人員姓名/編號 指定 不…" at bounding box center [710, 129] width 939 height 92
click at [1045, 110] on button "不指定" at bounding box center [1045, 102] width 54 height 38
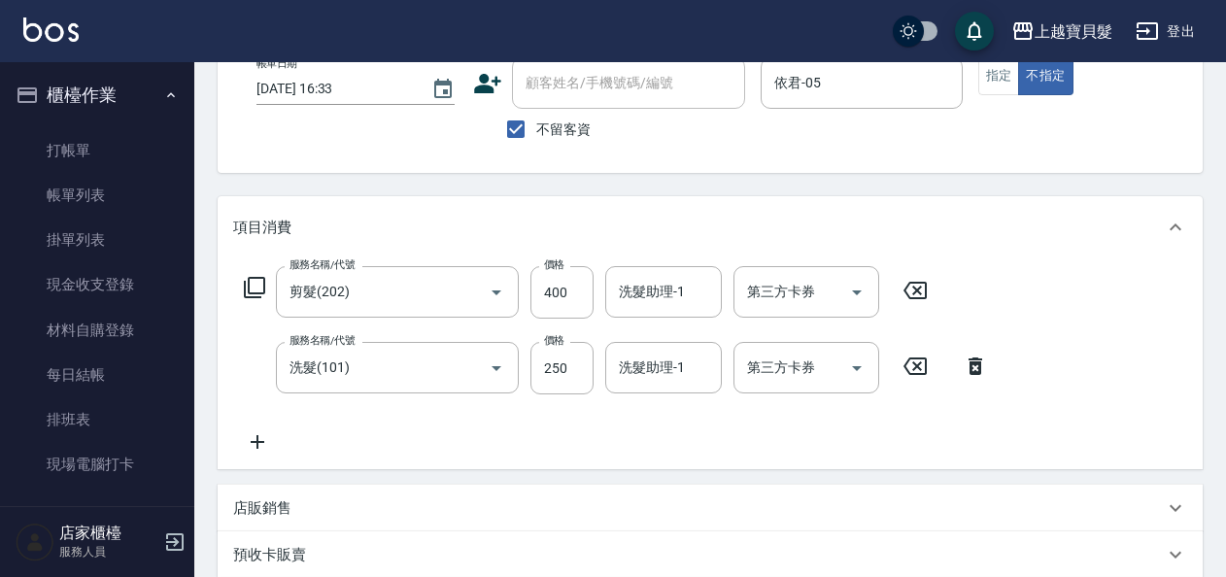
scroll to position [471, 0]
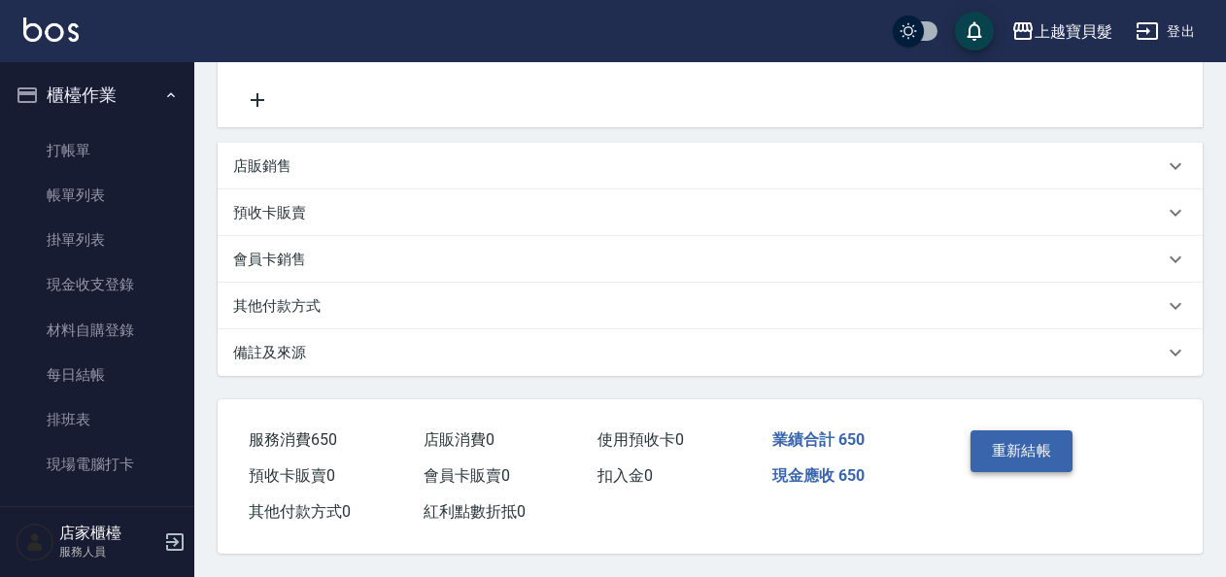
click at [1020, 443] on button "重新結帳" at bounding box center [1022, 451] width 103 height 41
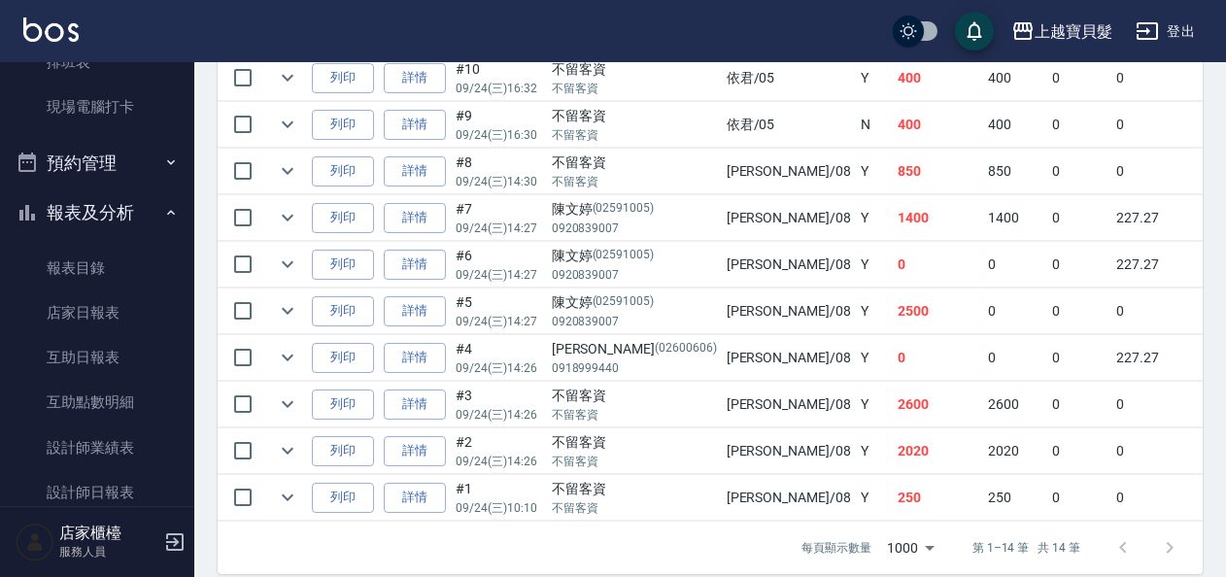
scroll to position [486, 0]
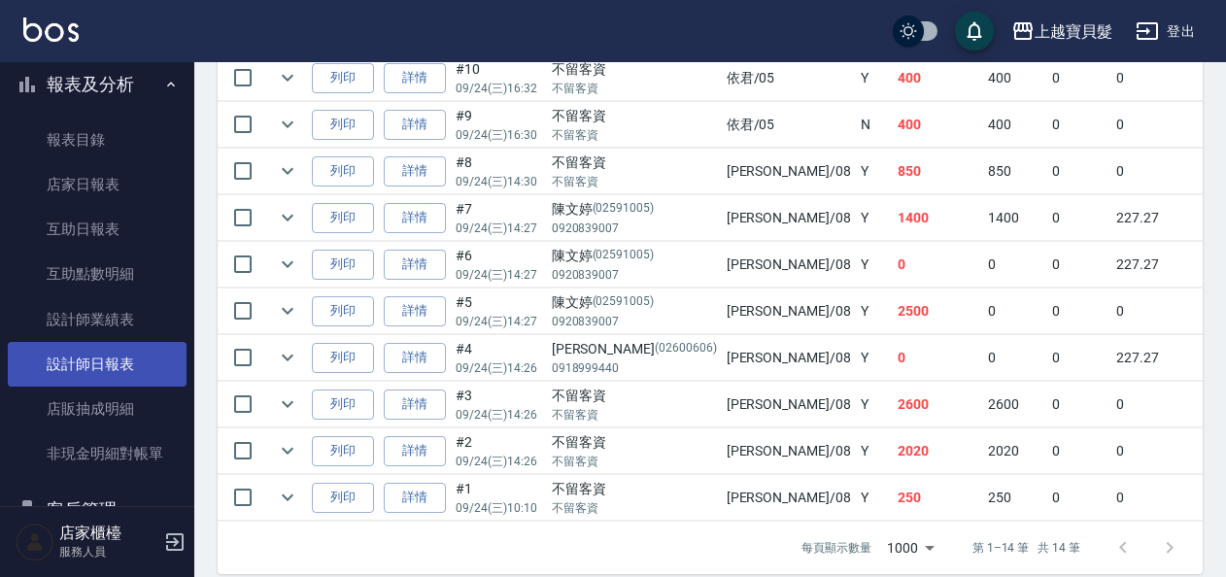
click at [103, 353] on link "設計師日報表" at bounding box center [97, 364] width 179 height 45
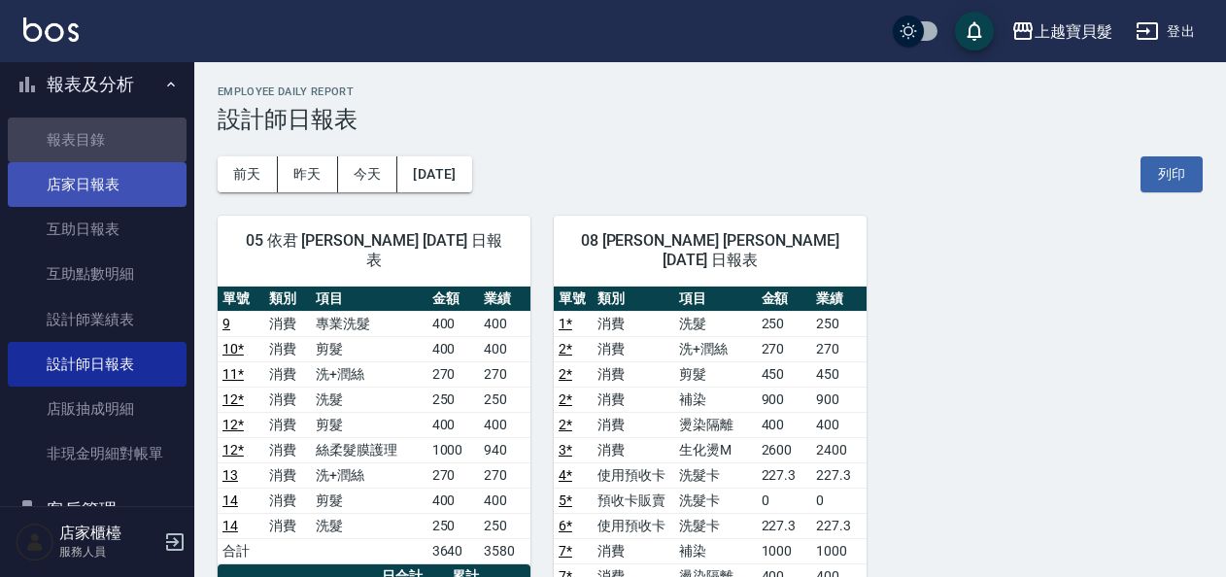
drag, startPoint x: 128, startPoint y: 142, endPoint x: 172, endPoint y: 175, distance: 54.8
click at [128, 142] on link "報表目錄" at bounding box center [97, 140] width 179 height 45
